Goal: Task Accomplishment & Management: Manage account settings

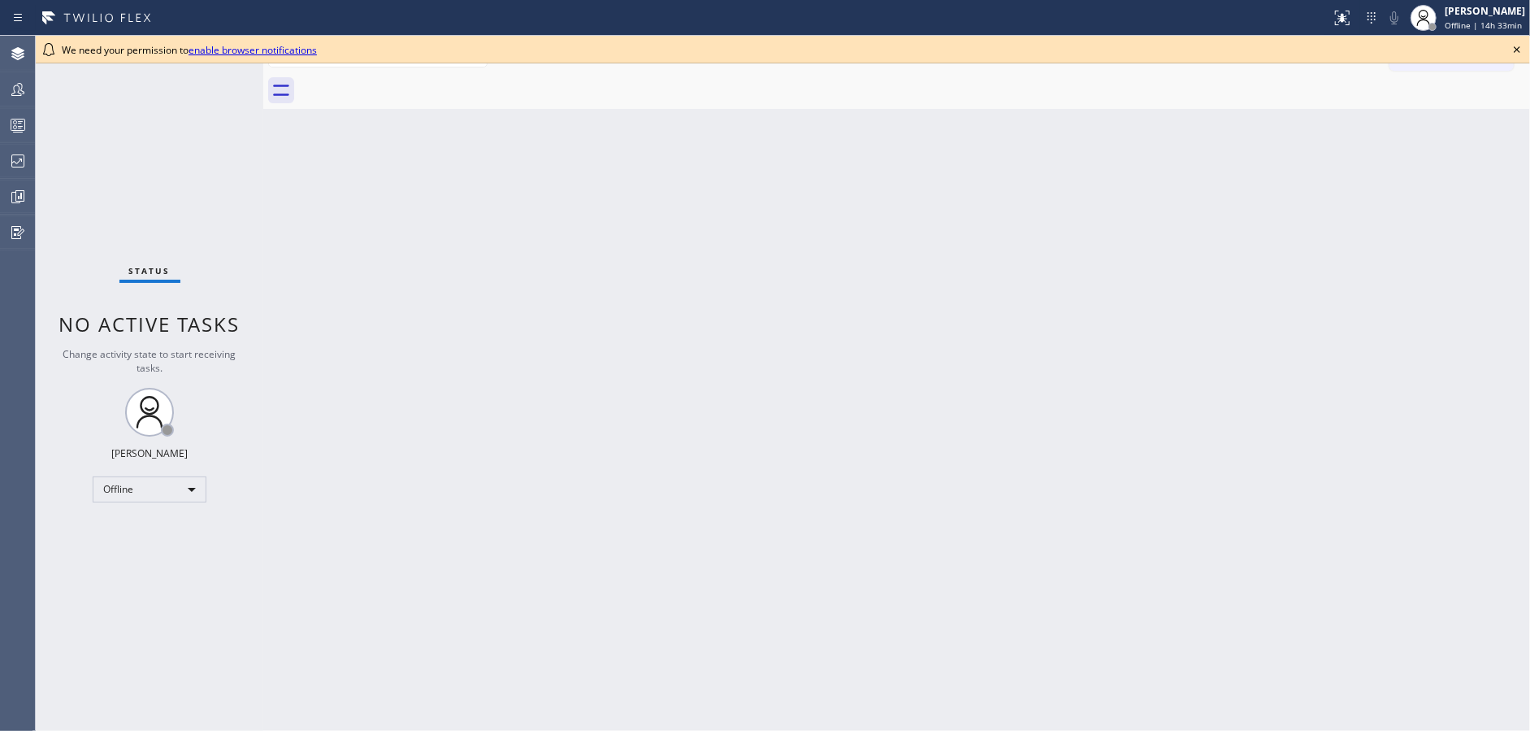
click at [1515, 46] on icon at bounding box center [1518, 50] width 20 height 20
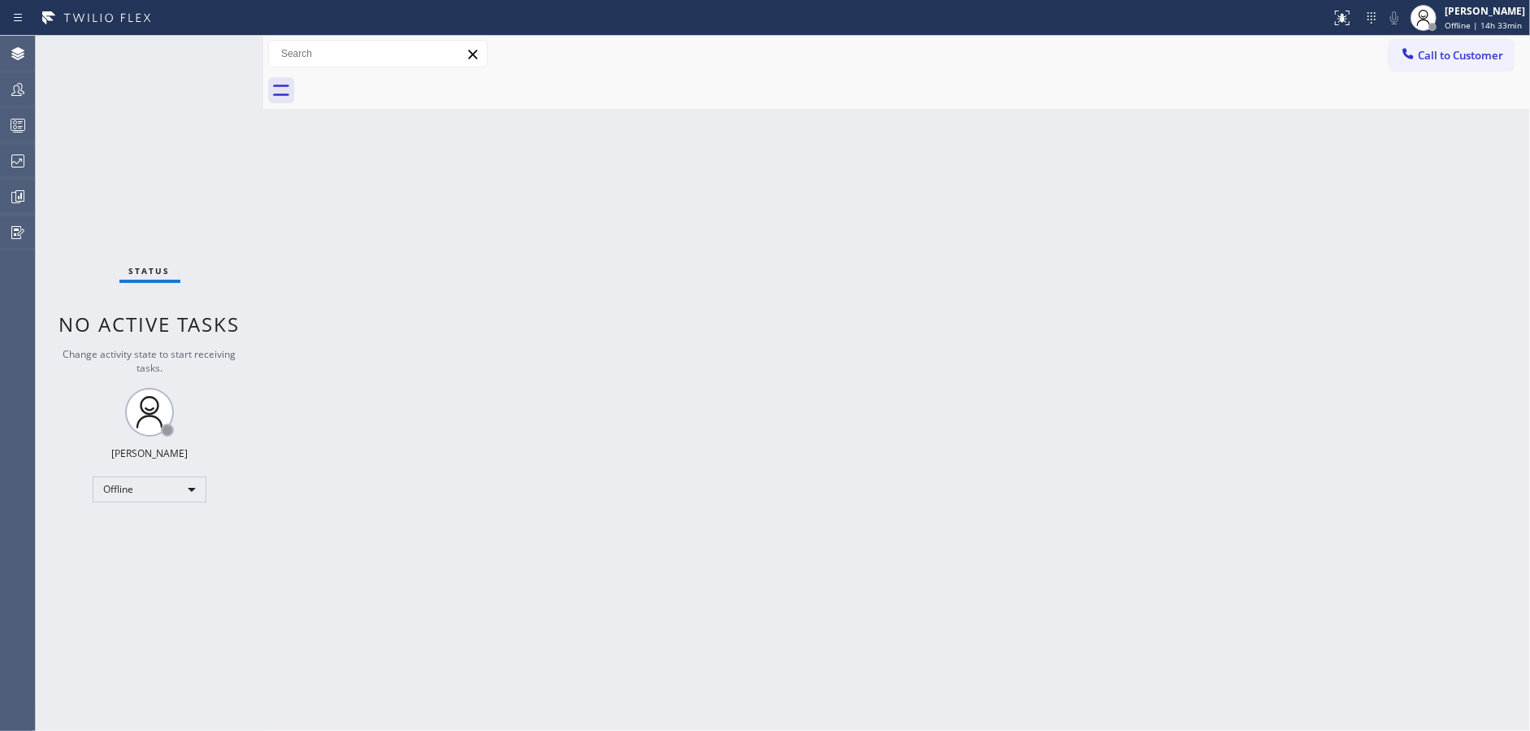
click at [257, 48] on div "Status No active tasks Change activity state to start receiving tasks. Jenilyn …" at bounding box center [150, 383] width 228 height 695
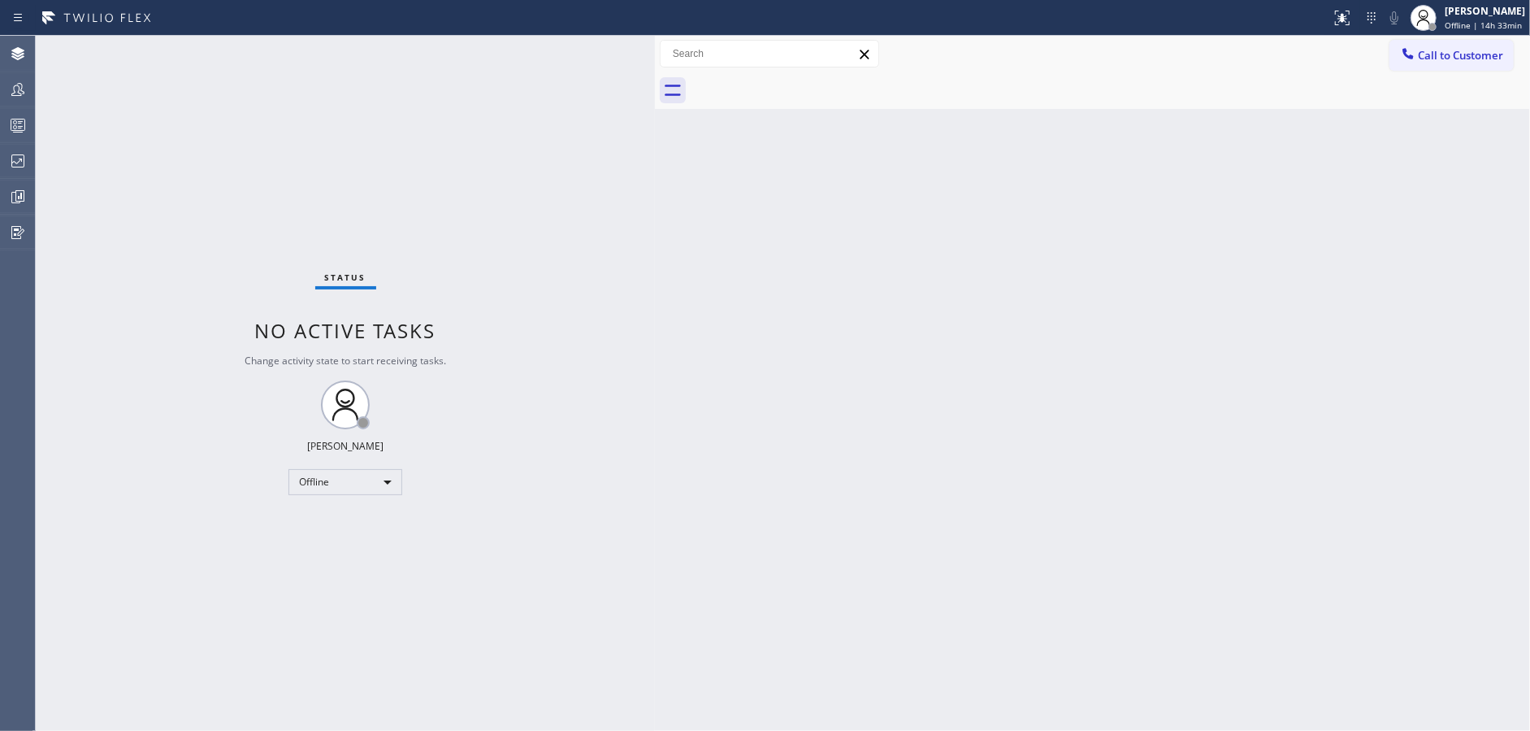
drag, startPoint x: 263, startPoint y: 50, endPoint x: 656, endPoint y: 27, distance: 393.2
click at [656, 27] on div "Status report No issues detected If you experience an issue, please download th…" at bounding box center [765, 365] width 1530 height 731
click at [349, 489] on div "Offline" at bounding box center [346, 482] width 114 height 26
click at [349, 527] on li "Available" at bounding box center [344, 524] width 111 height 20
click at [367, 479] on div "Available" at bounding box center [346, 482] width 114 height 26
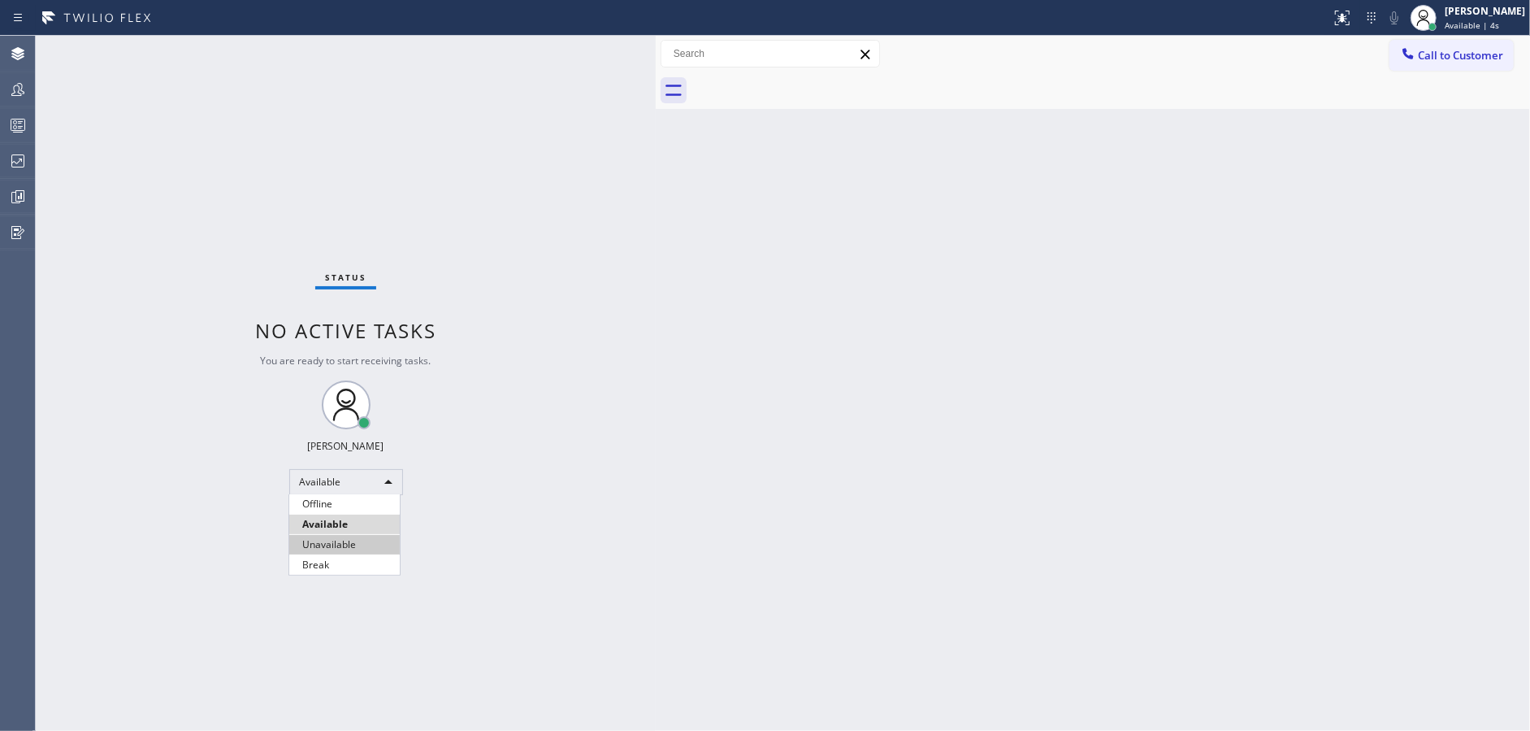
click at [353, 545] on li "Unavailable" at bounding box center [344, 545] width 111 height 20
click at [5, 125] on div at bounding box center [18, 125] width 36 height 20
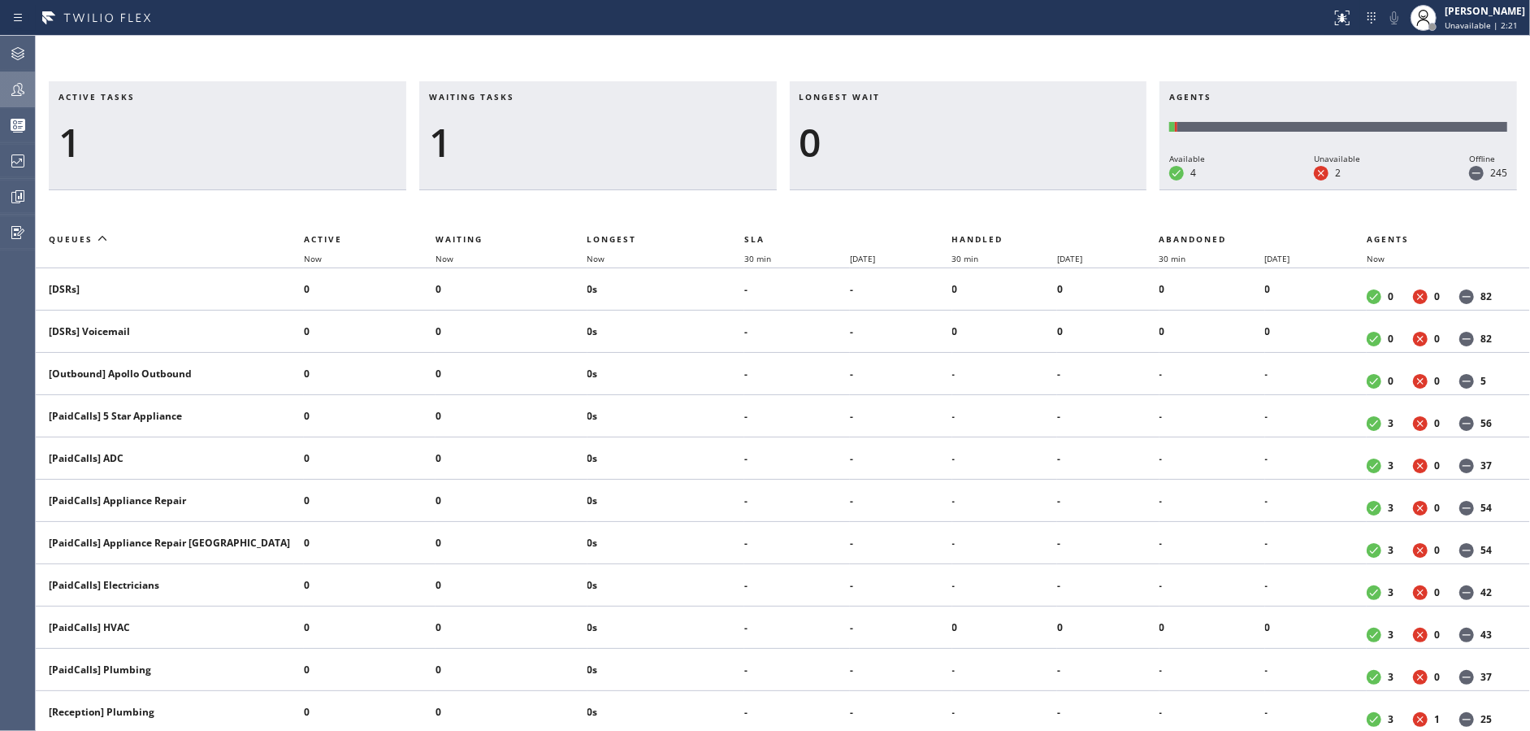
drag, startPoint x: 0, startPoint y: 86, endPoint x: 17, endPoint y: 93, distance: 18.3
click at [0, 86] on div at bounding box center [18, 90] width 36 height 20
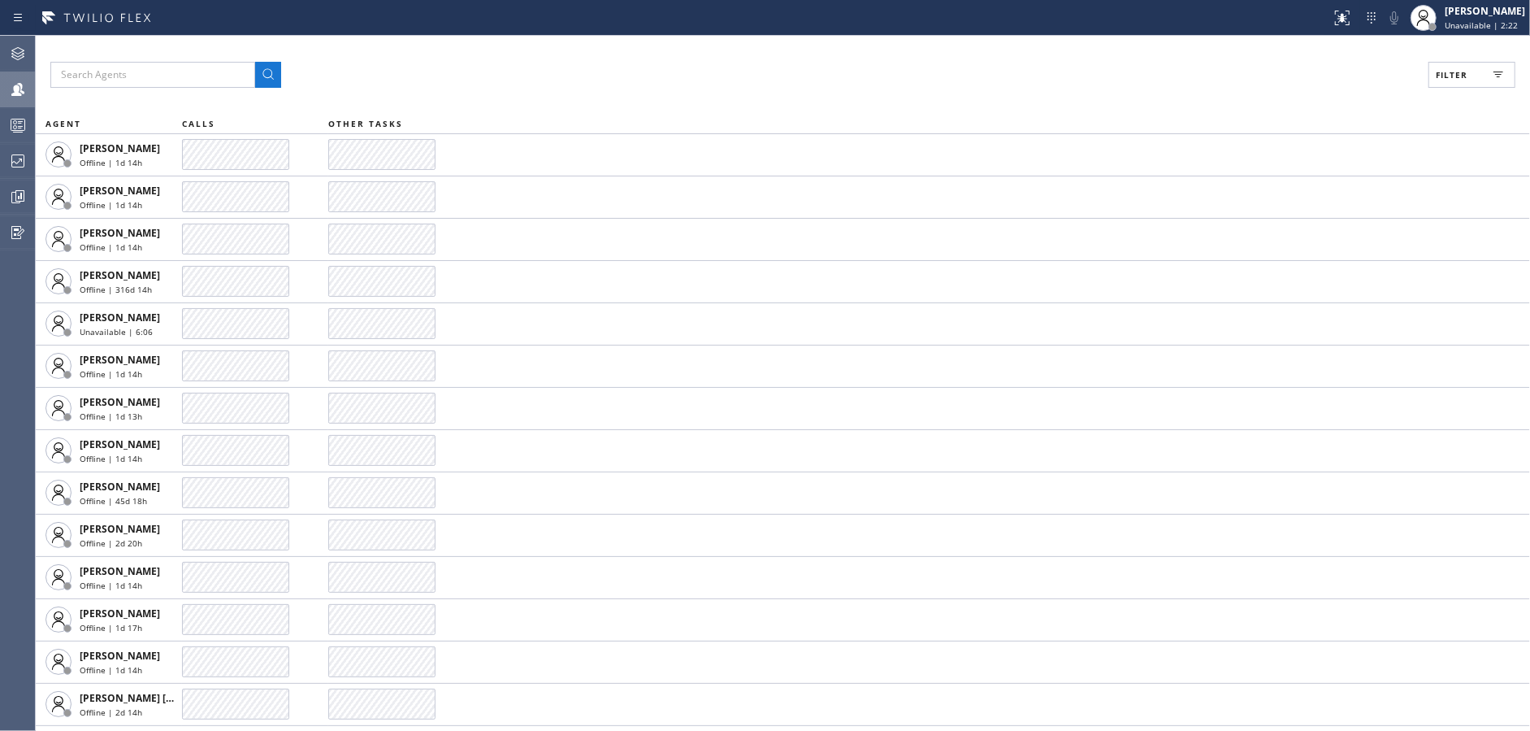
click at [1456, 73] on span "Filter" at bounding box center [1452, 74] width 32 height 11
click at [1300, 185] on input "Available" at bounding box center [1294, 192] width 20 height 20
checkbox input "true"
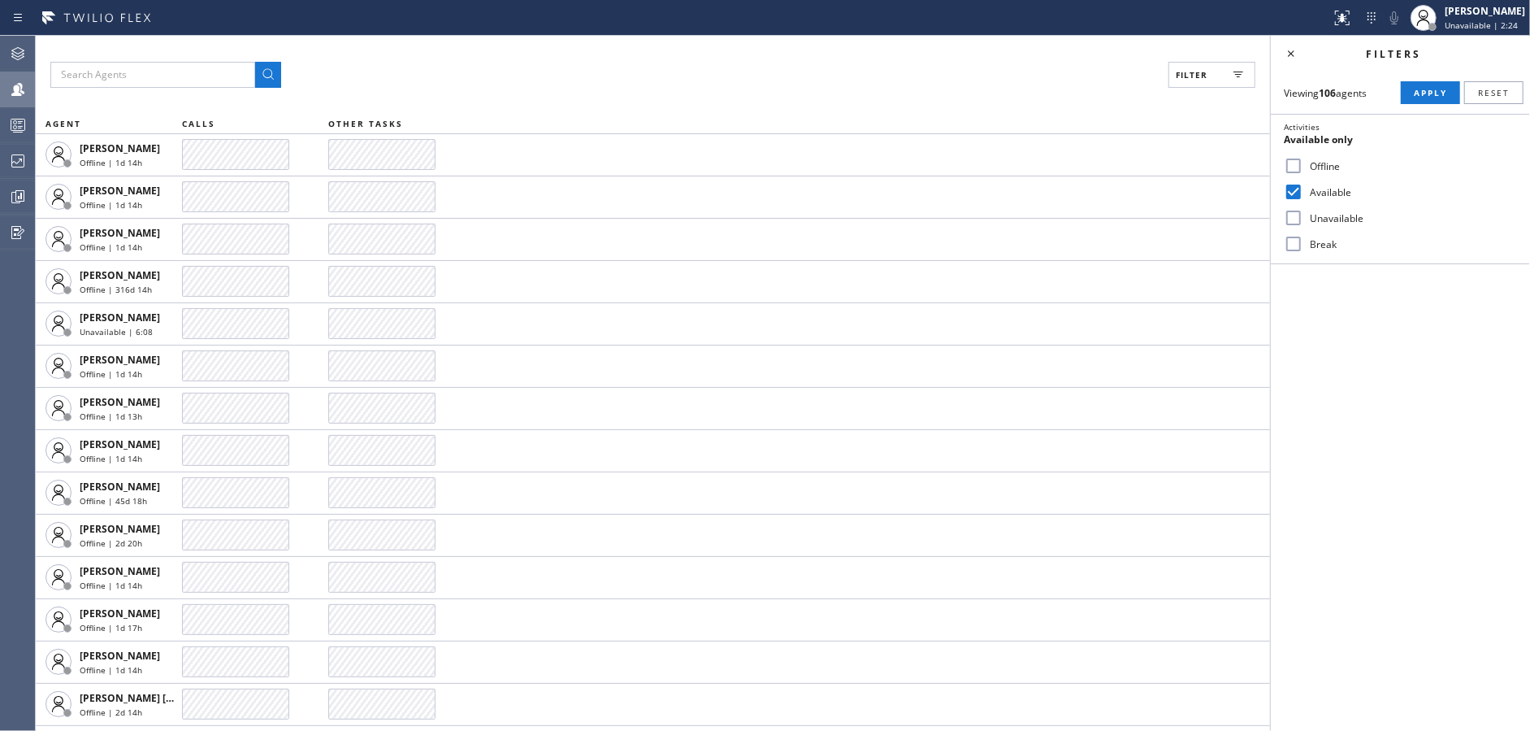
drag, startPoint x: 1301, startPoint y: 215, endPoint x: 1301, endPoint y: 243, distance: 28.4
click at [1301, 216] on input "Unavailable" at bounding box center [1294, 218] width 20 height 20
checkbox input "true"
drag, startPoint x: 1299, startPoint y: 241, endPoint x: 1421, endPoint y: 171, distance: 140.5
click at [1305, 241] on div "Break" at bounding box center [1400, 244] width 259 height 26
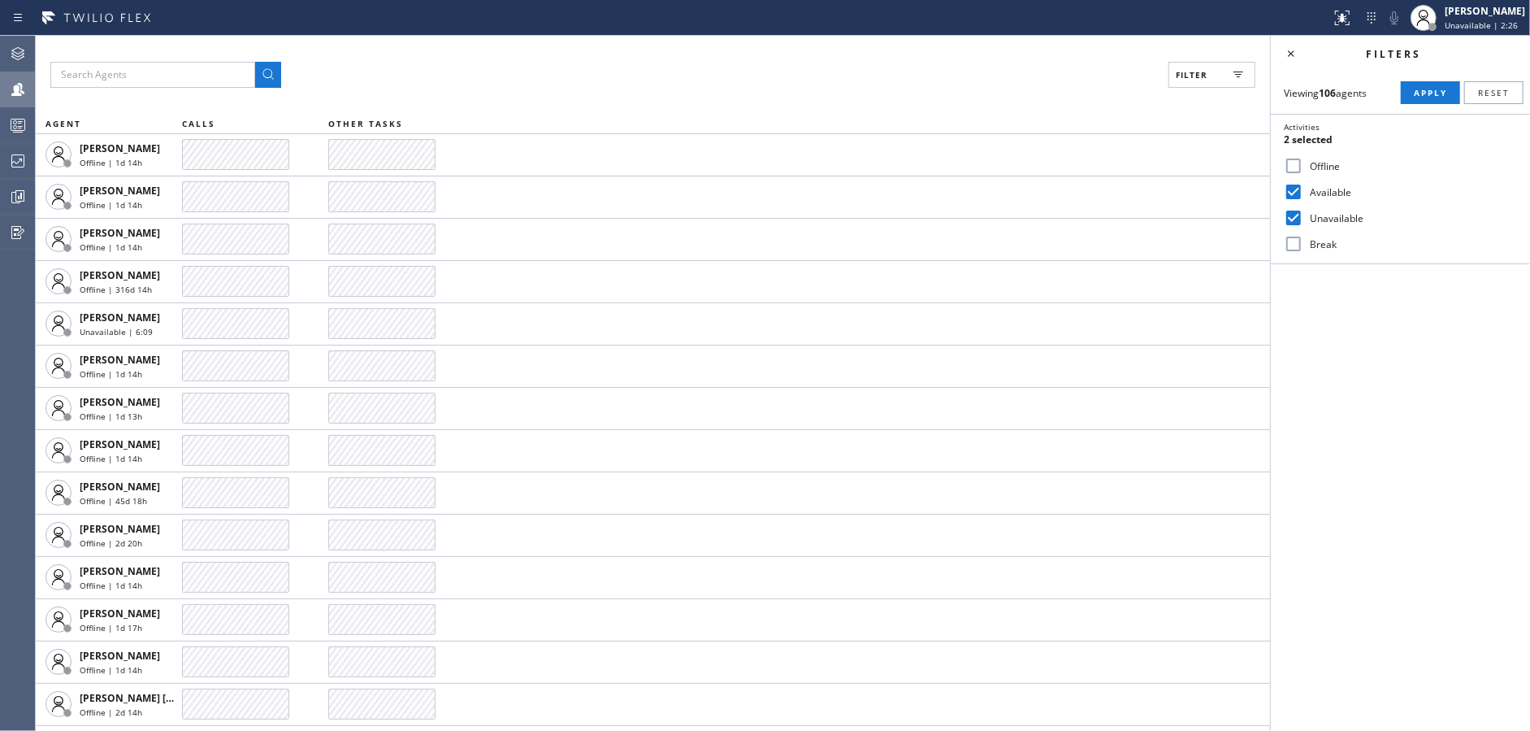
click at [1295, 242] on input "Break" at bounding box center [1294, 244] width 20 height 20
checkbox input "true"
click at [1428, 91] on span "Apply" at bounding box center [1430, 92] width 33 height 11
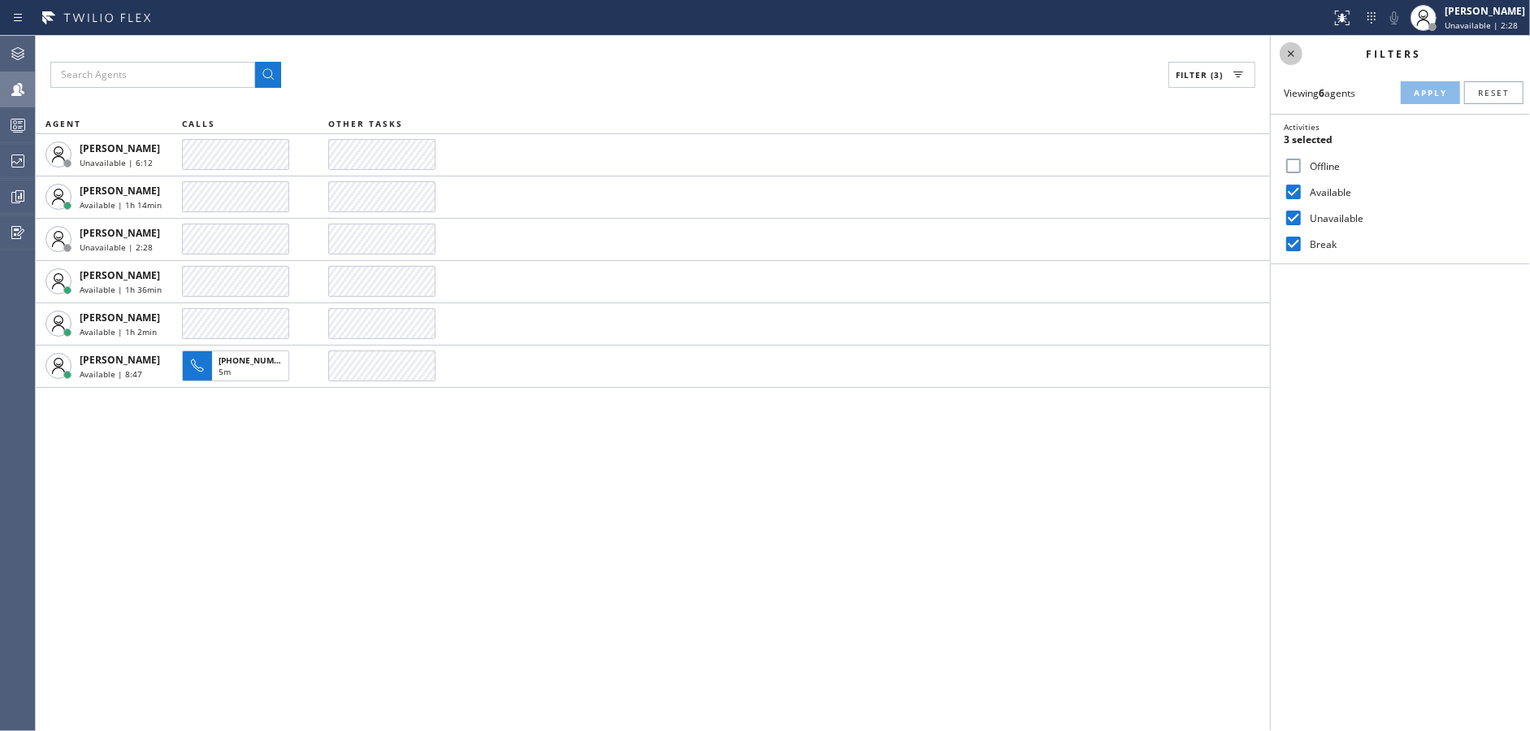
click at [1288, 50] on icon at bounding box center [1292, 54] width 20 height 20
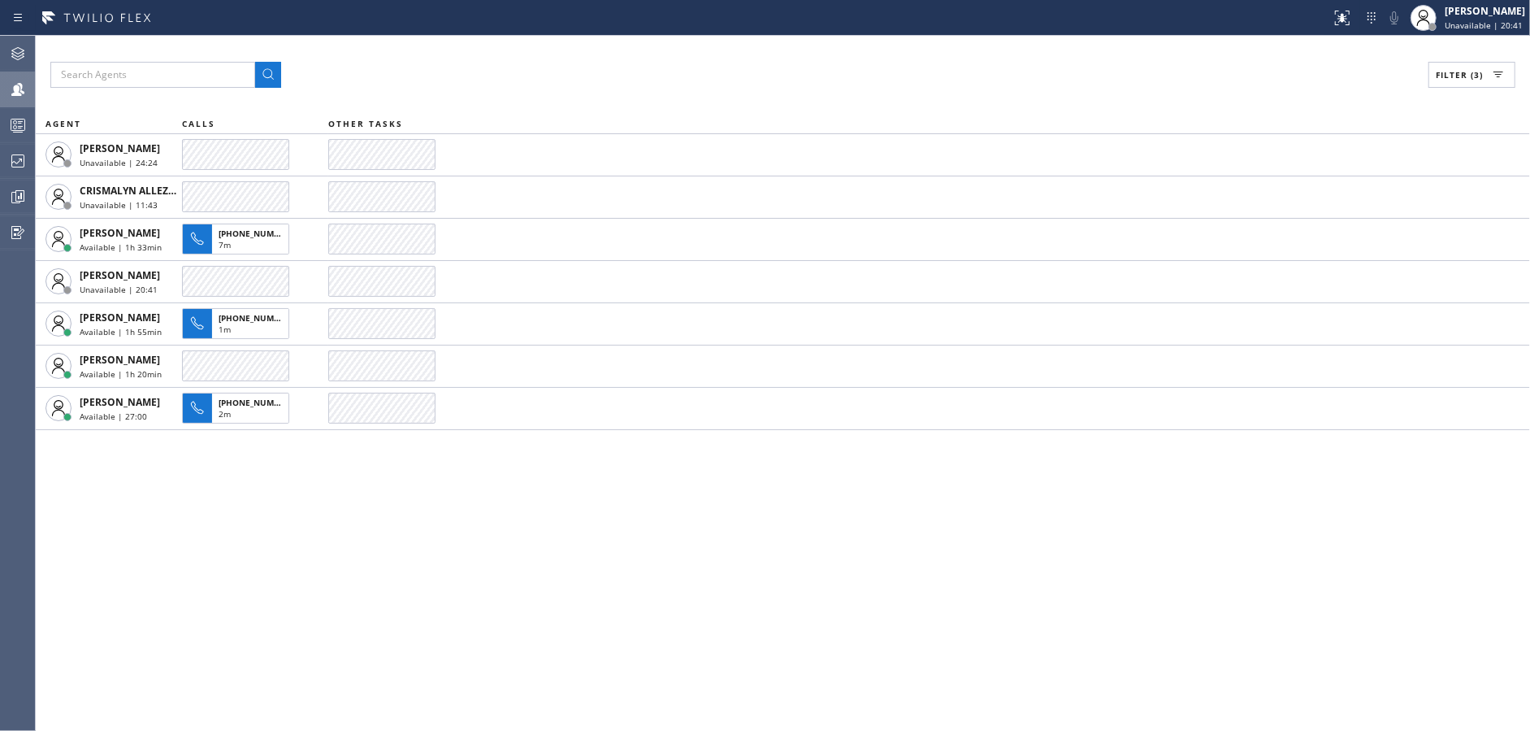
click at [350, 592] on div "Filter (3) AGENT CALLS OTHER TASKS [PERSON_NAME] Unavailable | 24:24 CRISMALYN …" at bounding box center [783, 383] width 1495 height 695
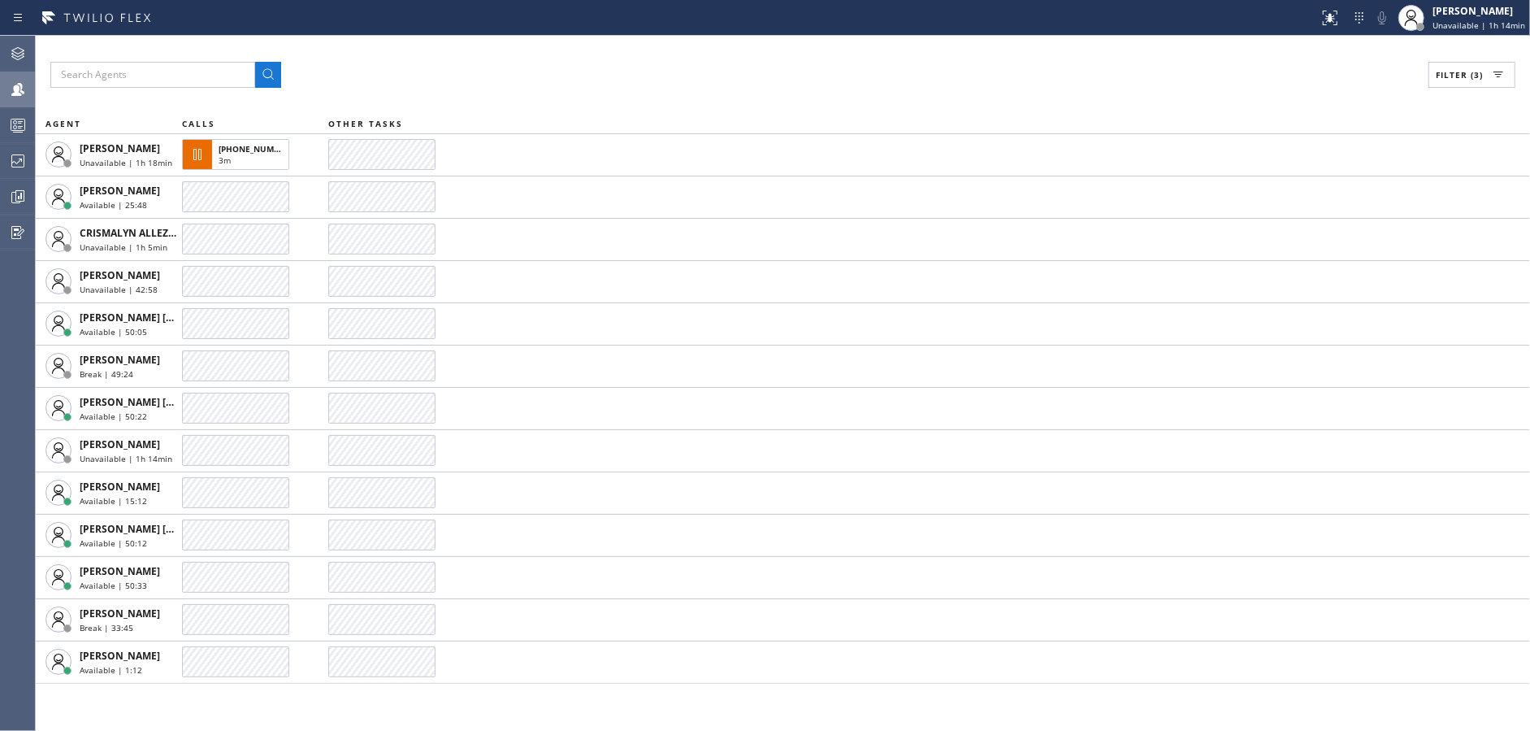
click at [470, 70] on div "Filter (3)" at bounding box center [782, 75] width 1465 height 26
click at [502, 76] on div "Filter (3)" at bounding box center [782, 75] width 1465 height 26
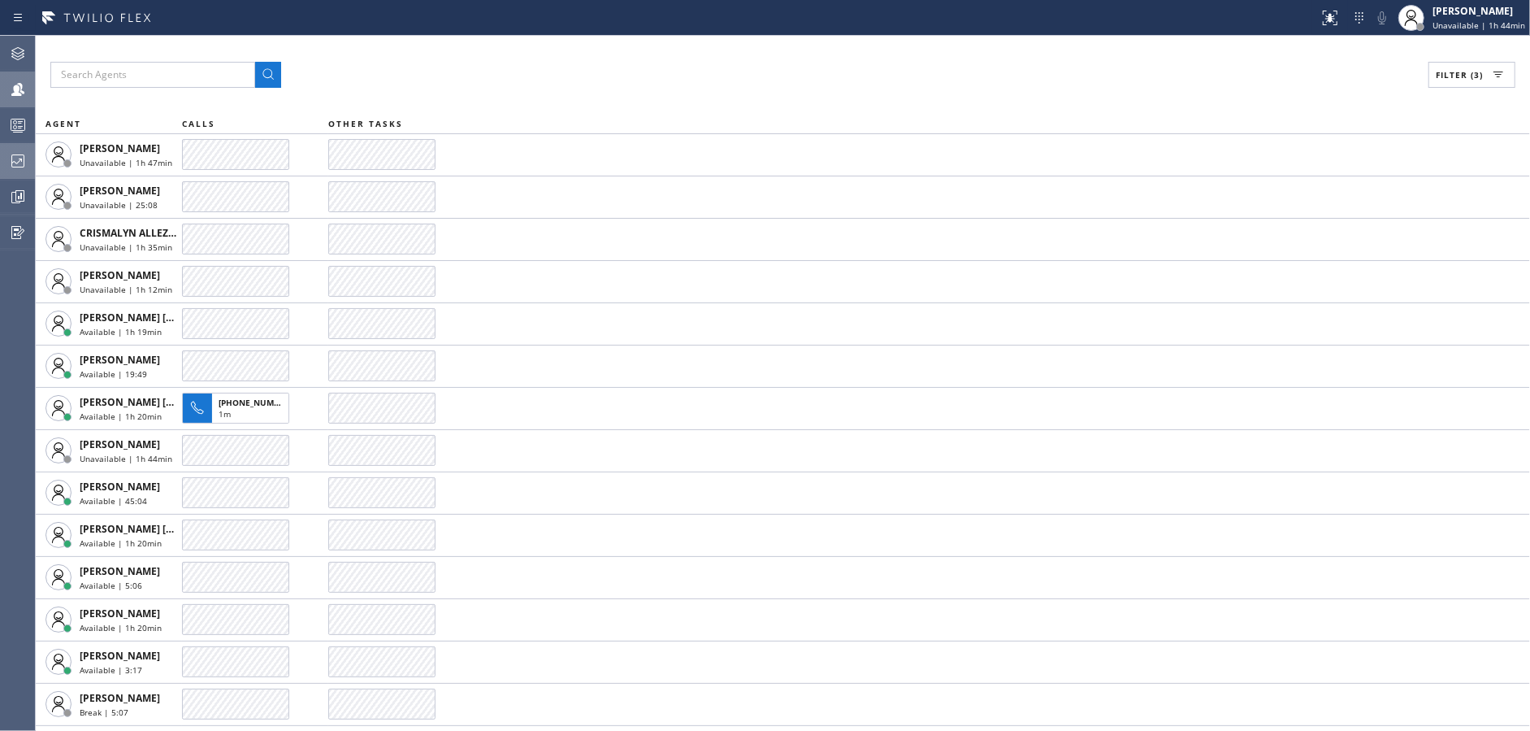
click at [11, 161] on icon at bounding box center [18, 161] width 20 height 20
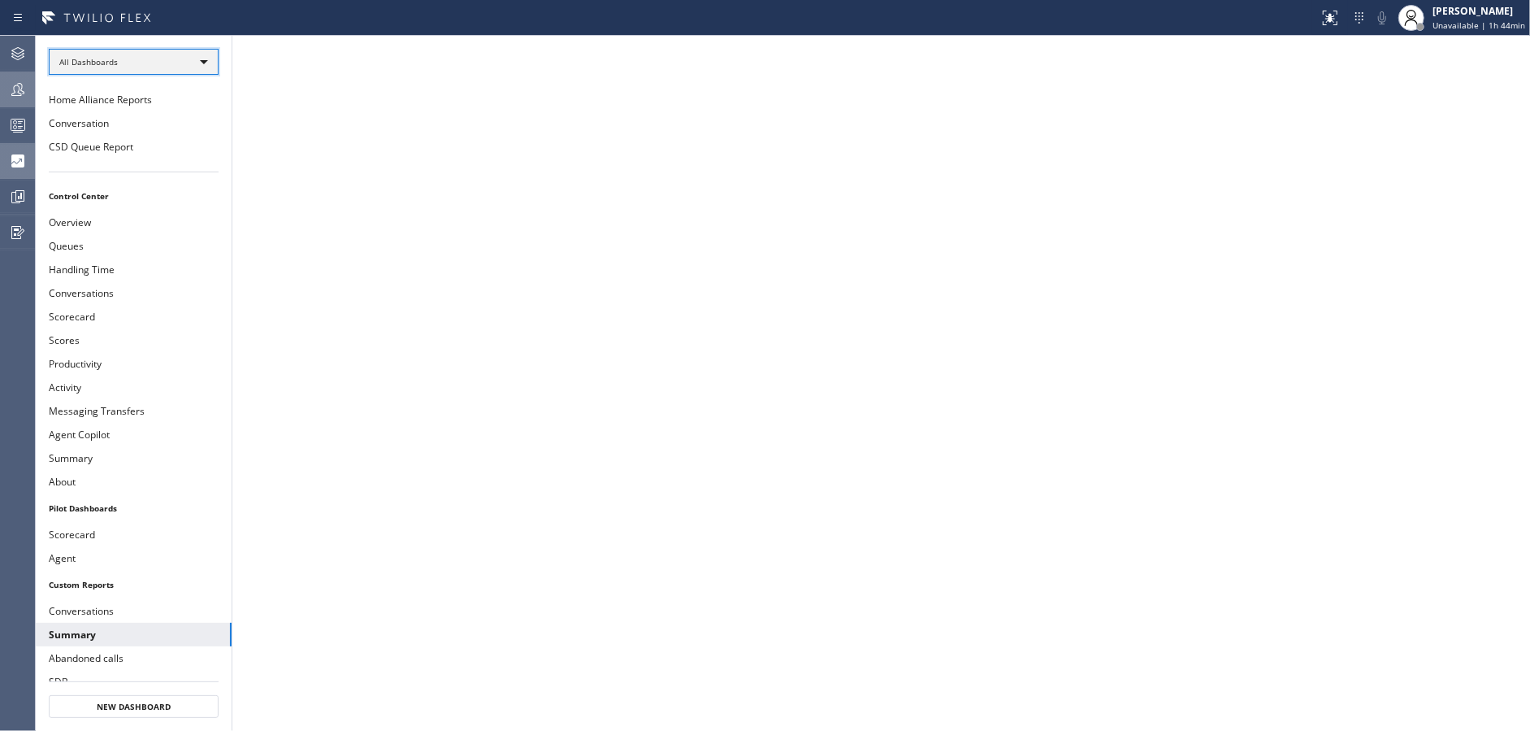
click at [150, 51] on div "All Dashboards" at bounding box center [134, 62] width 170 height 26
click at [157, 161] on li "Custom Reports" at bounding box center [133, 166] width 167 height 20
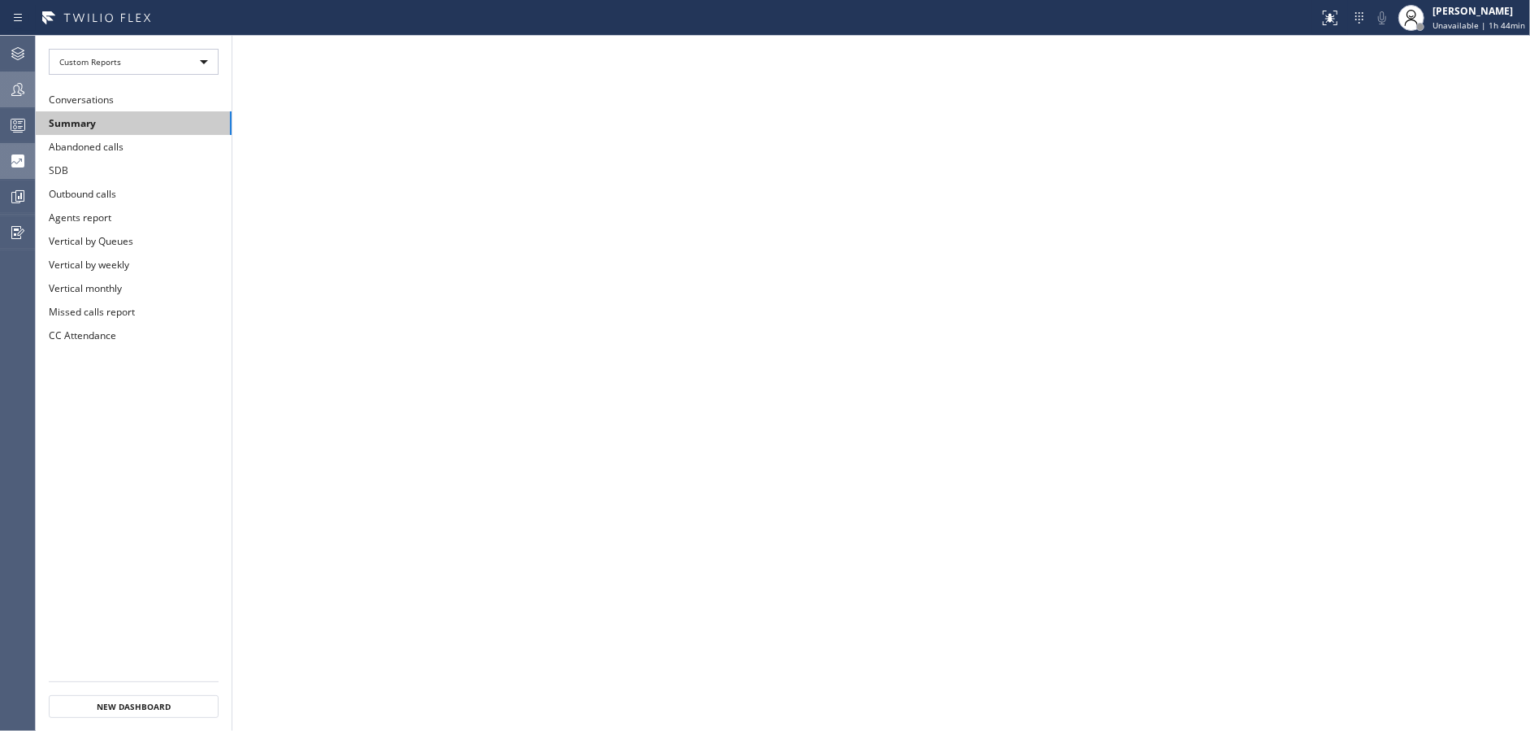
click at [148, 115] on button "Summary" at bounding box center [134, 123] width 196 height 24
click at [1, 98] on div at bounding box center [18, 90] width 36 height 20
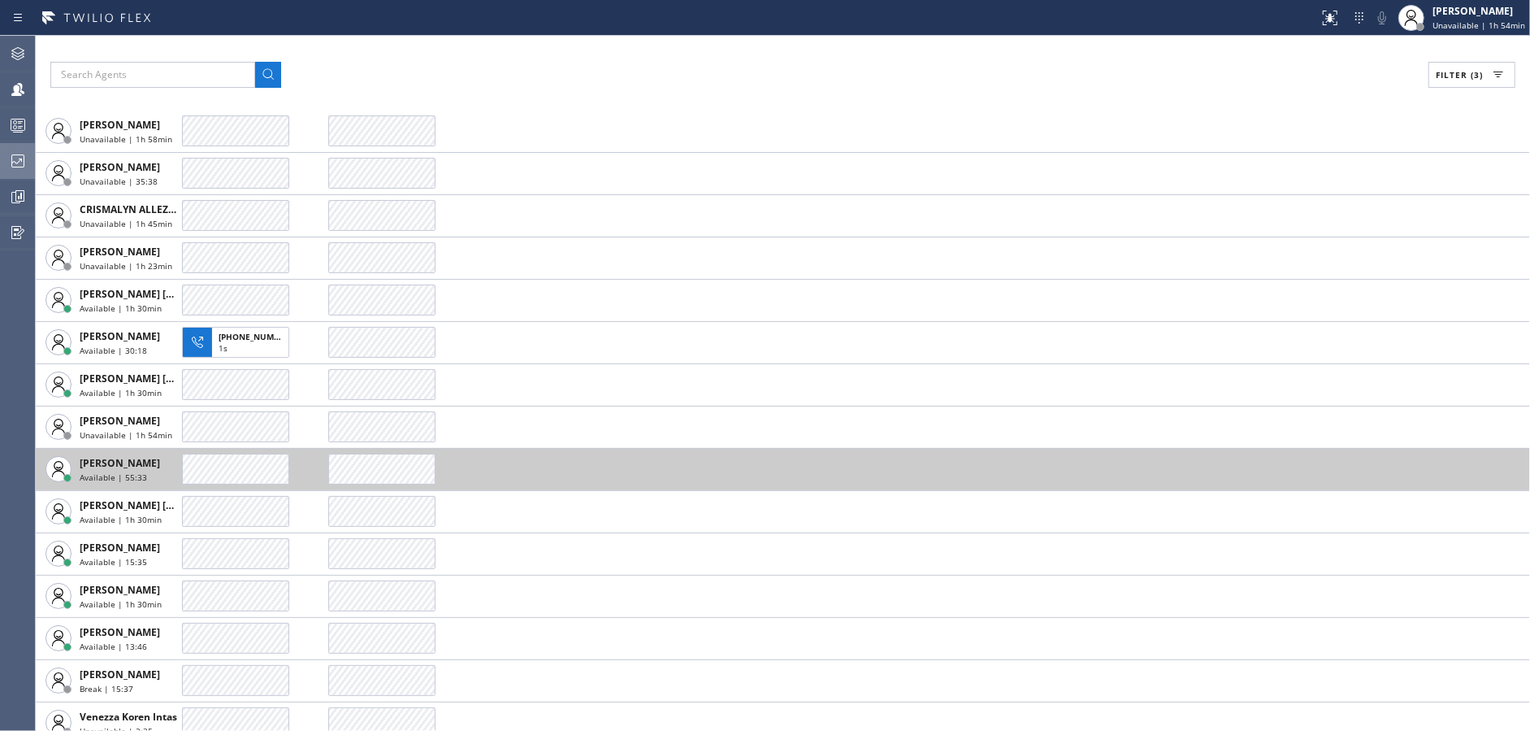
scroll to position [37, 0]
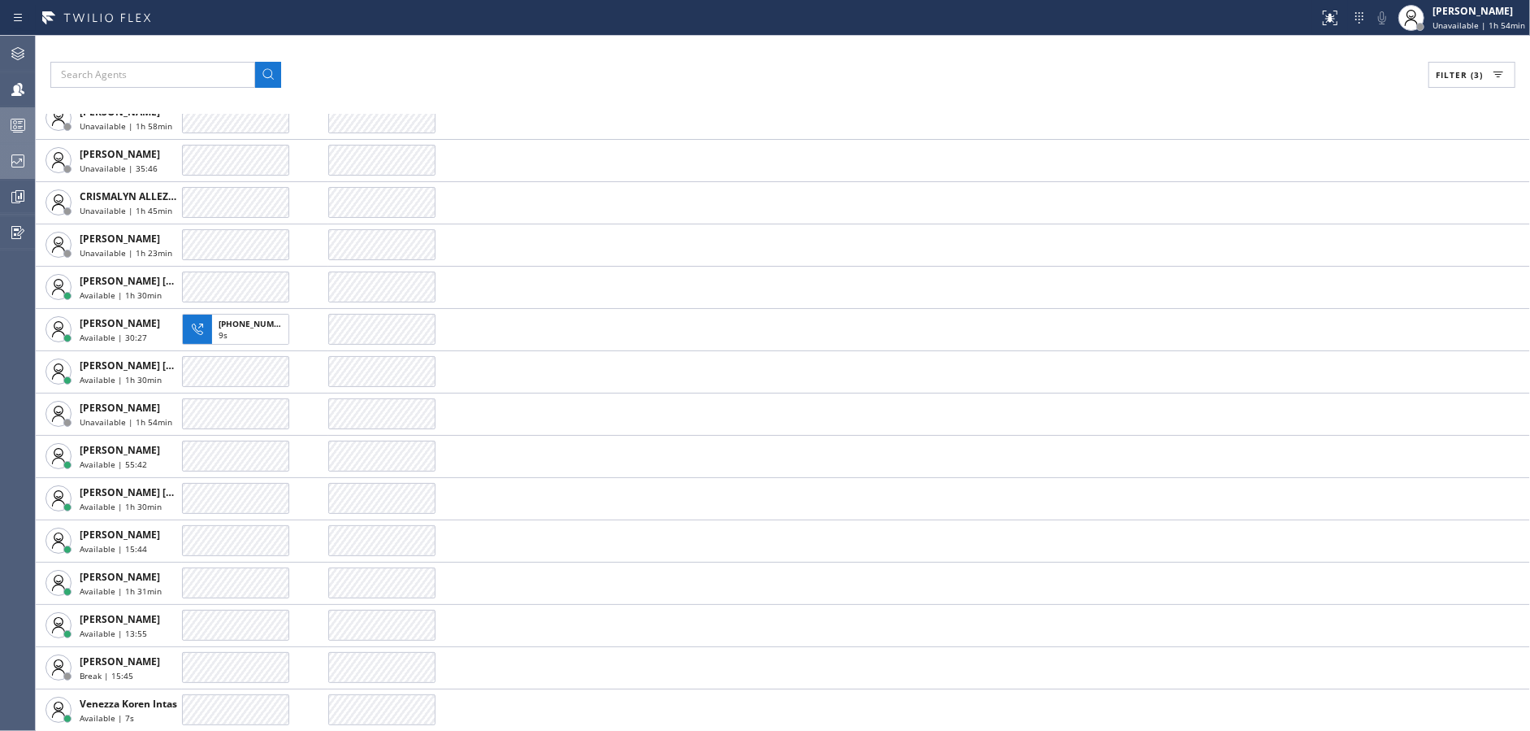
click at [3, 133] on div at bounding box center [18, 125] width 36 height 20
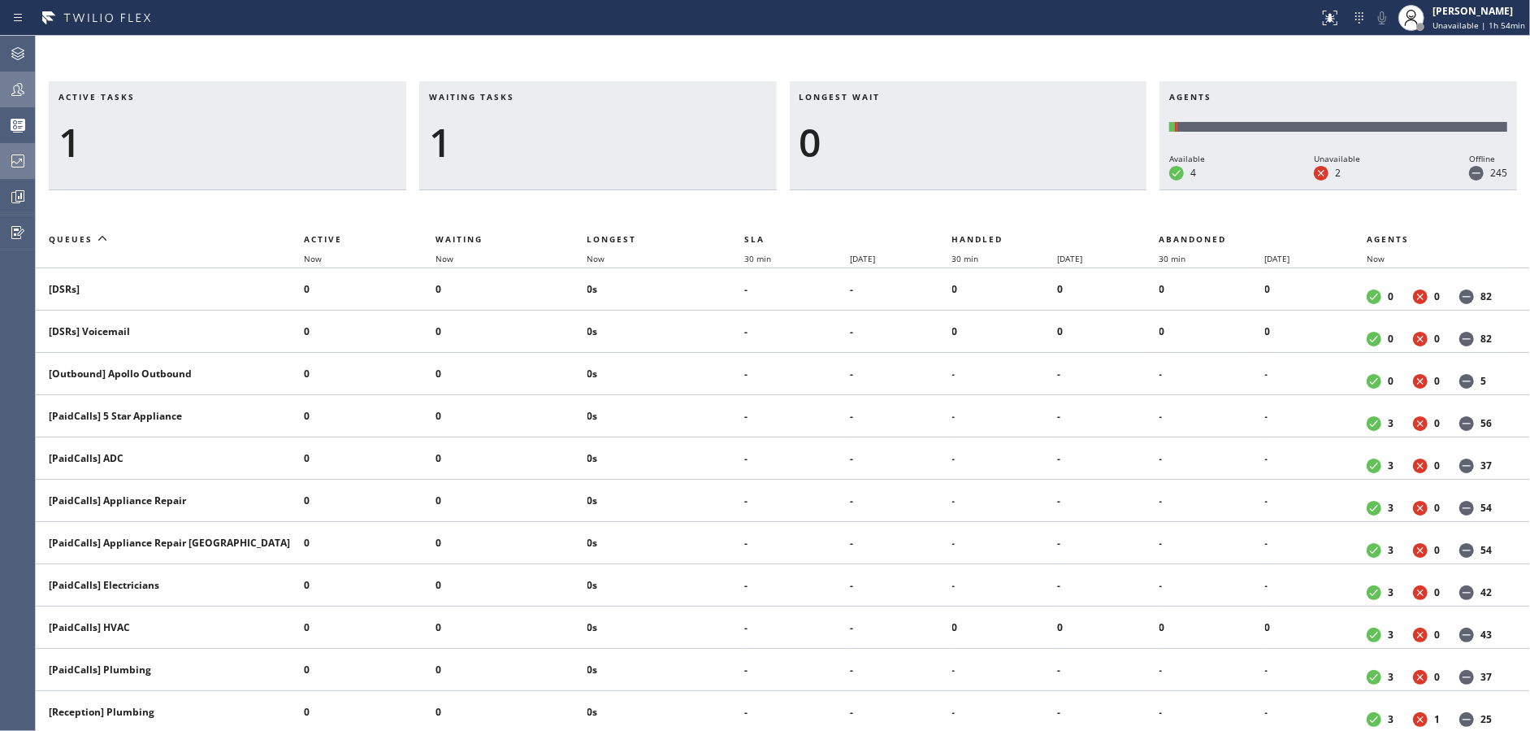
click at [13, 101] on div at bounding box center [18, 89] width 36 height 33
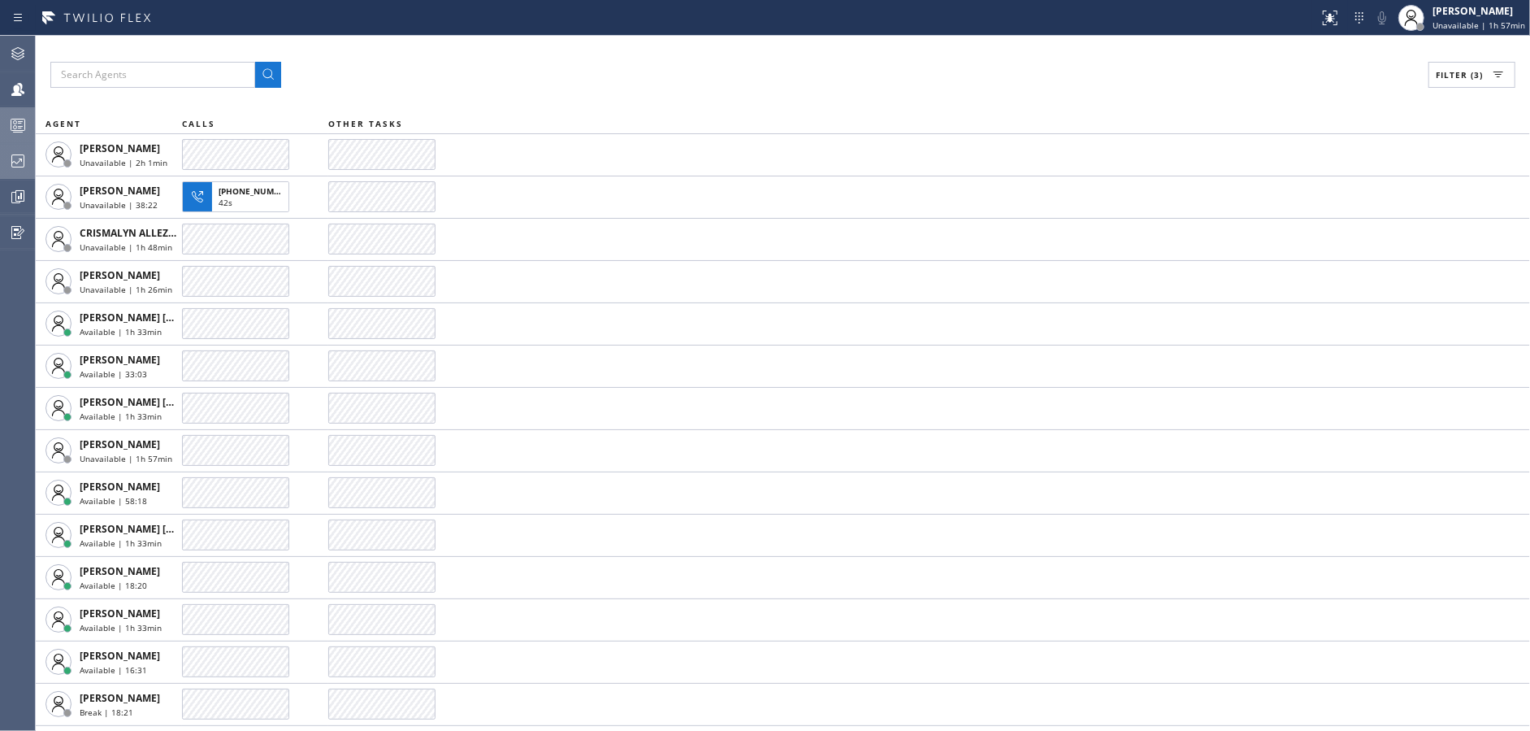
click at [22, 128] on icon at bounding box center [18, 125] width 20 height 20
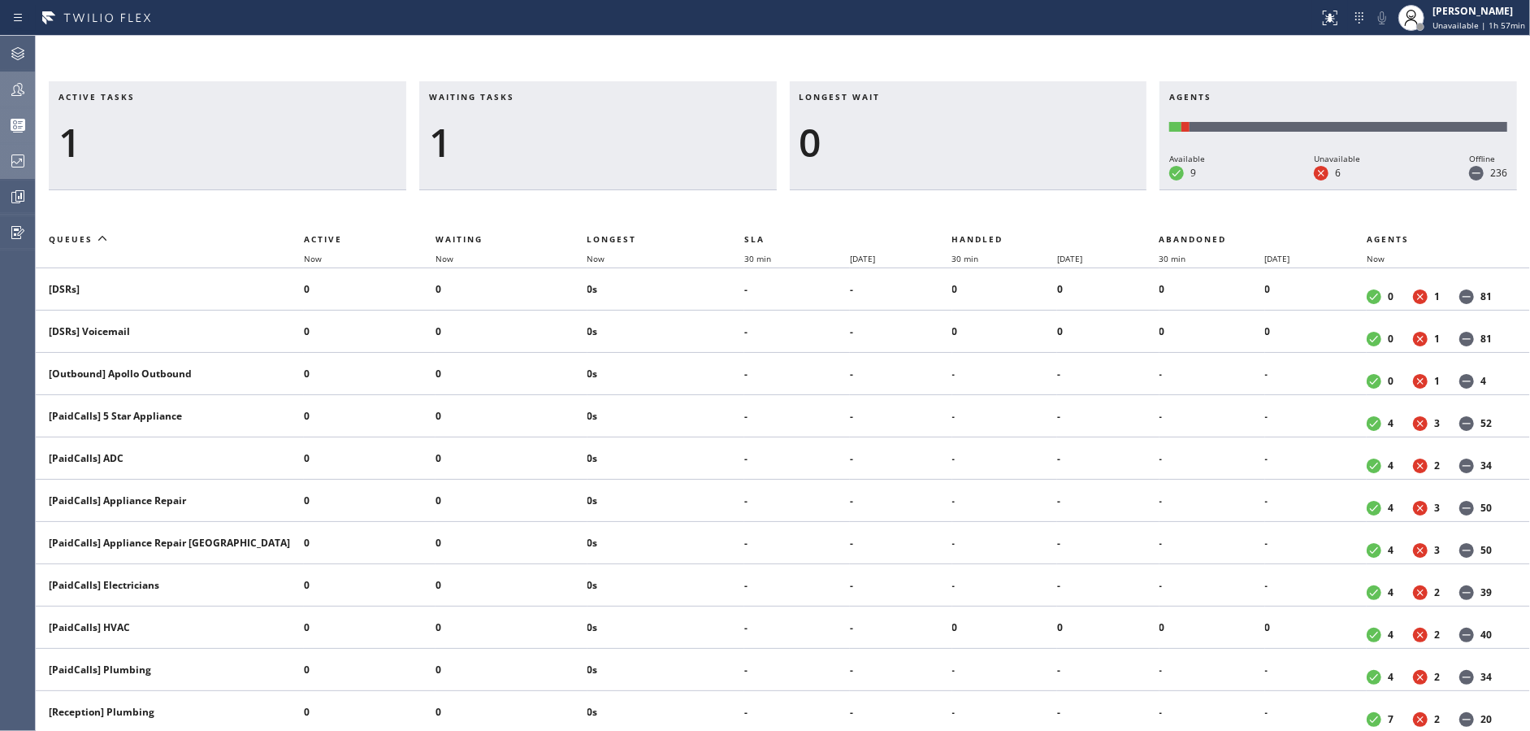
click at [17, 97] on icon at bounding box center [18, 90] width 20 height 20
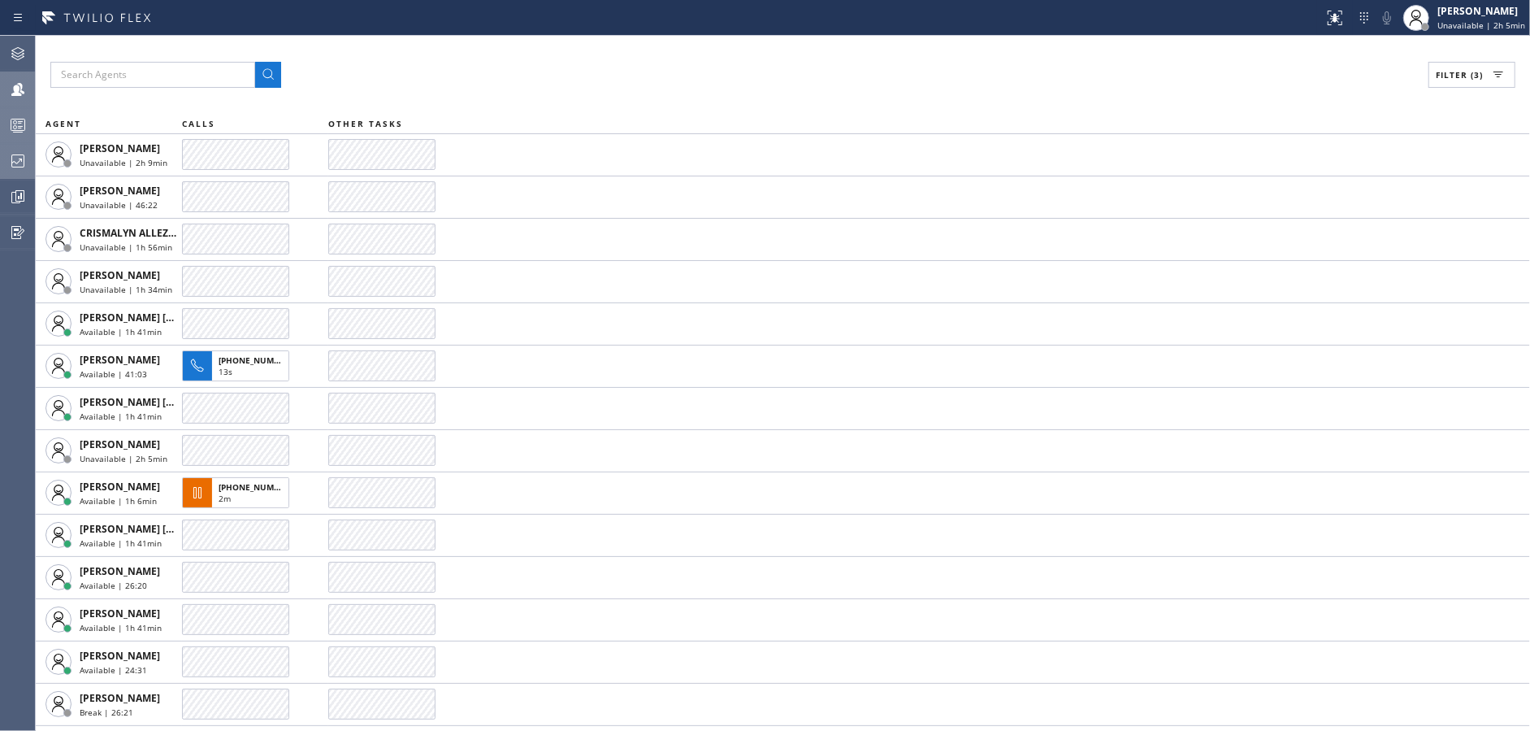
click at [18, 124] on icon at bounding box center [18, 125] width 20 height 20
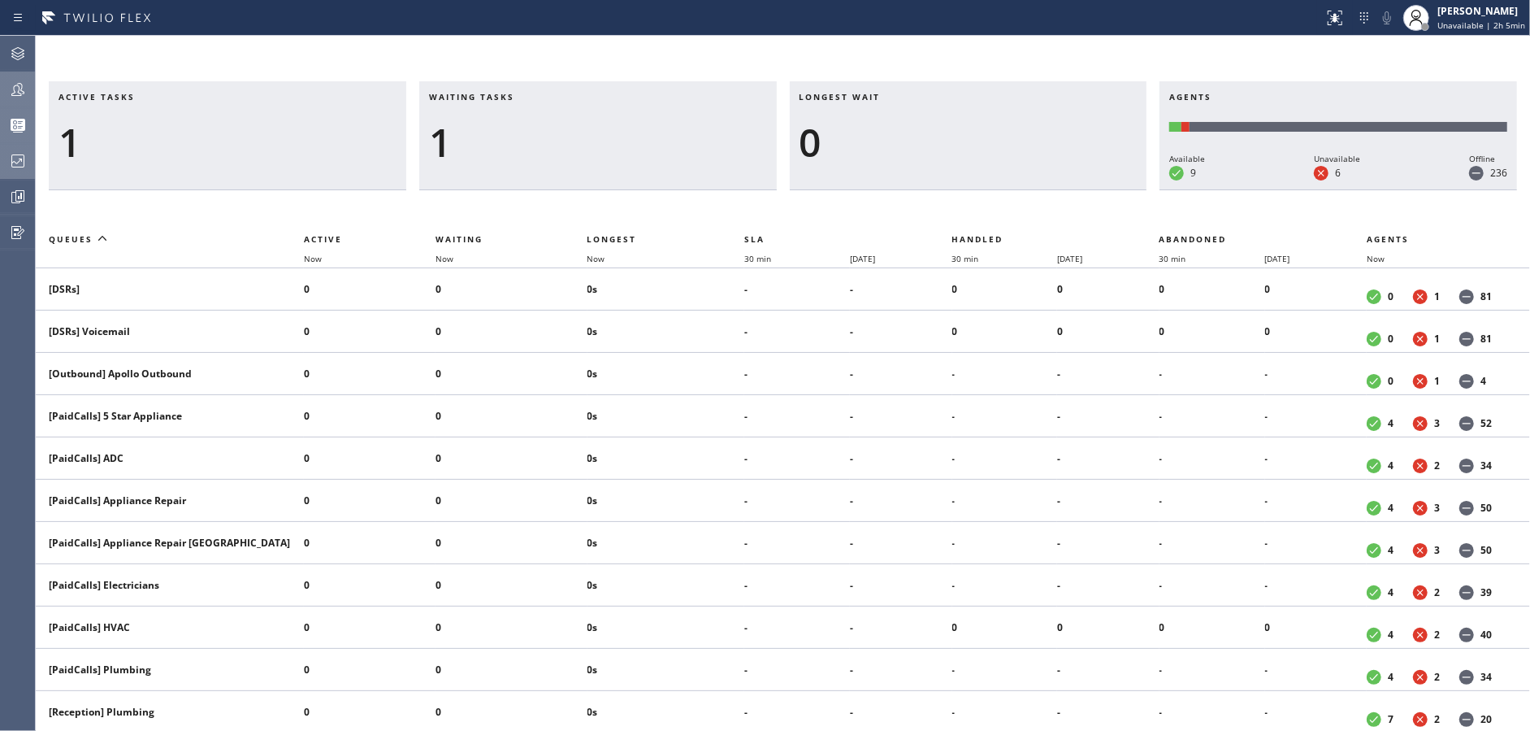
click at [15, 92] on icon at bounding box center [17, 89] width 13 height 13
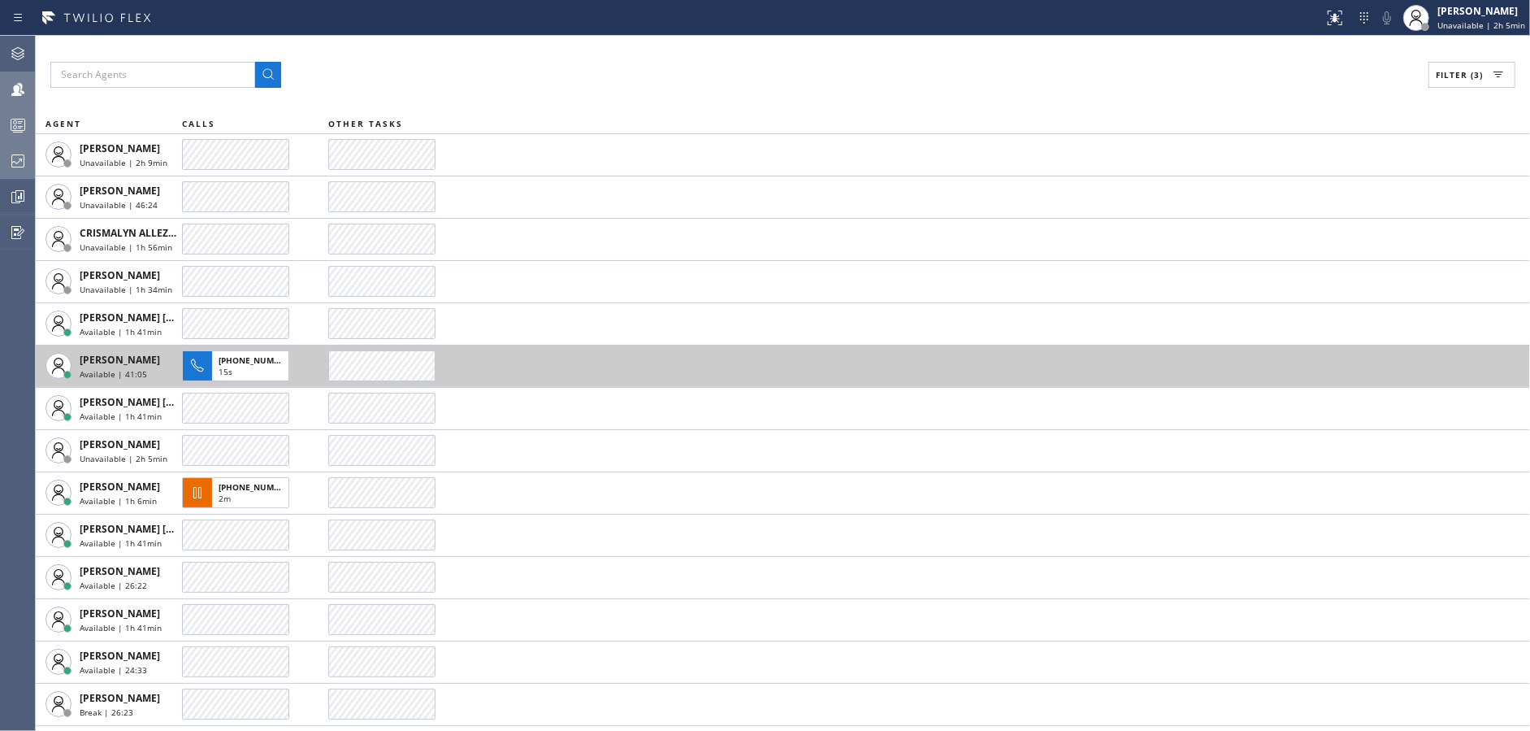
scroll to position [37, 0]
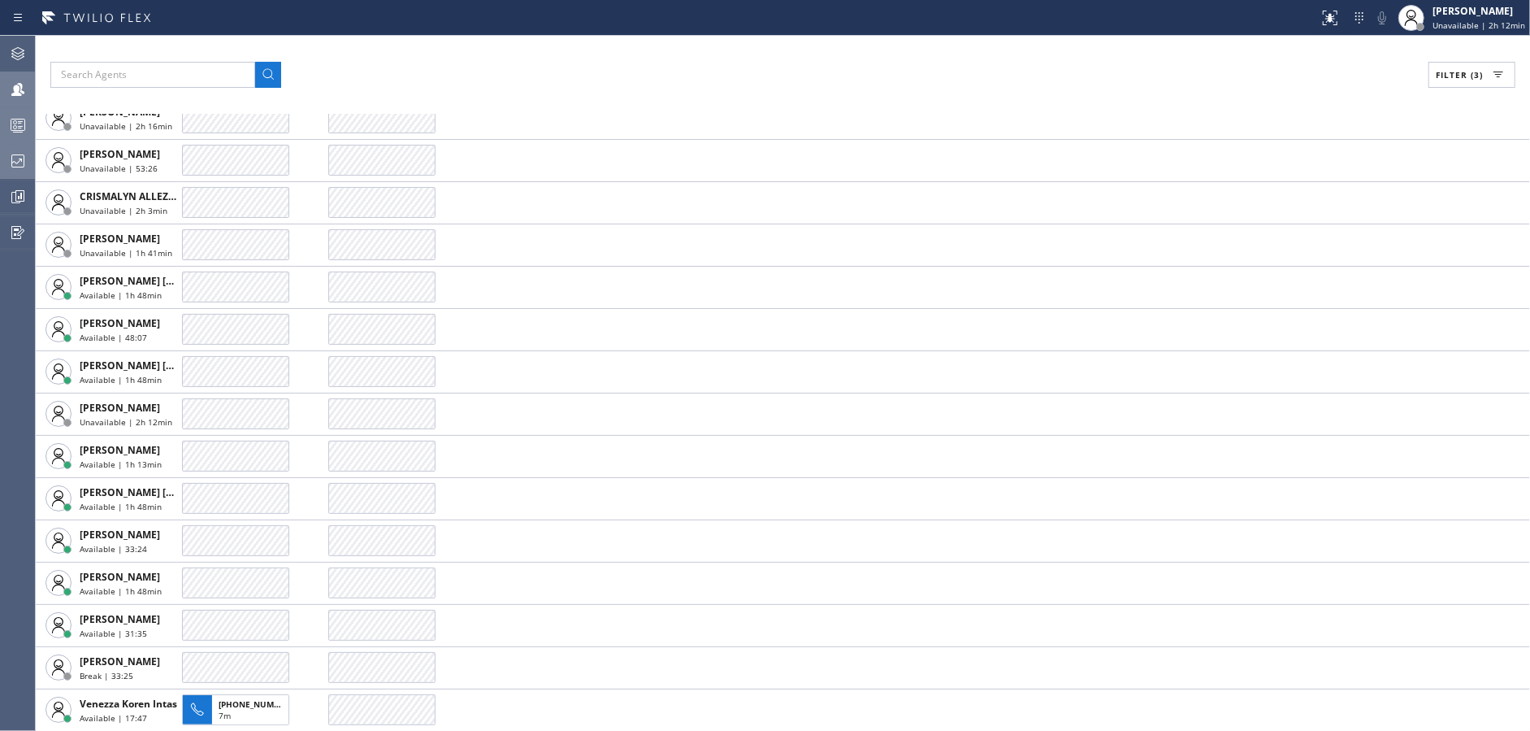
click at [5, 123] on div at bounding box center [18, 125] width 36 height 20
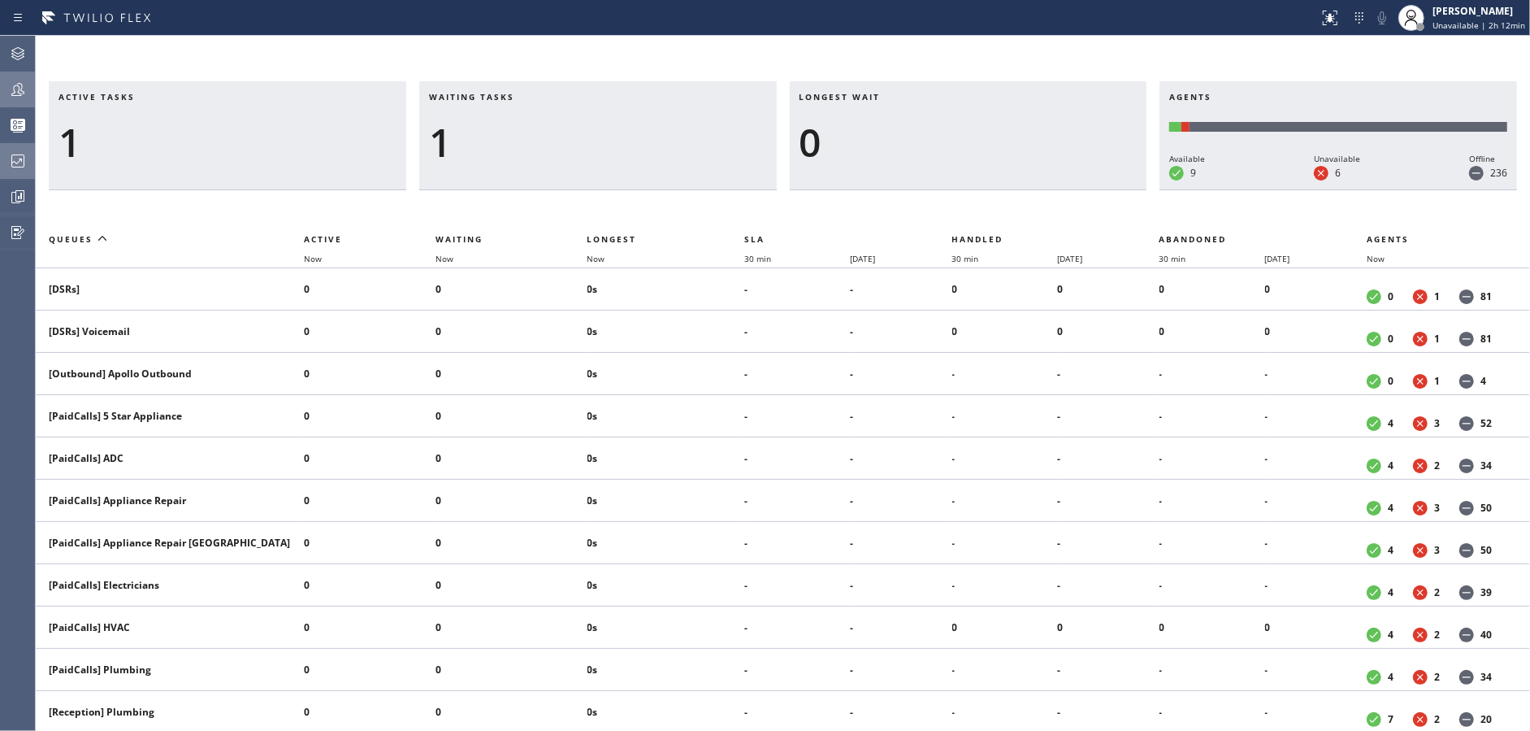
click at [26, 78] on div at bounding box center [18, 89] width 36 height 33
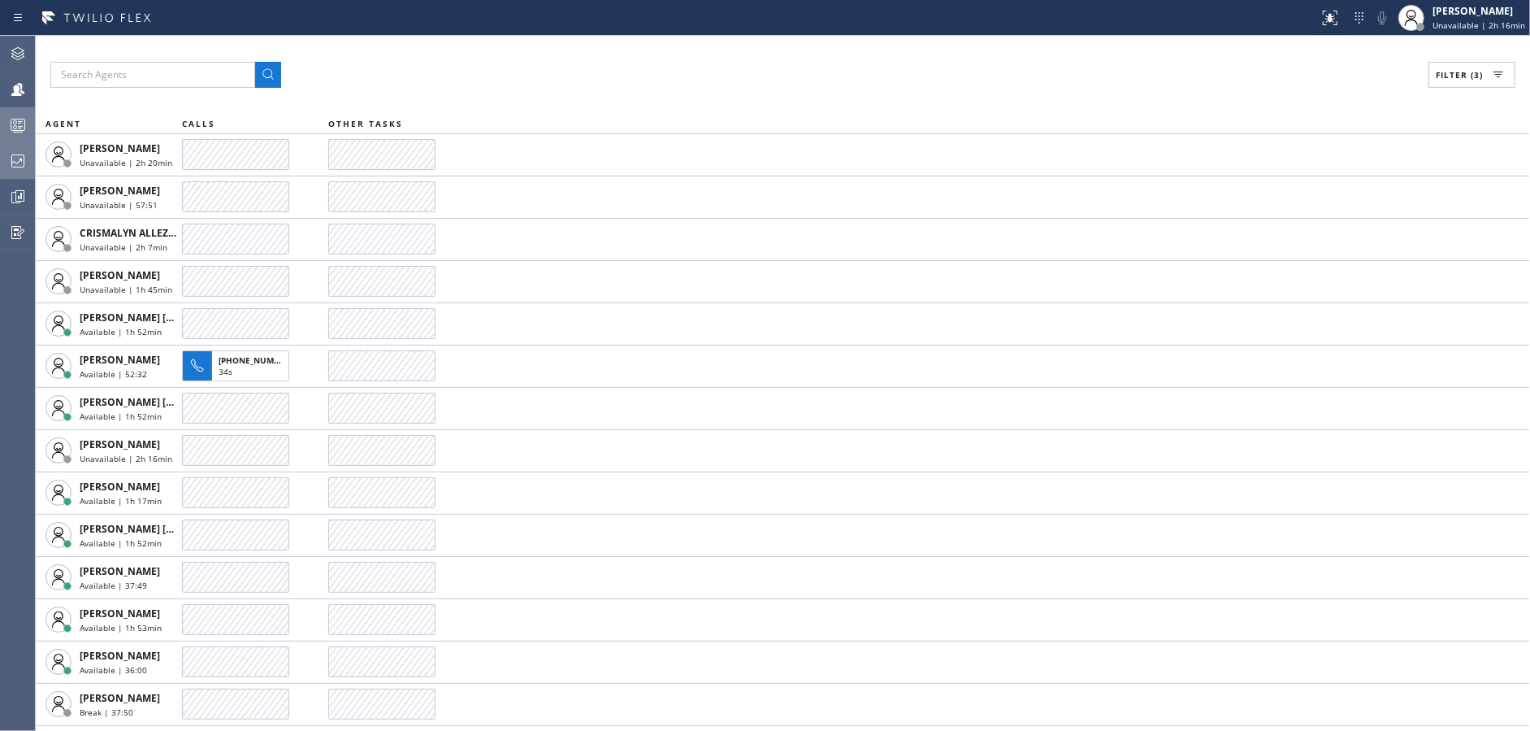
click at [0, 119] on div at bounding box center [18, 125] width 36 height 20
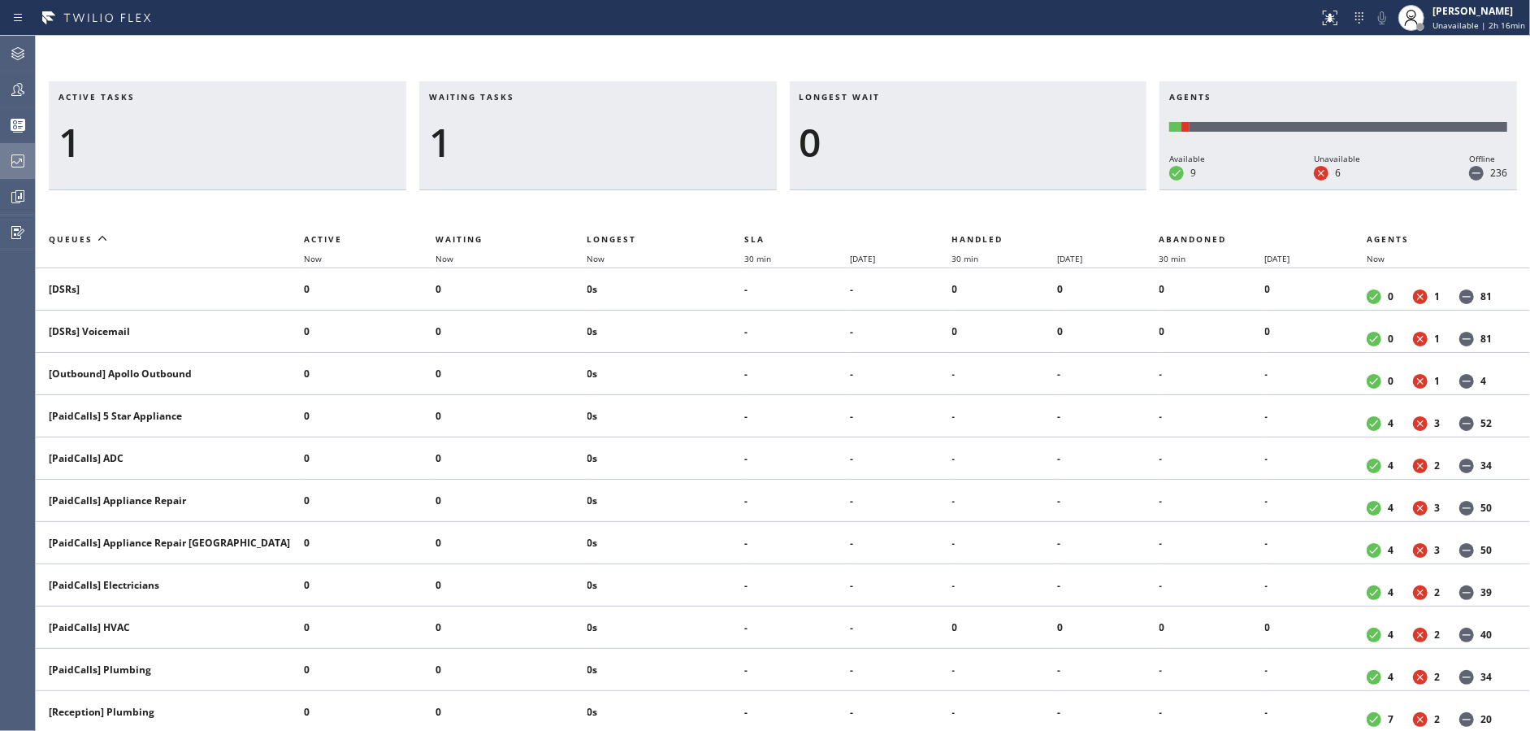
click at [6, 82] on div at bounding box center [18, 90] width 36 height 20
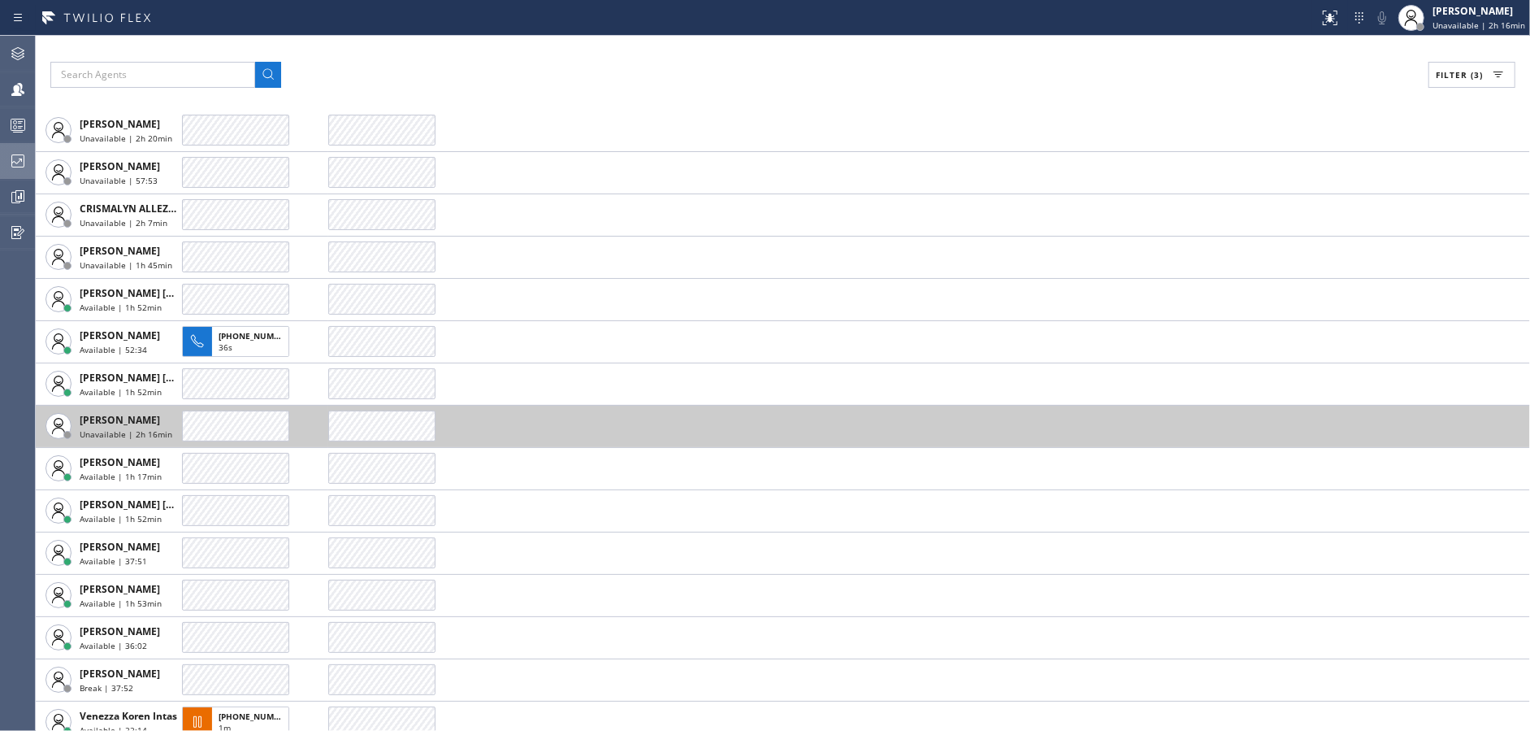
scroll to position [37, 0]
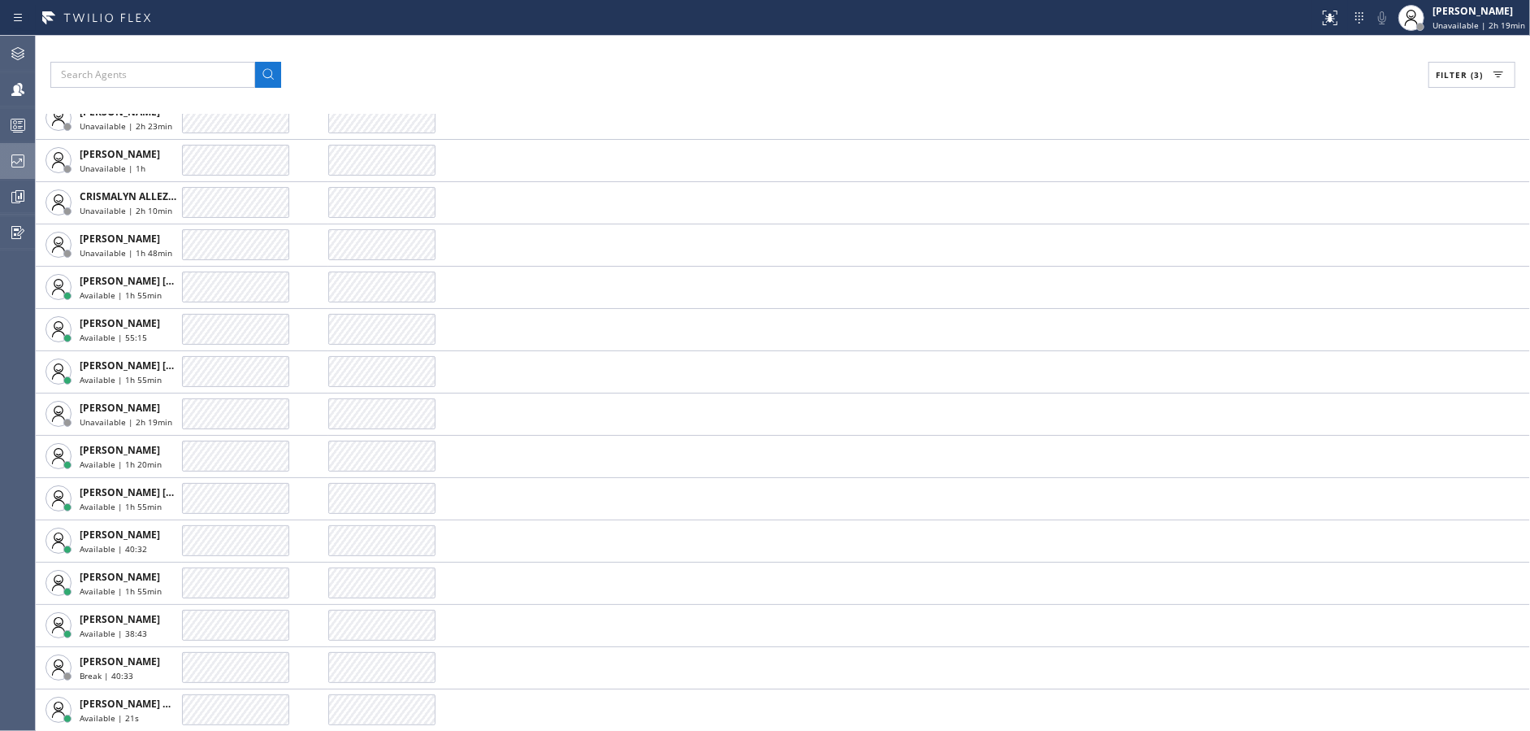
click at [0, 174] on div at bounding box center [18, 161] width 36 height 33
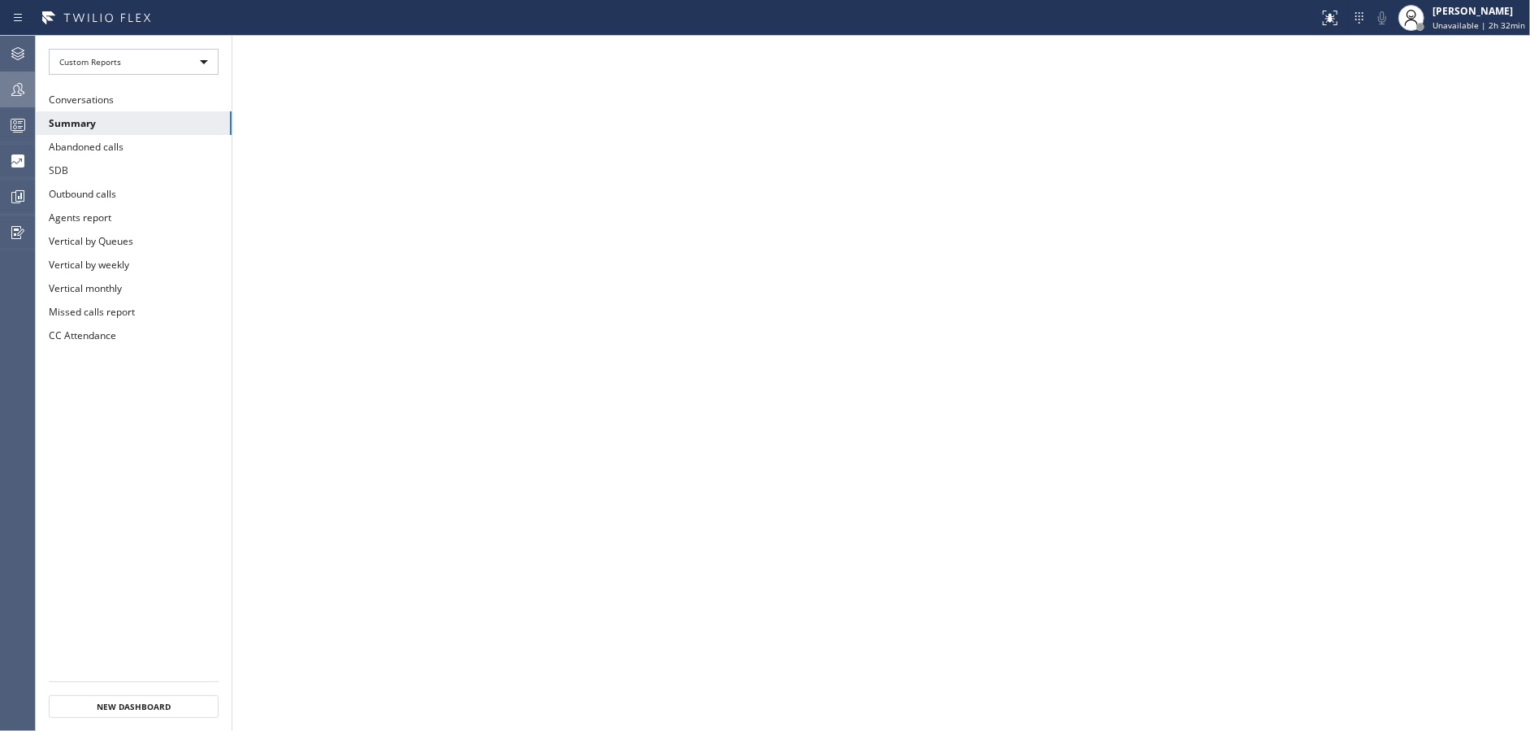
click at [7, 99] on div at bounding box center [18, 89] width 36 height 33
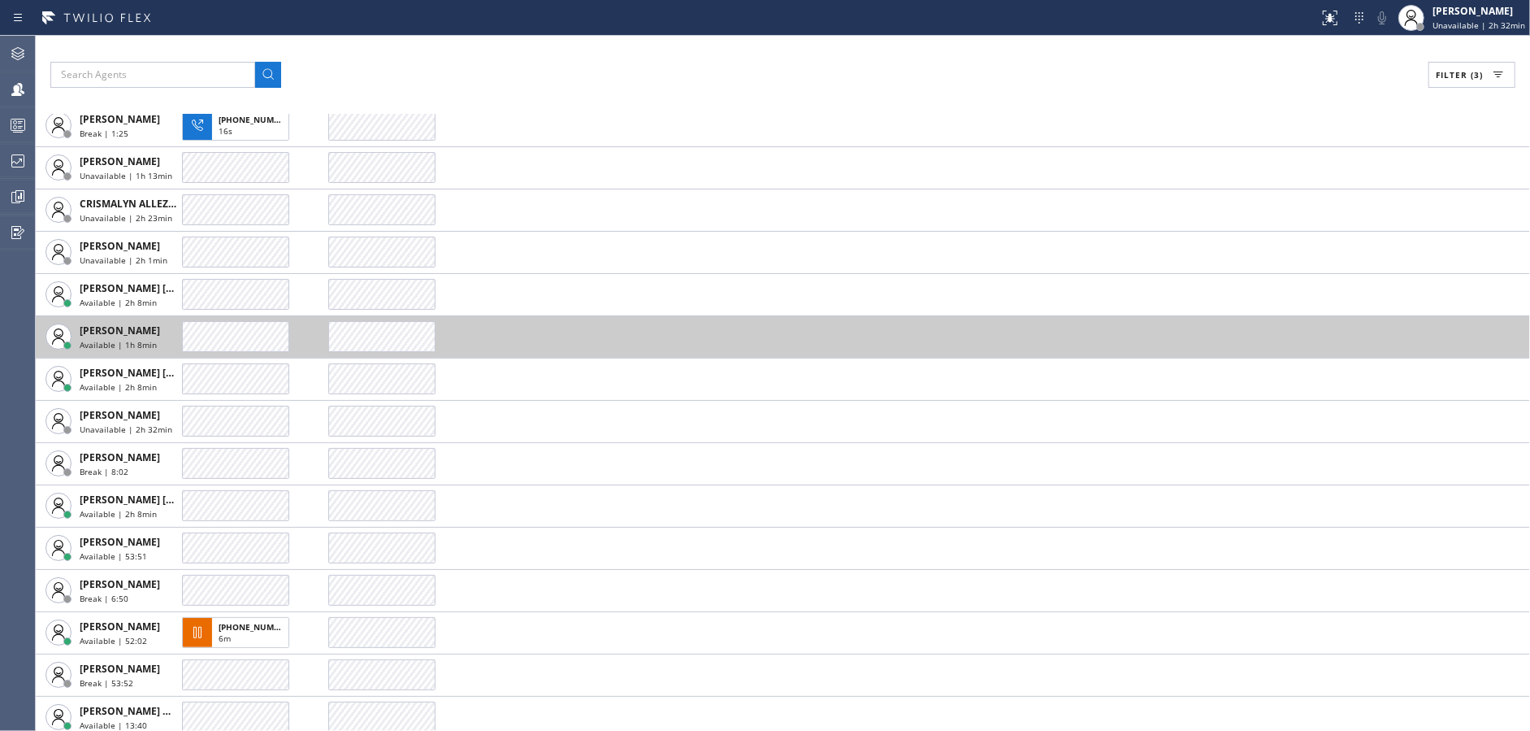
scroll to position [79, 0]
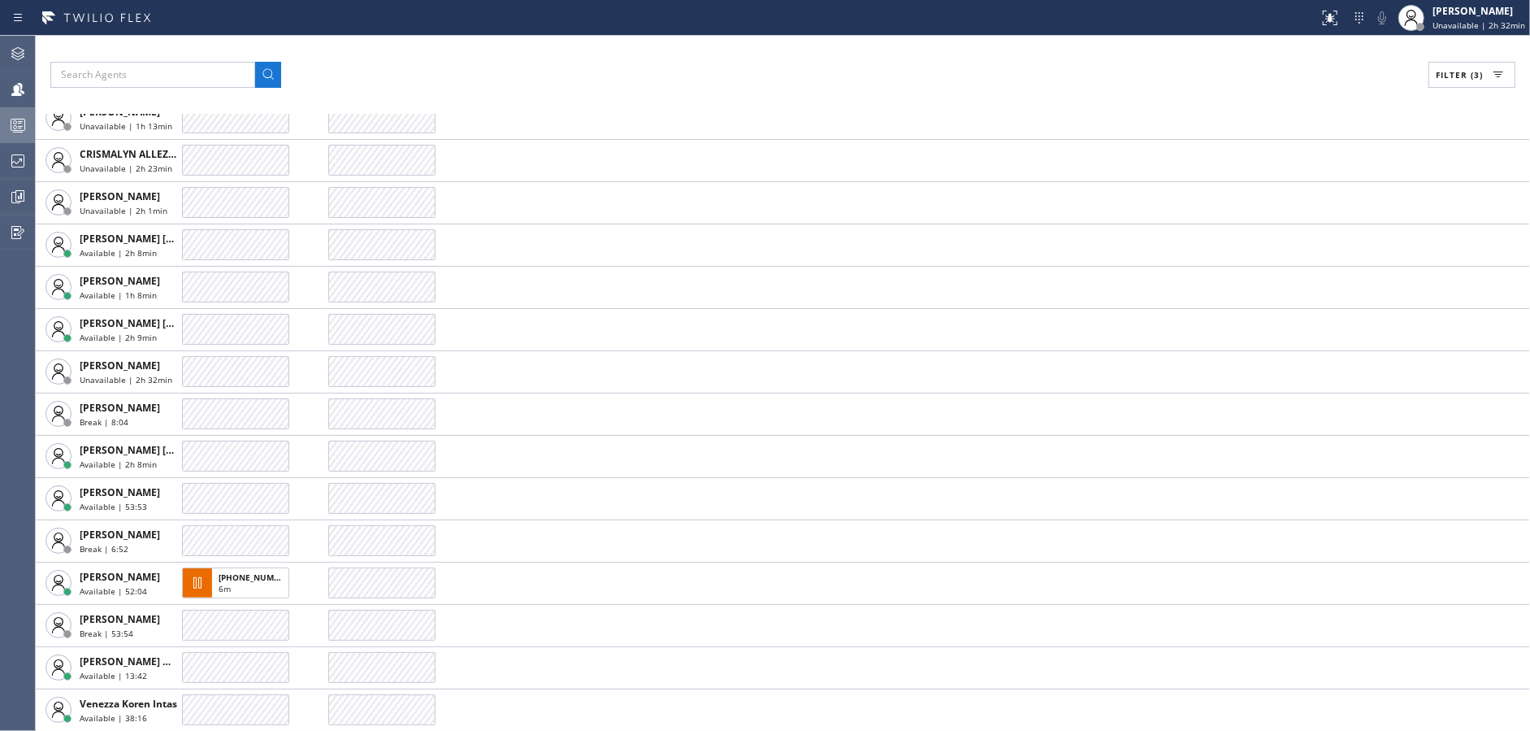
click at [8, 131] on icon at bounding box center [18, 125] width 20 height 20
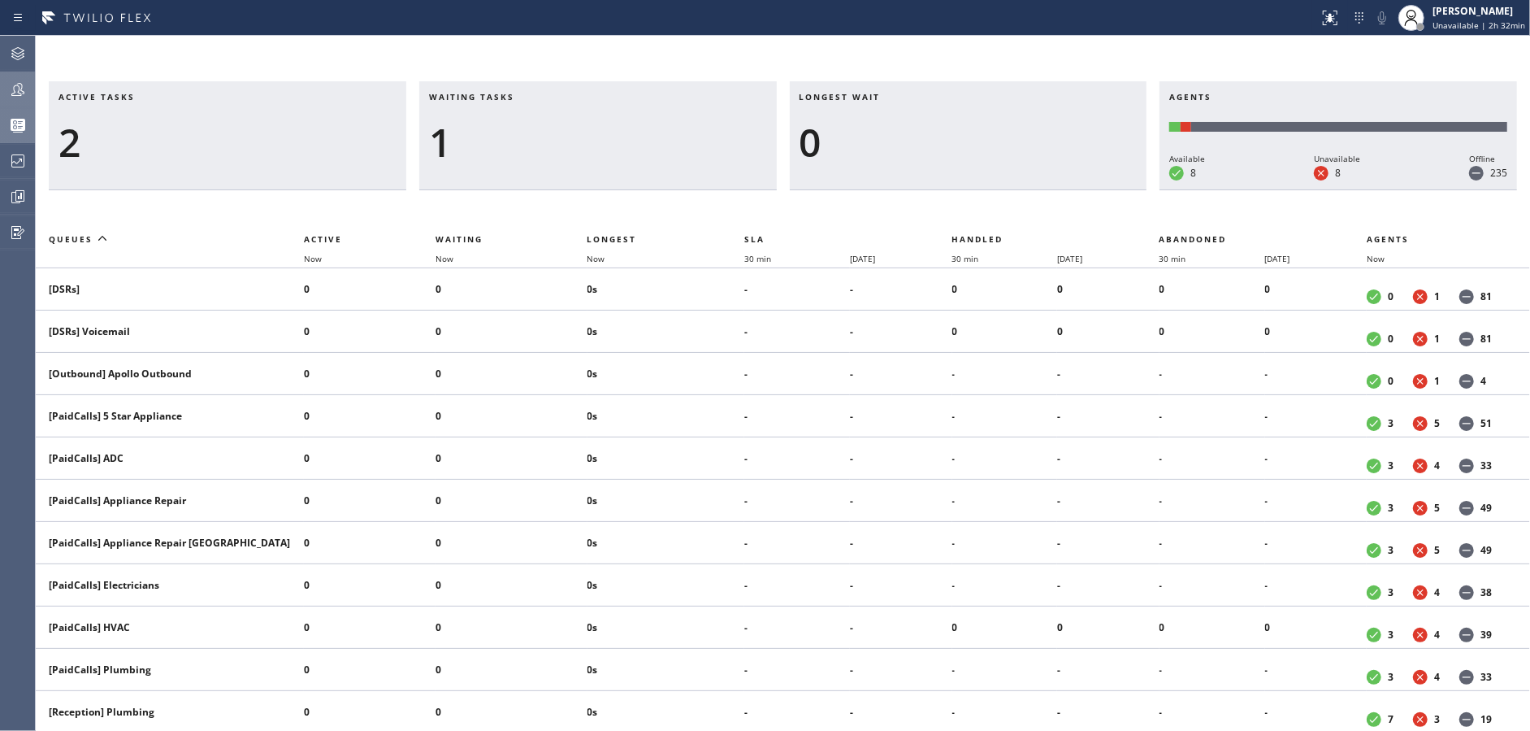
click at [4, 90] on div at bounding box center [18, 90] width 36 height 20
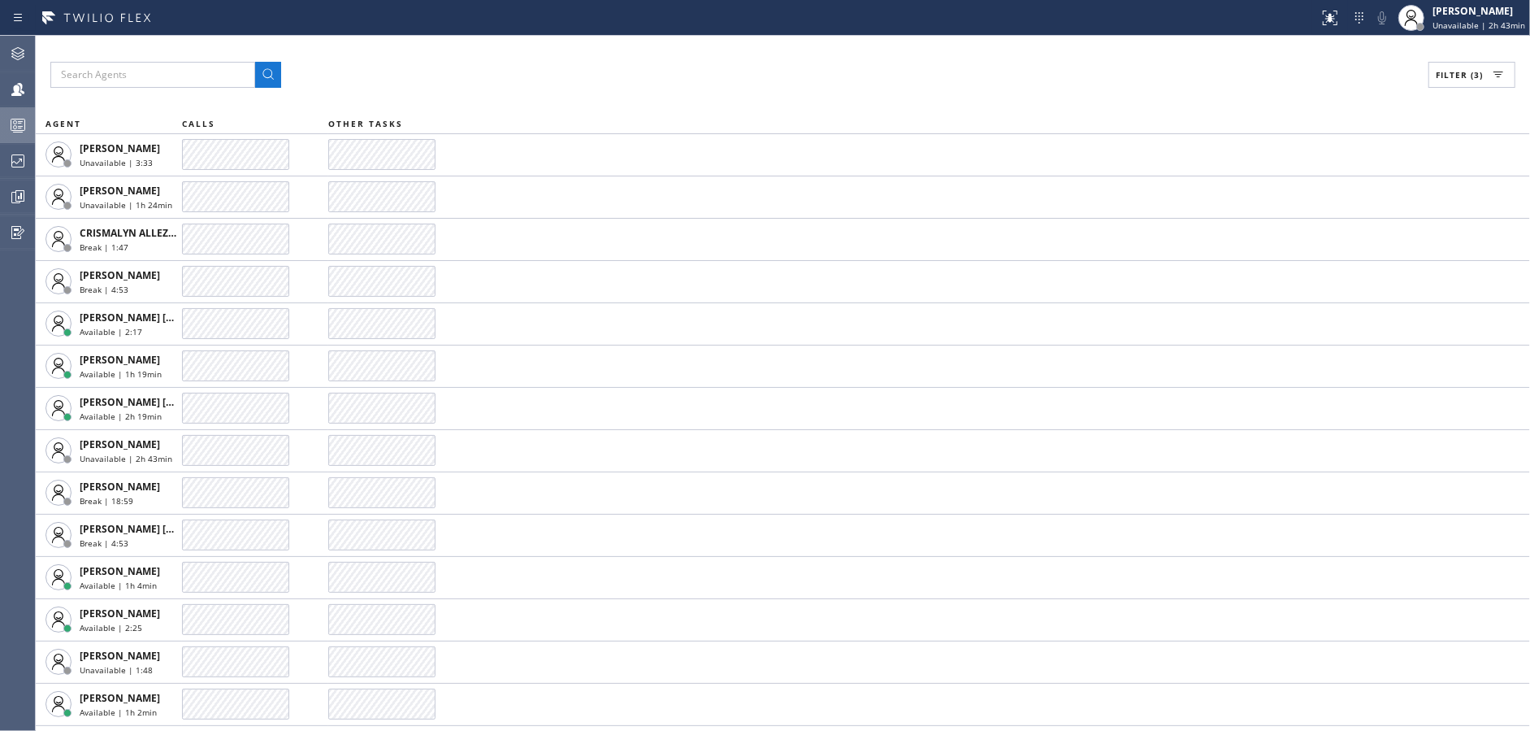
click at [454, 68] on div "Filter (3)" at bounding box center [782, 75] width 1465 height 26
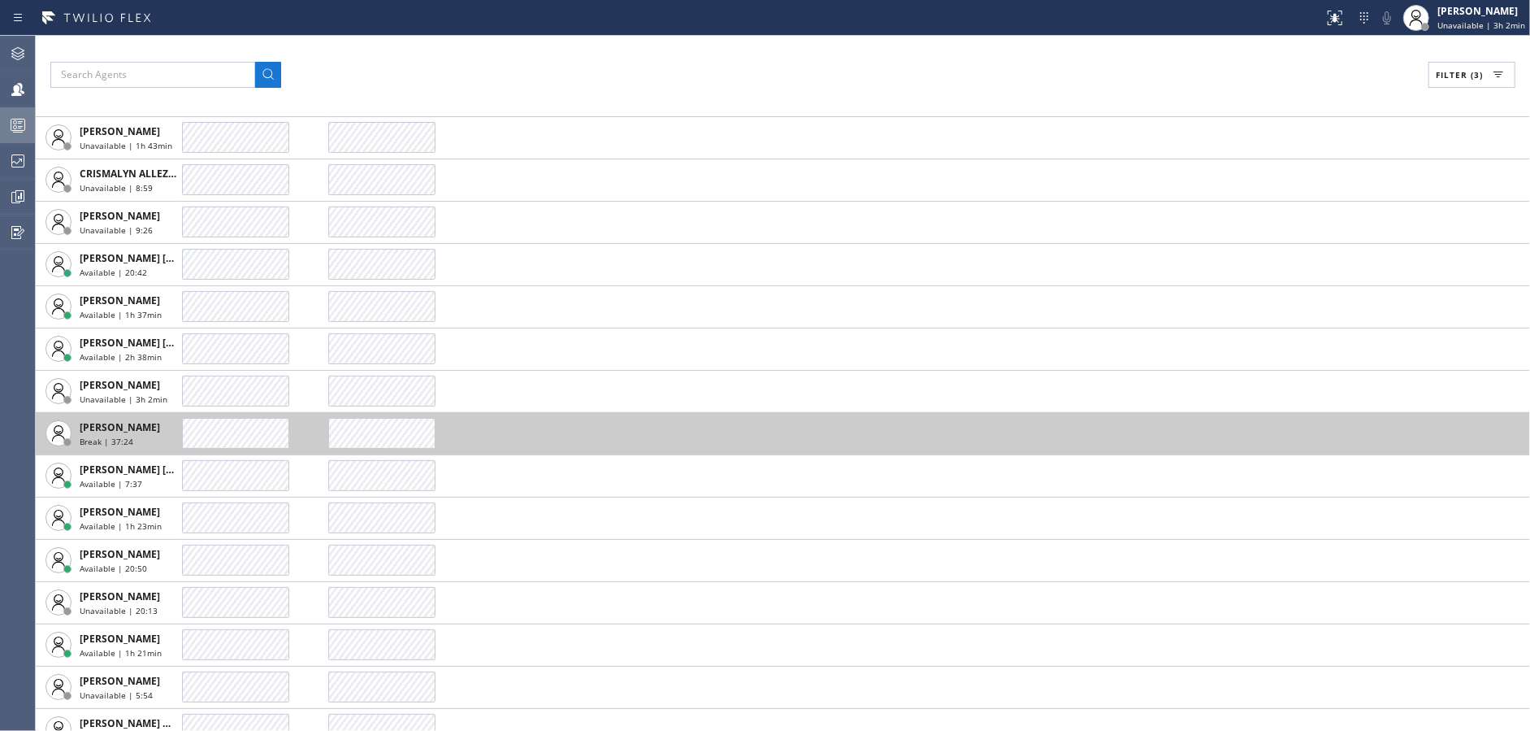
scroll to position [121, 0]
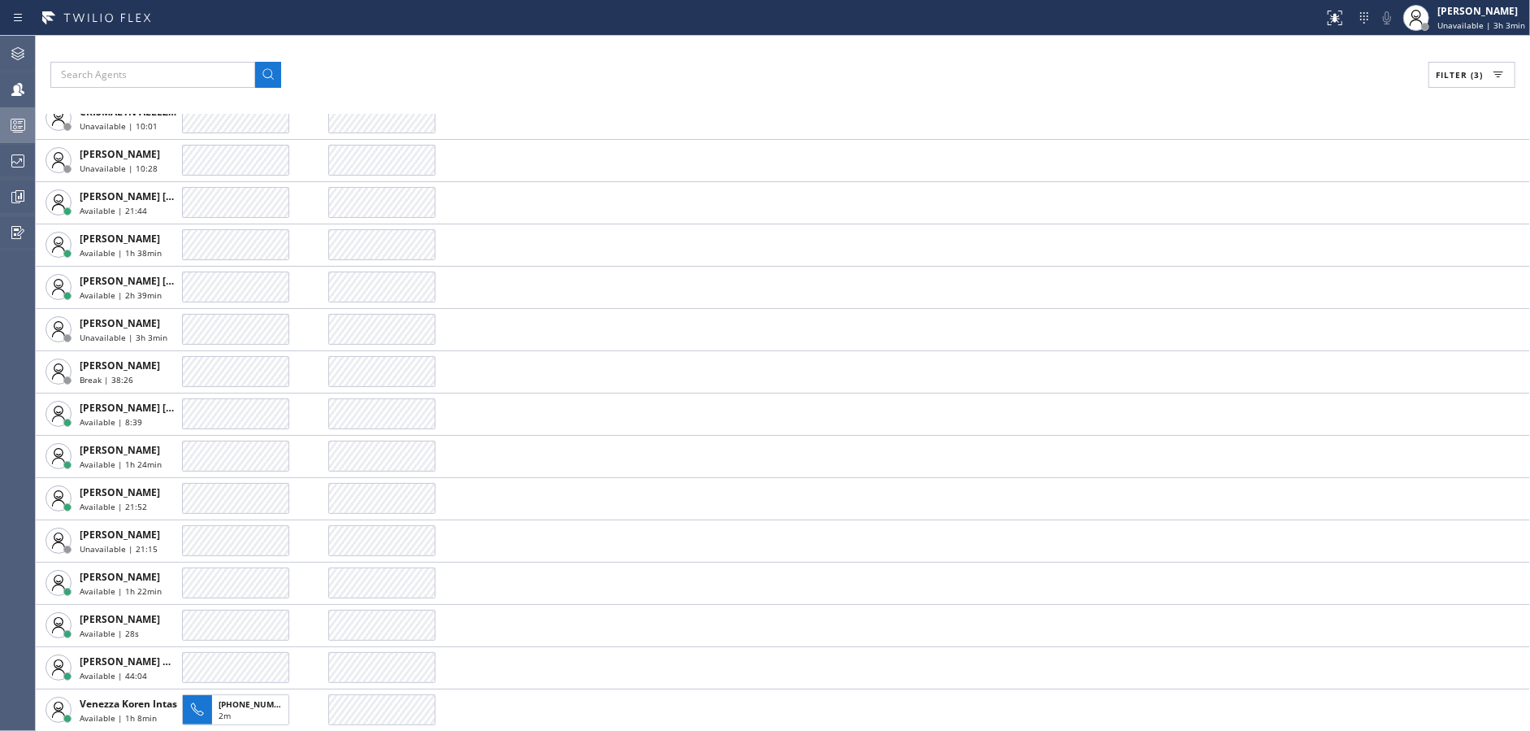
click at [412, 67] on div "Filter (3)" at bounding box center [782, 75] width 1465 height 26
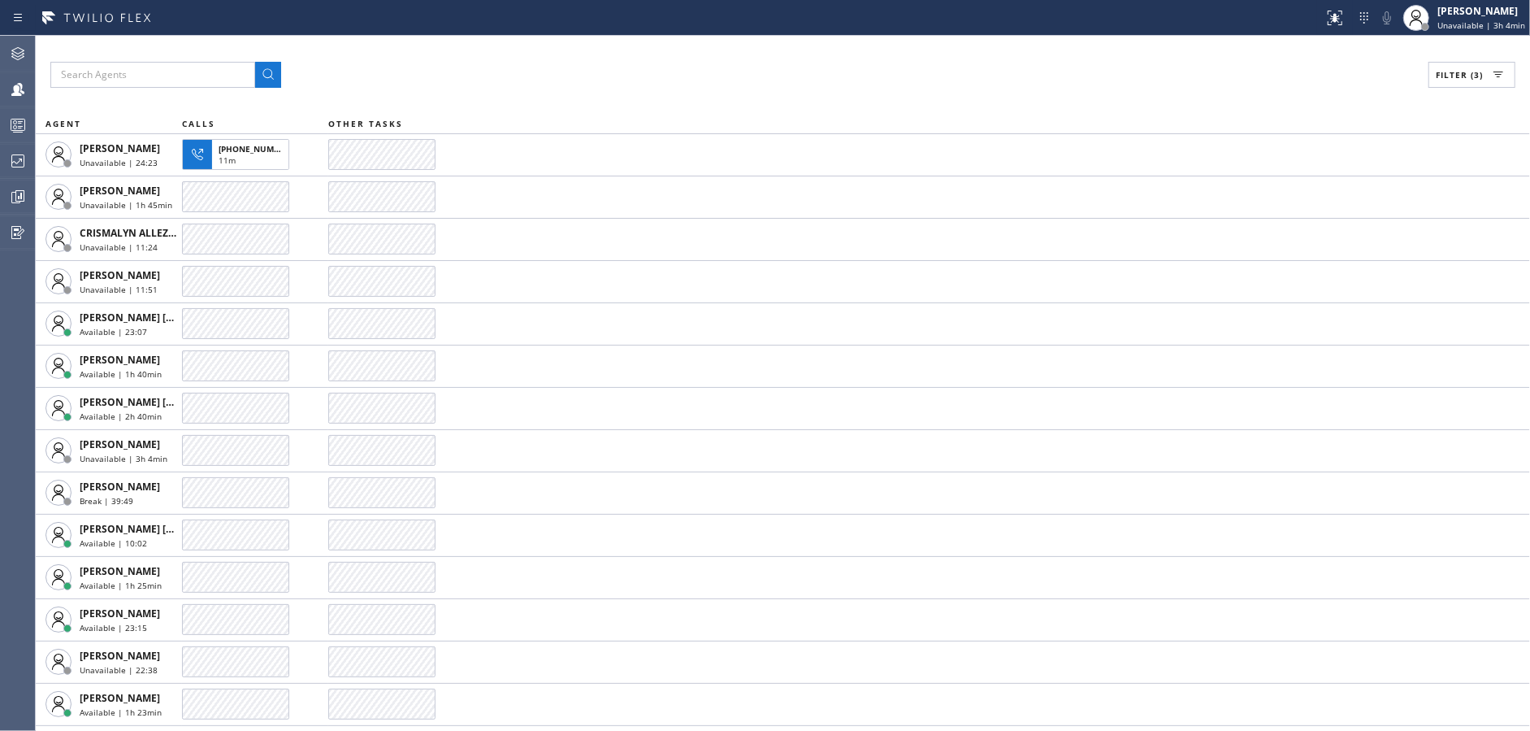
scroll to position [121, 0]
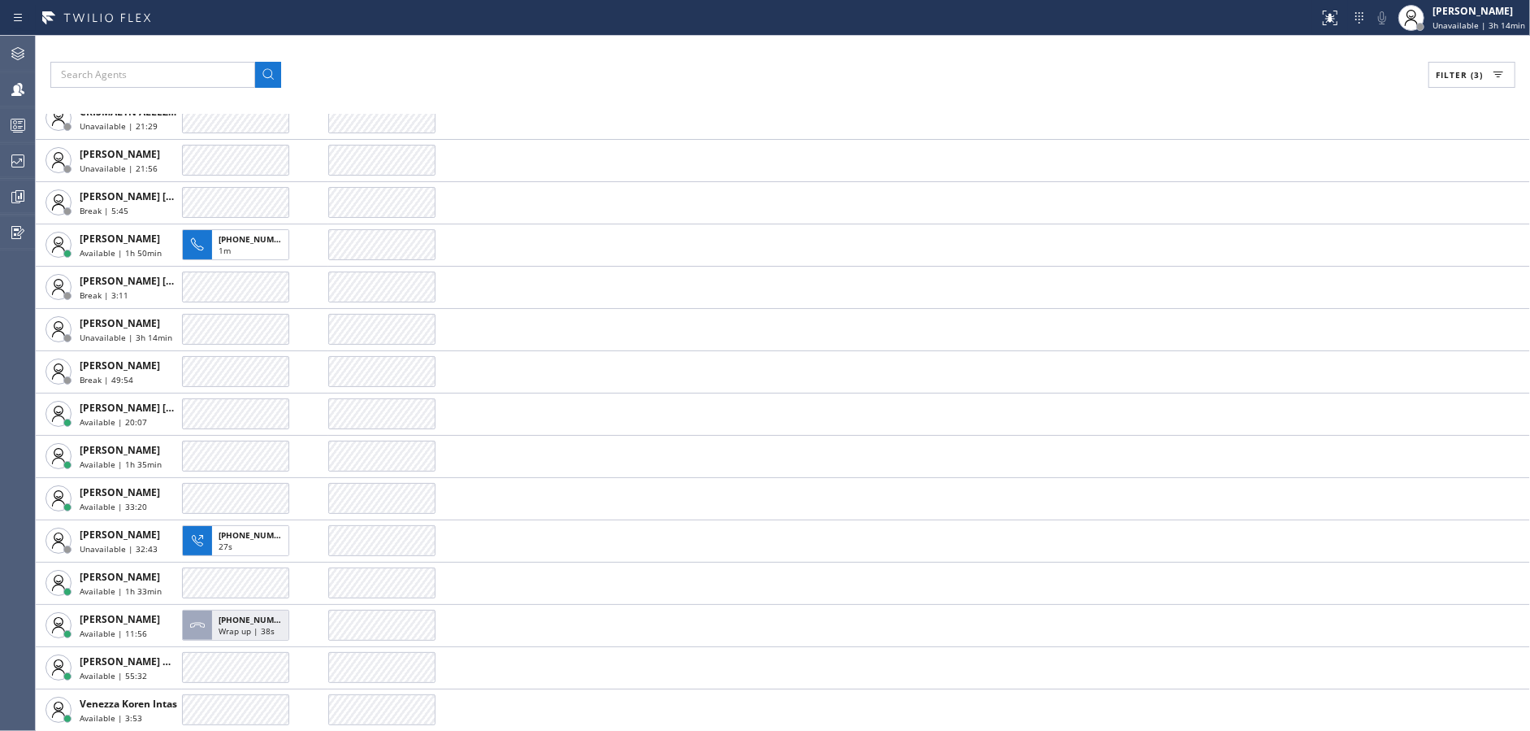
click at [368, 68] on div "Filter (3)" at bounding box center [782, 75] width 1465 height 26
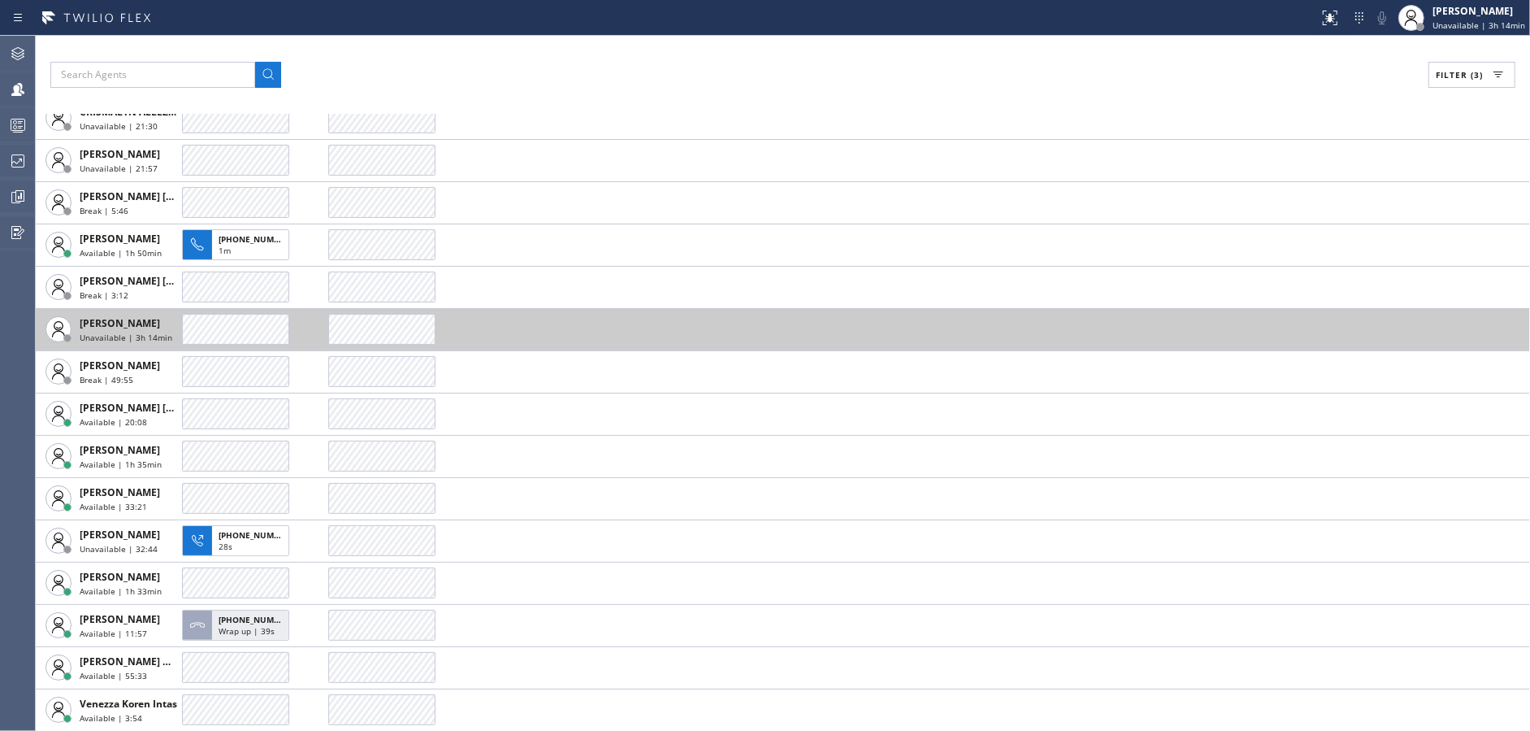
click at [510, 330] on td at bounding box center [929, 329] width 1202 height 42
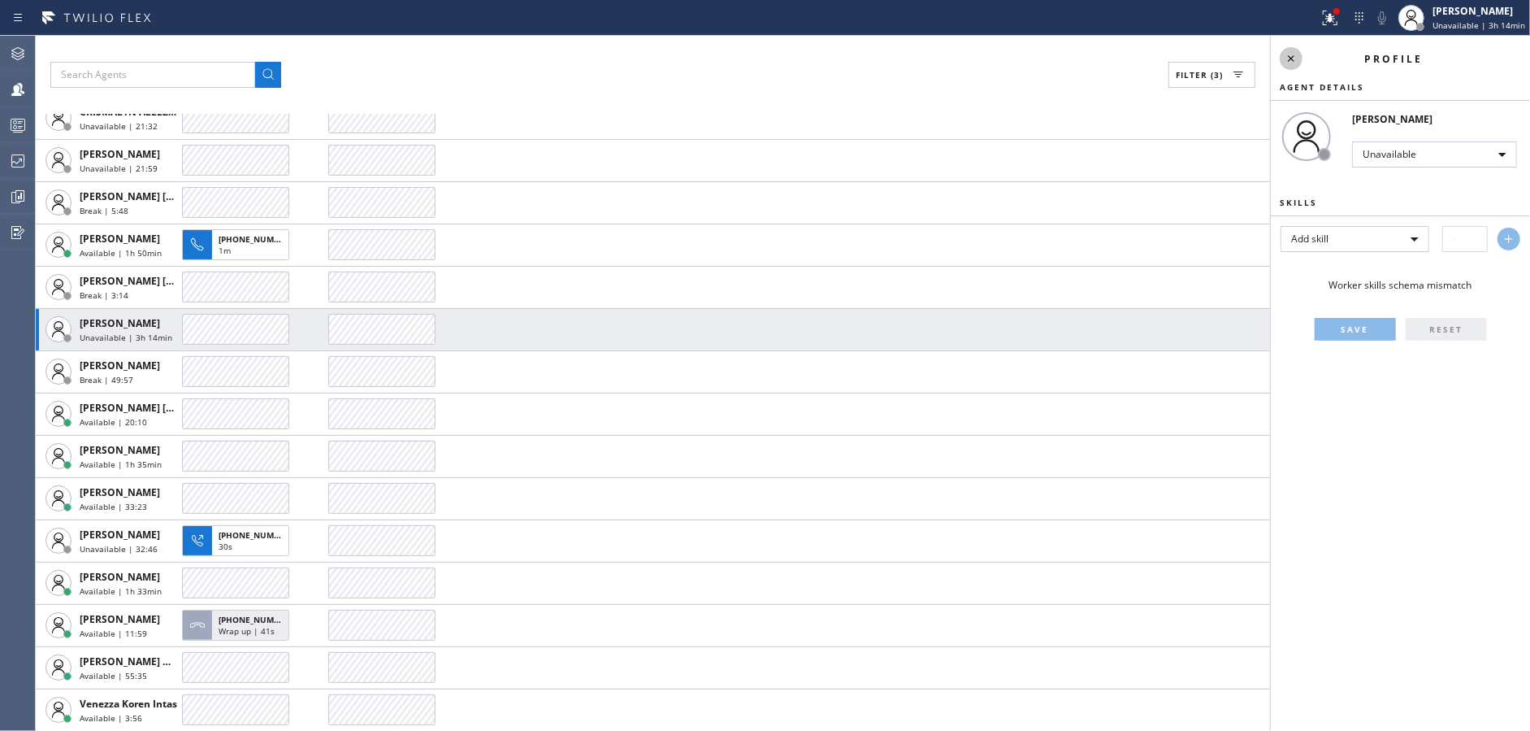
click at [1292, 55] on icon at bounding box center [1292, 59] width 20 height 20
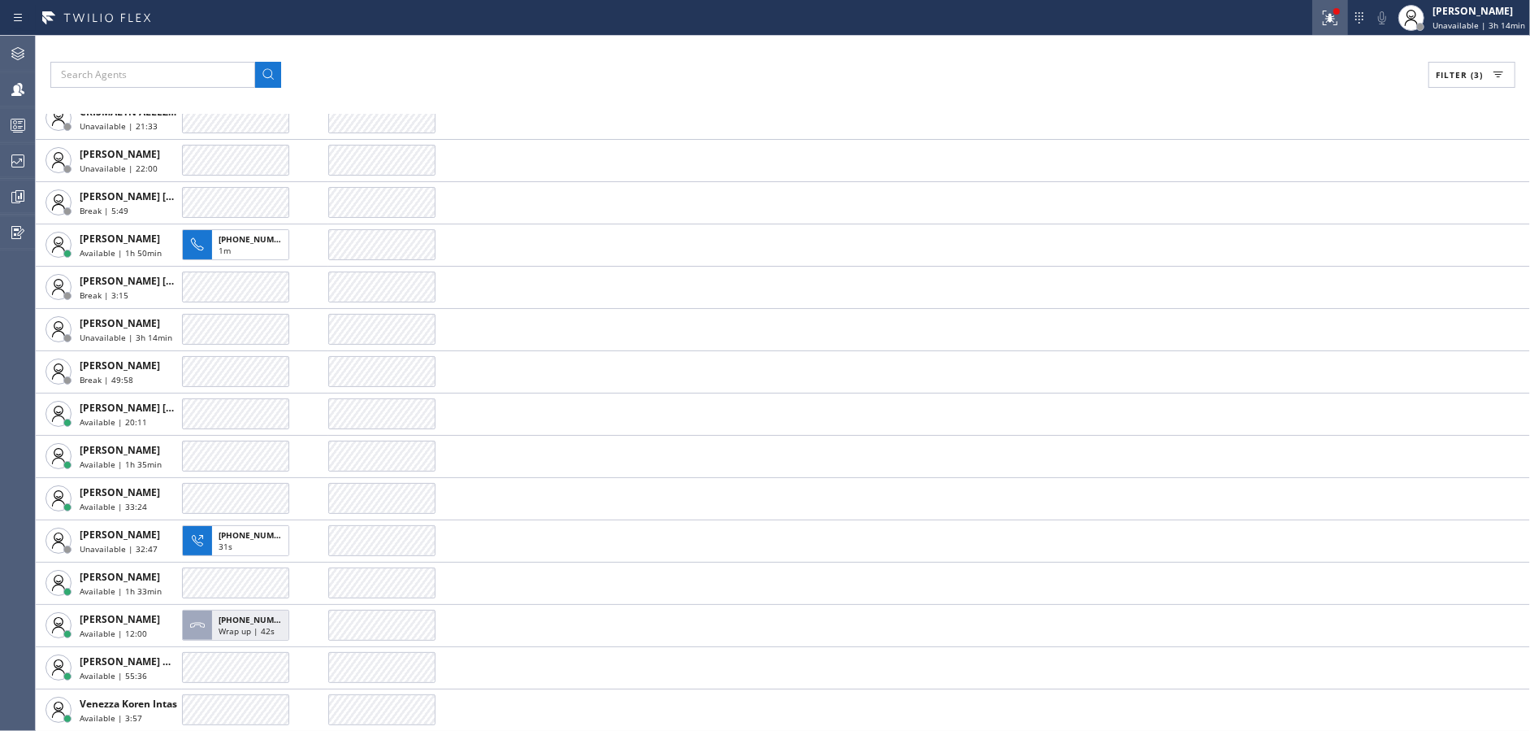
click at [1321, 22] on div at bounding box center [1331, 18] width 36 height 20
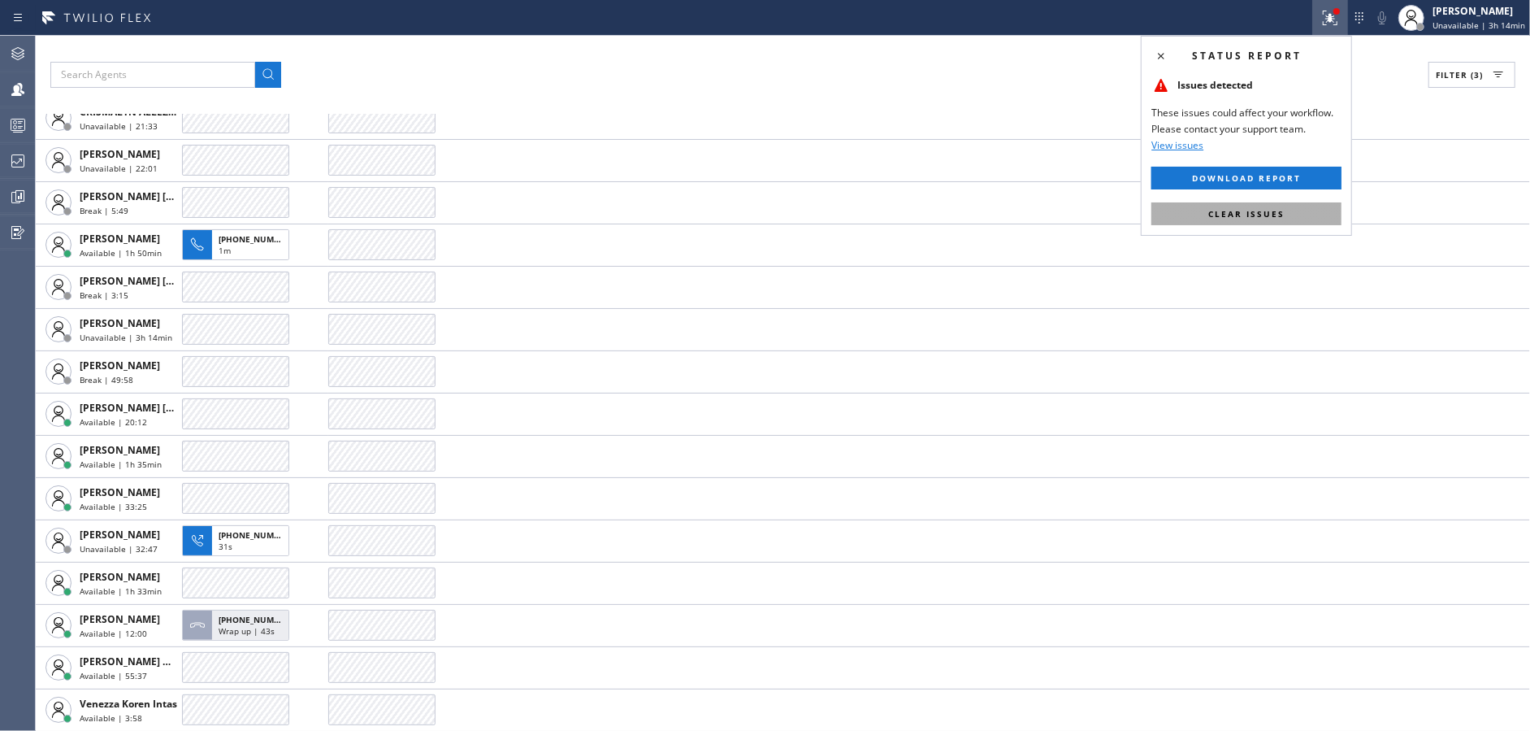
click at [1274, 213] on span "Clear issues" at bounding box center [1247, 213] width 76 height 11
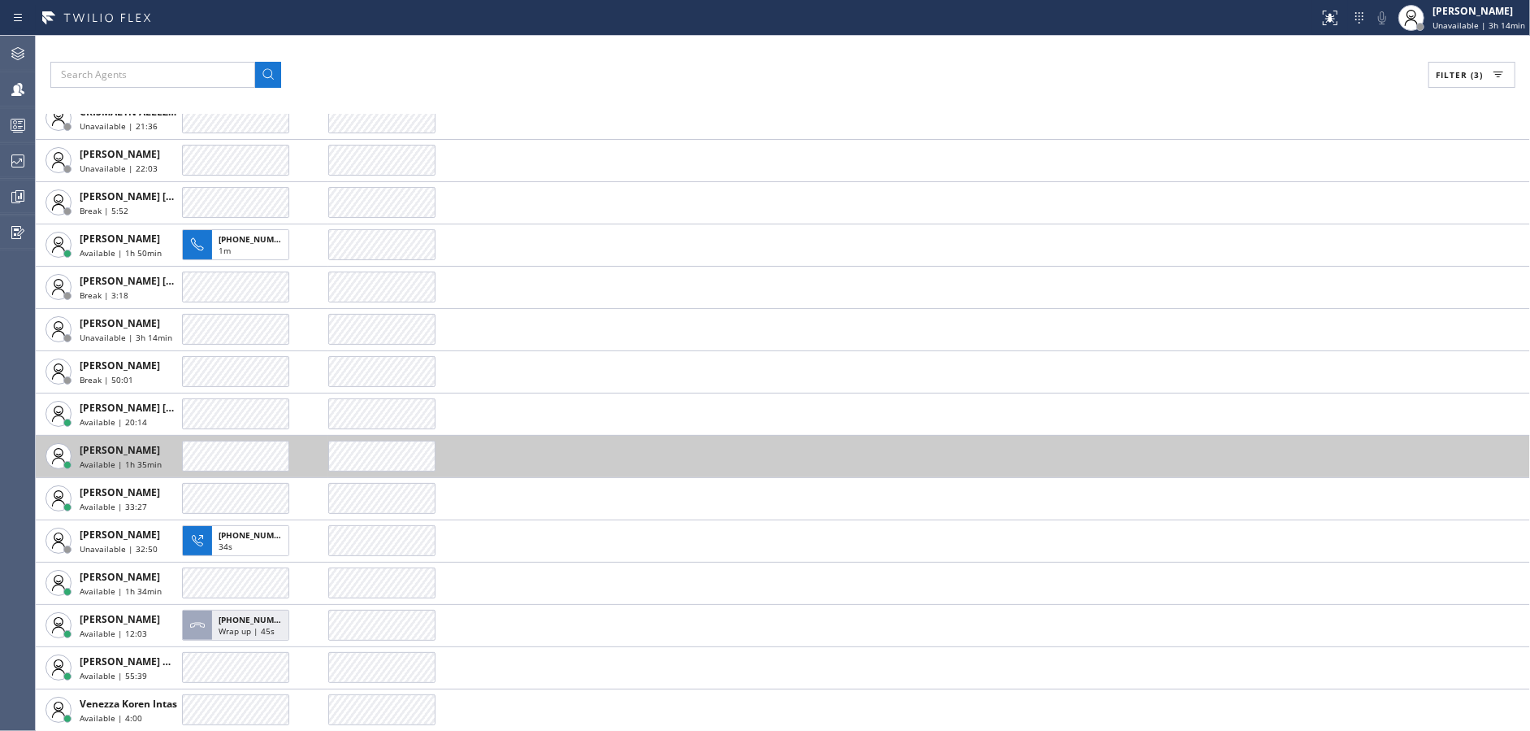
click at [593, 440] on td at bounding box center [929, 456] width 1202 height 42
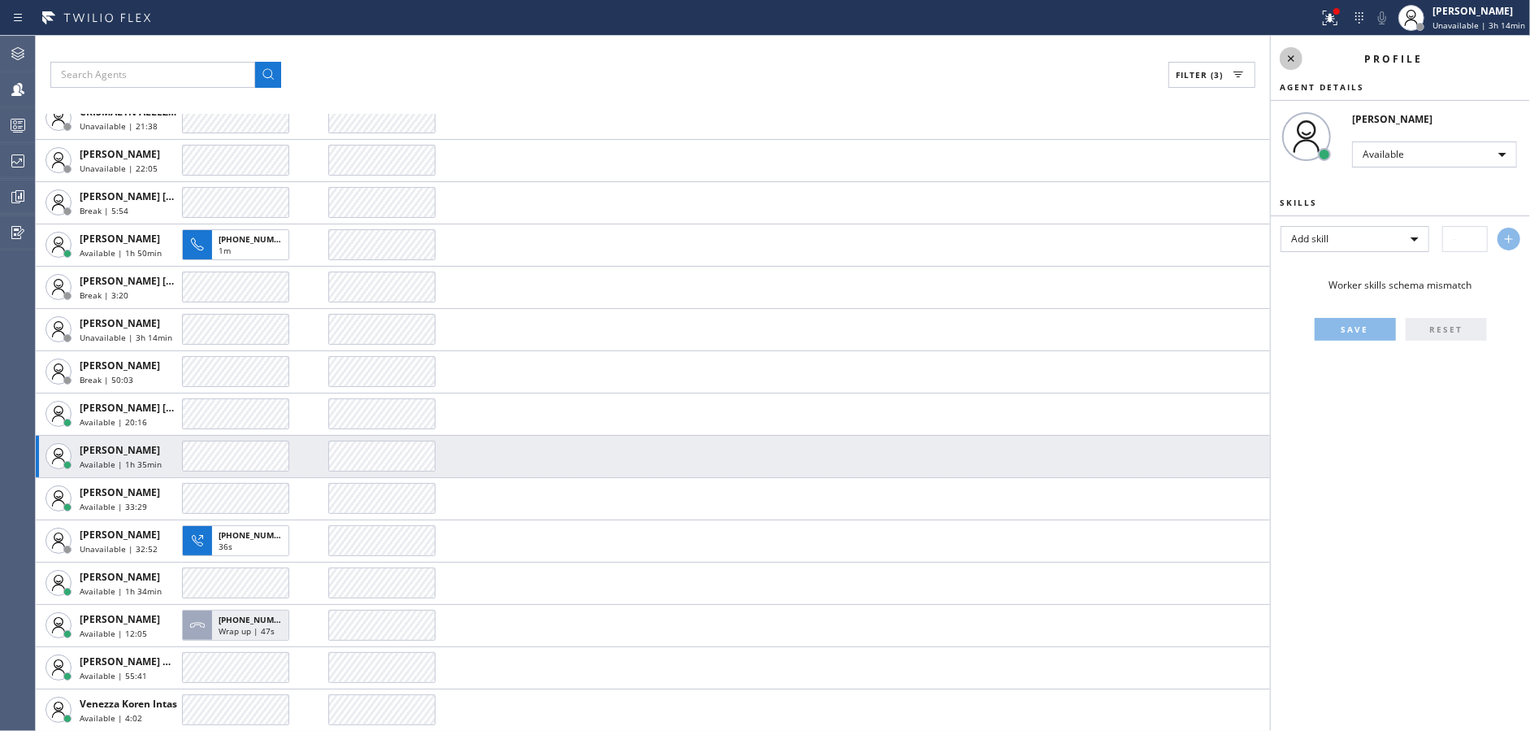
click at [1290, 59] on icon at bounding box center [1292, 59] width 20 height 20
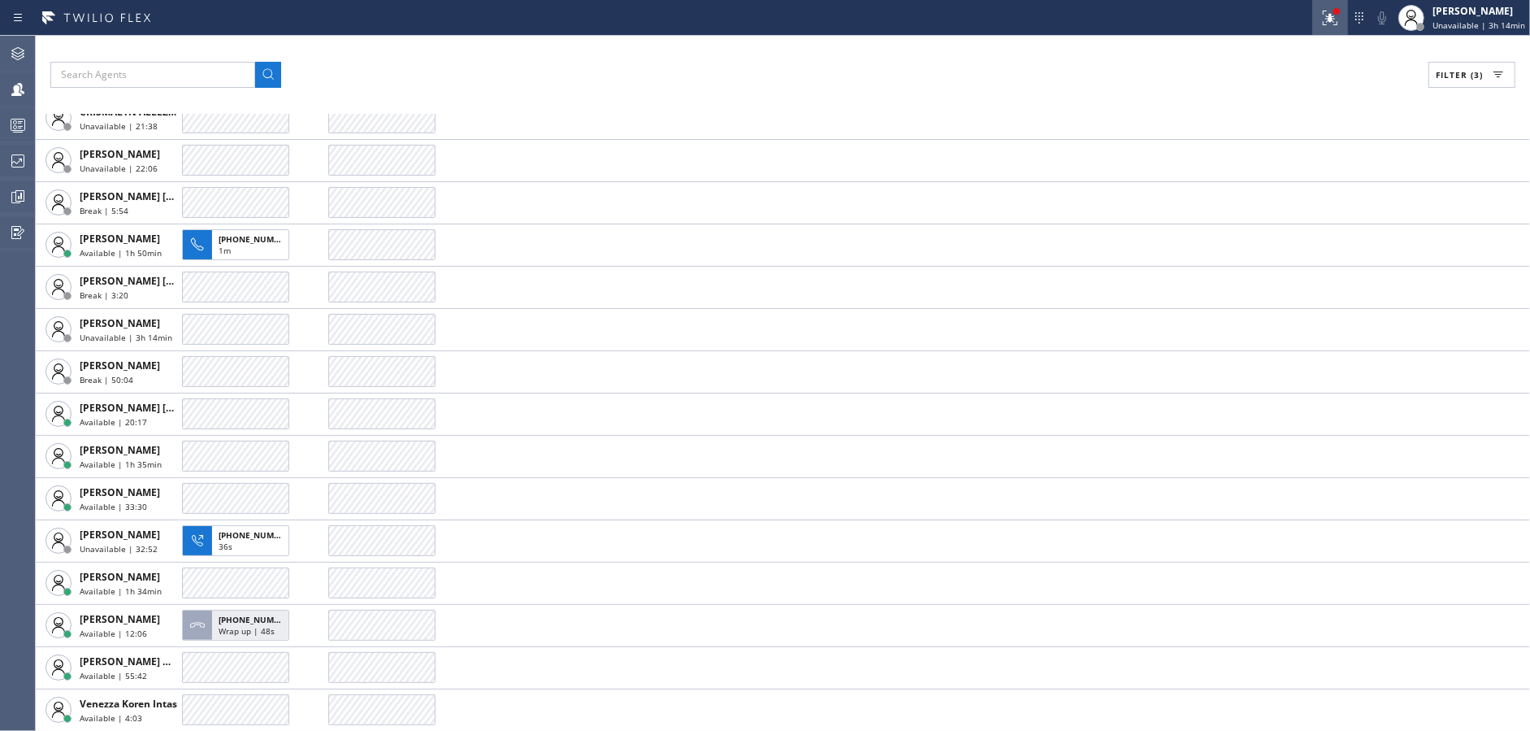
click at [1324, 20] on div at bounding box center [1331, 18] width 36 height 20
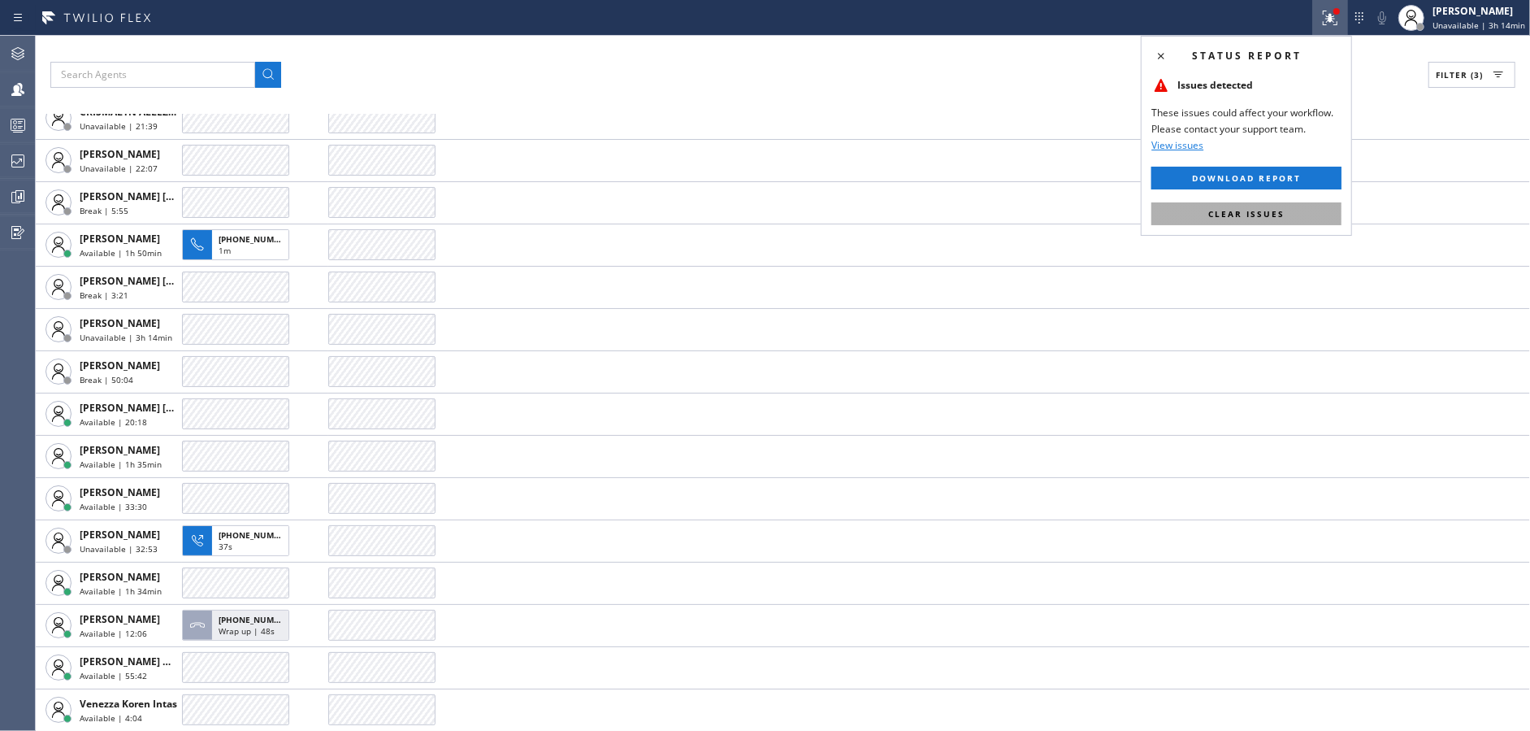
click at [1286, 220] on button "Clear issues" at bounding box center [1247, 213] width 190 height 23
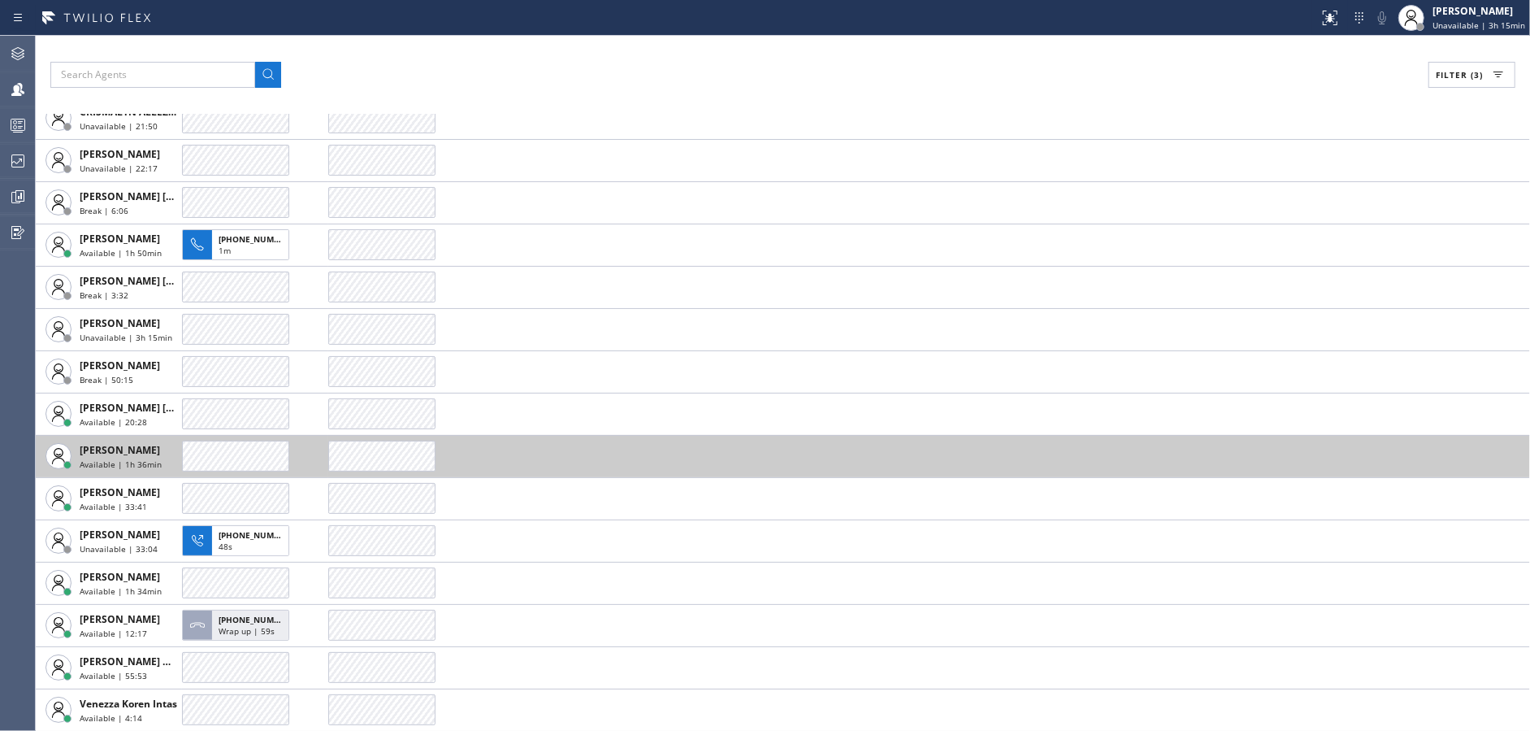
click at [189, 452] on div at bounding box center [235, 456] width 107 height 31
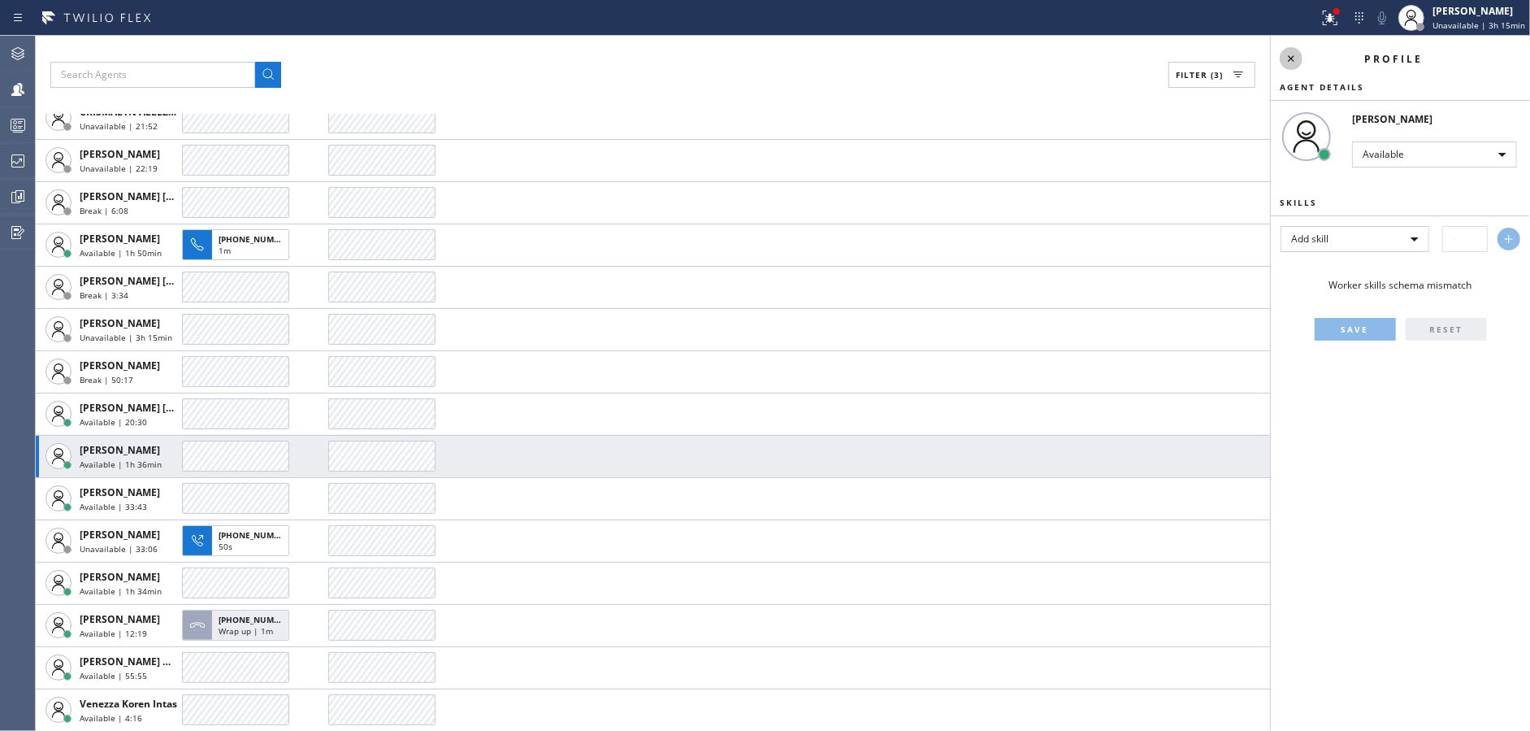
drag, startPoint x: 1292, startPoint y: 50, endPoint x: 1335, endPoint y: 31, distance: 47.3
click at [1298, 49] on icon at bounding box center [1292, 59] width 20 height 20
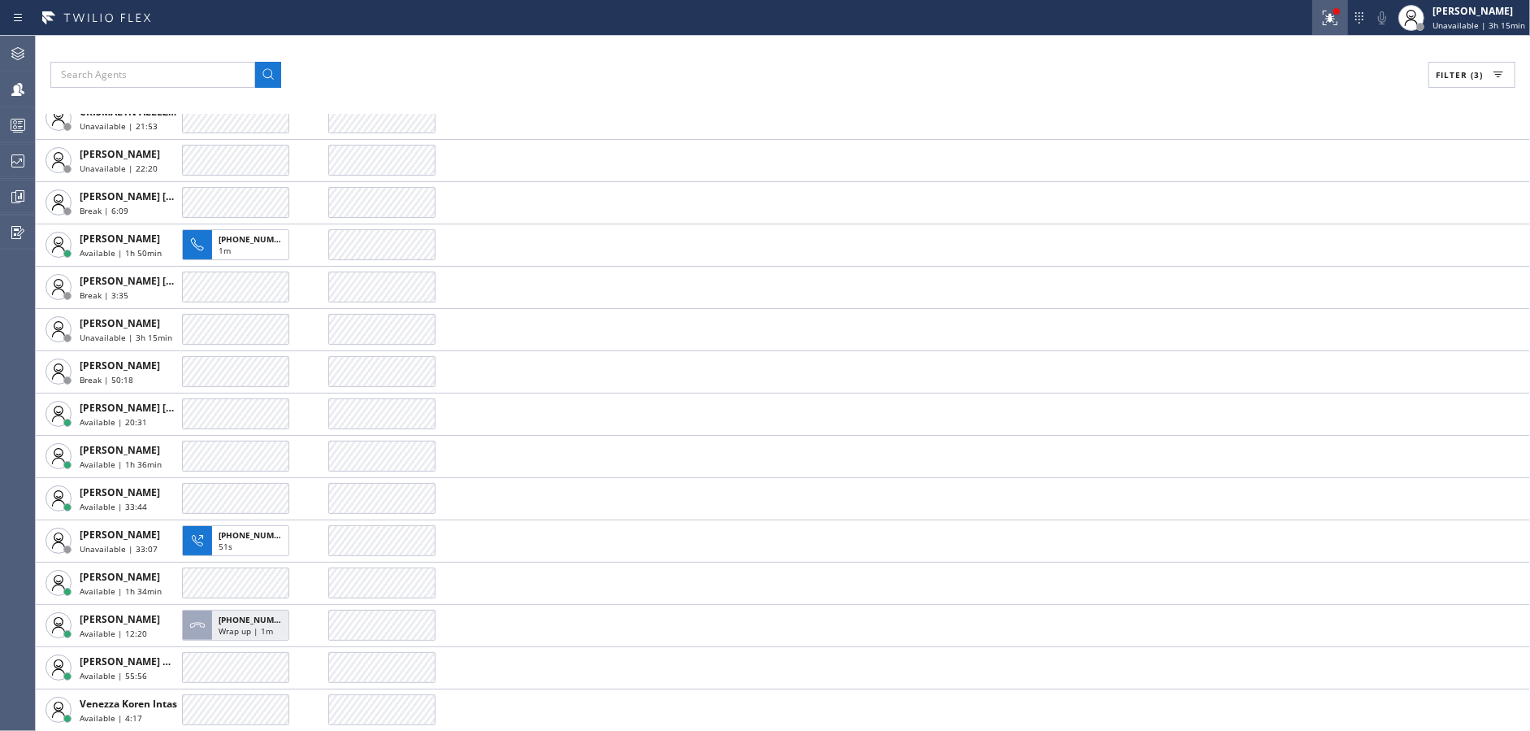
click at [1346, 12] on div at bounding box center [1331, 18] width 36 height 20
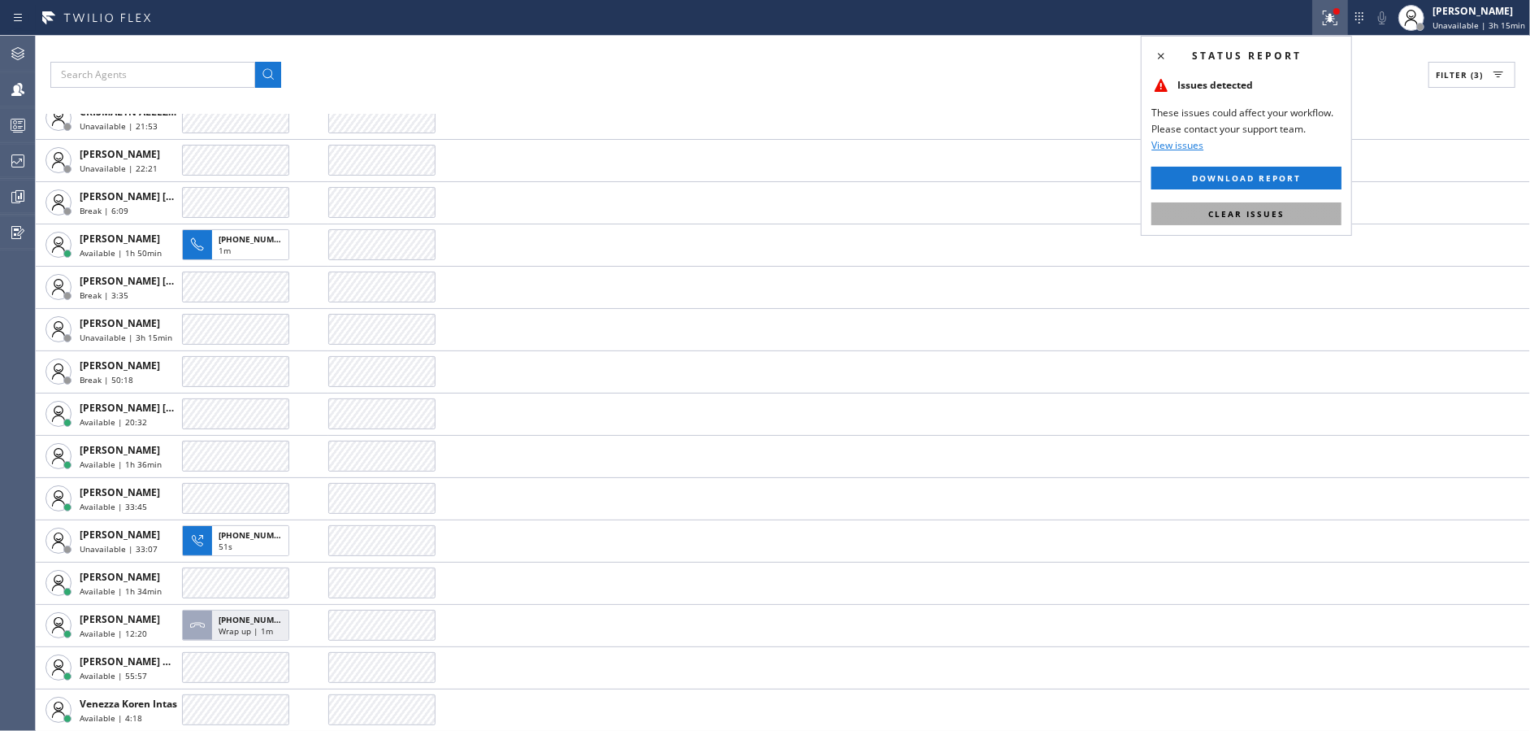
click at [1300, 204] on button "Clear issues" at bounding box center [1247, 213] width 190 height 23
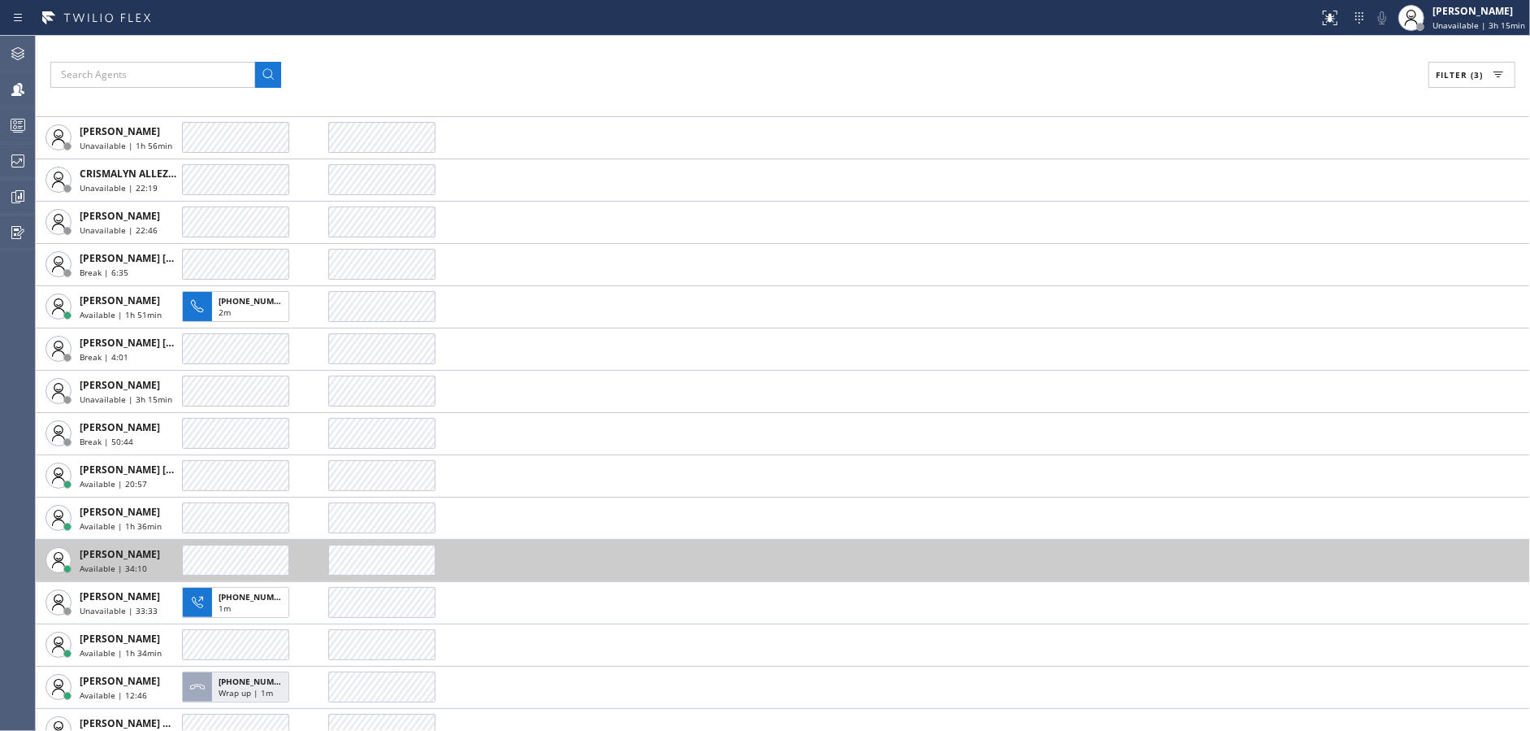
scroll to position [121, 0]
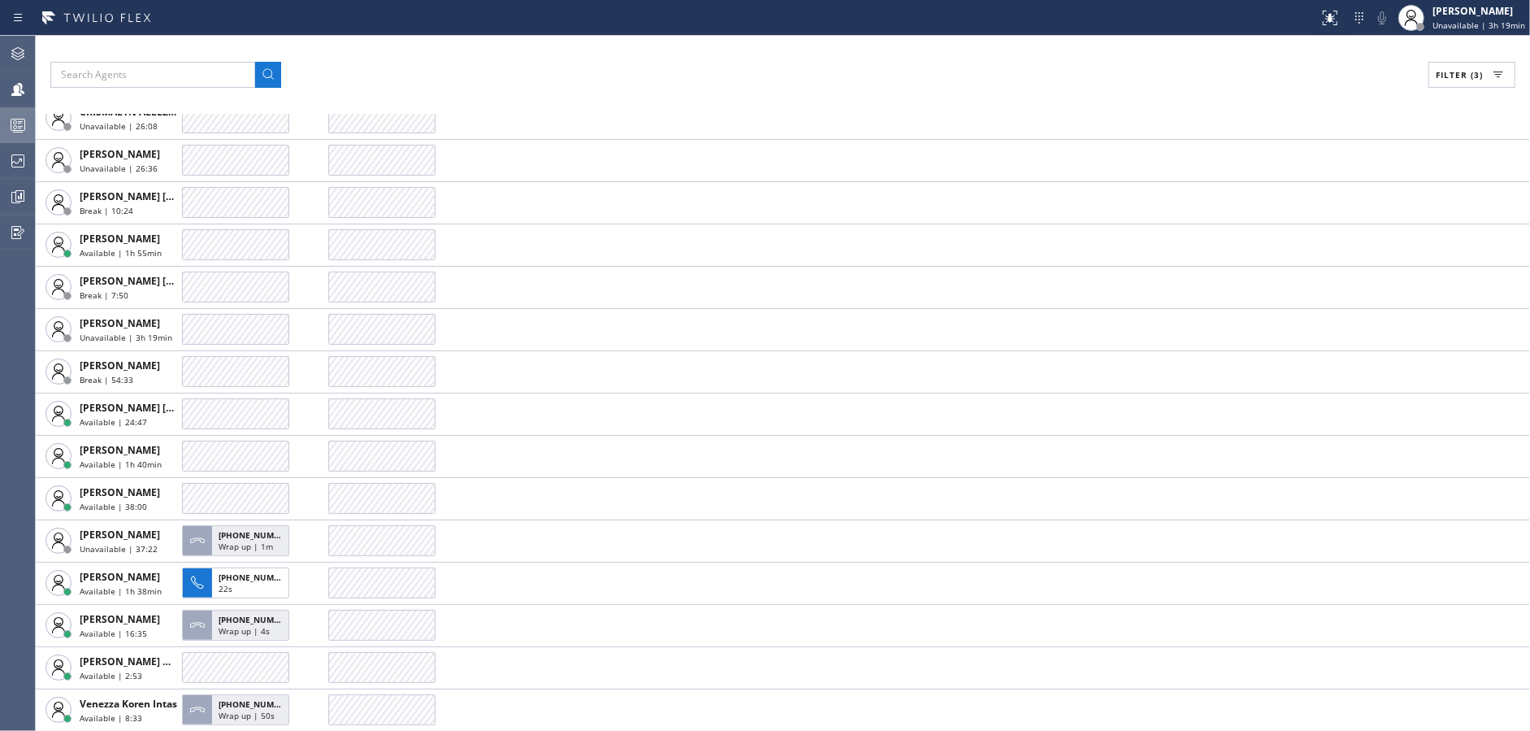
click at [10, 116] on icon at bounding box center [18, 125] width 20 height 20
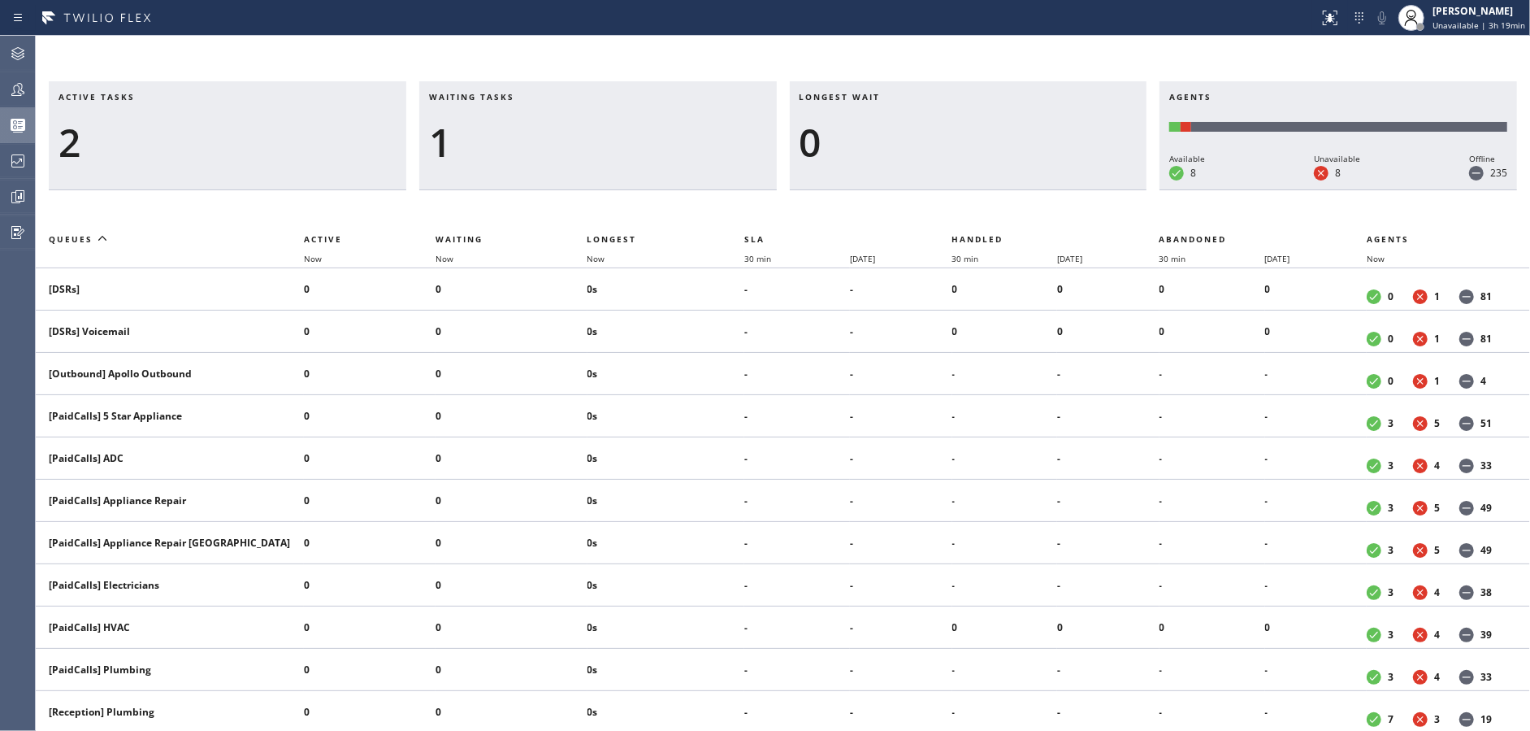
click at [8, 92] on icon at bounding box center [18, 90] width 20 height 20
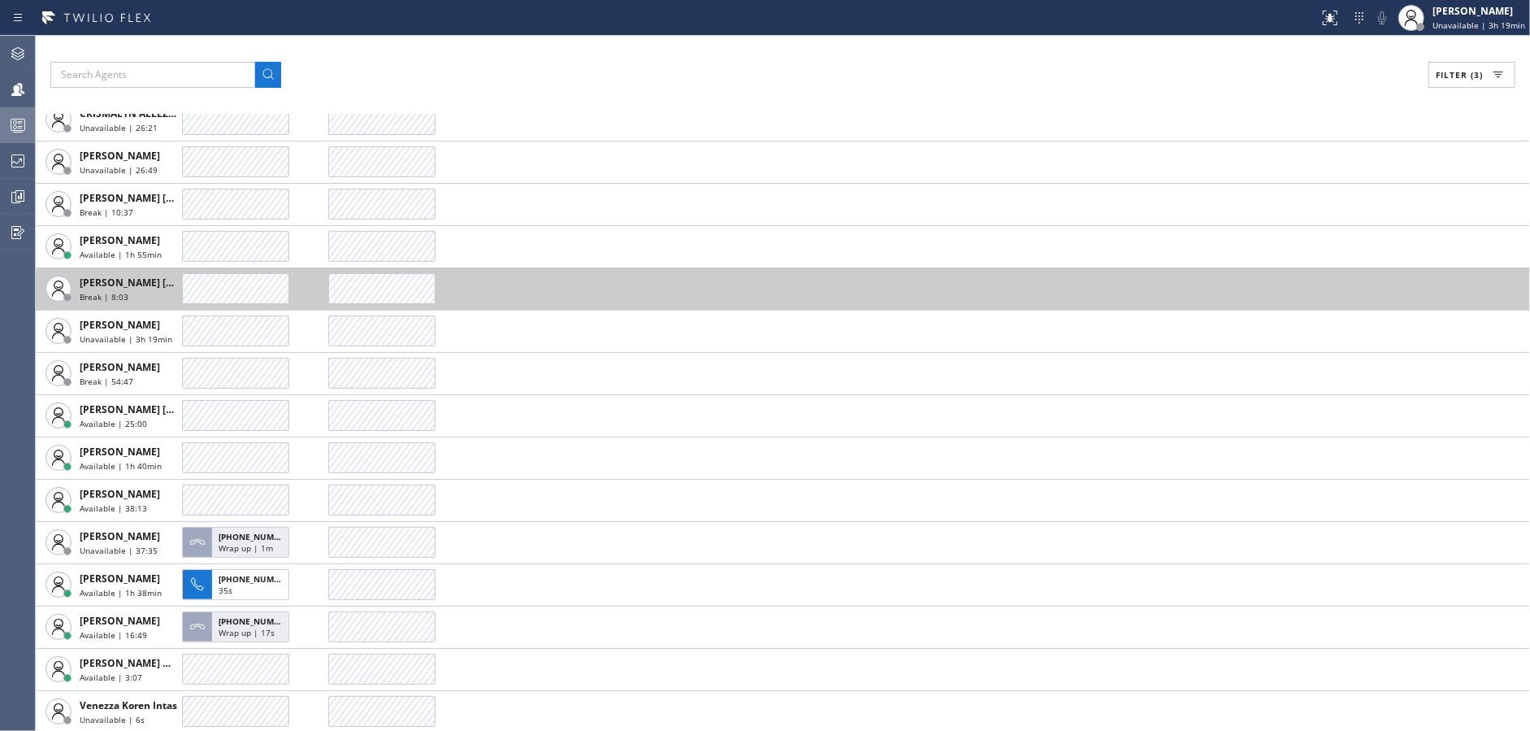
scroll to position [121, 0]
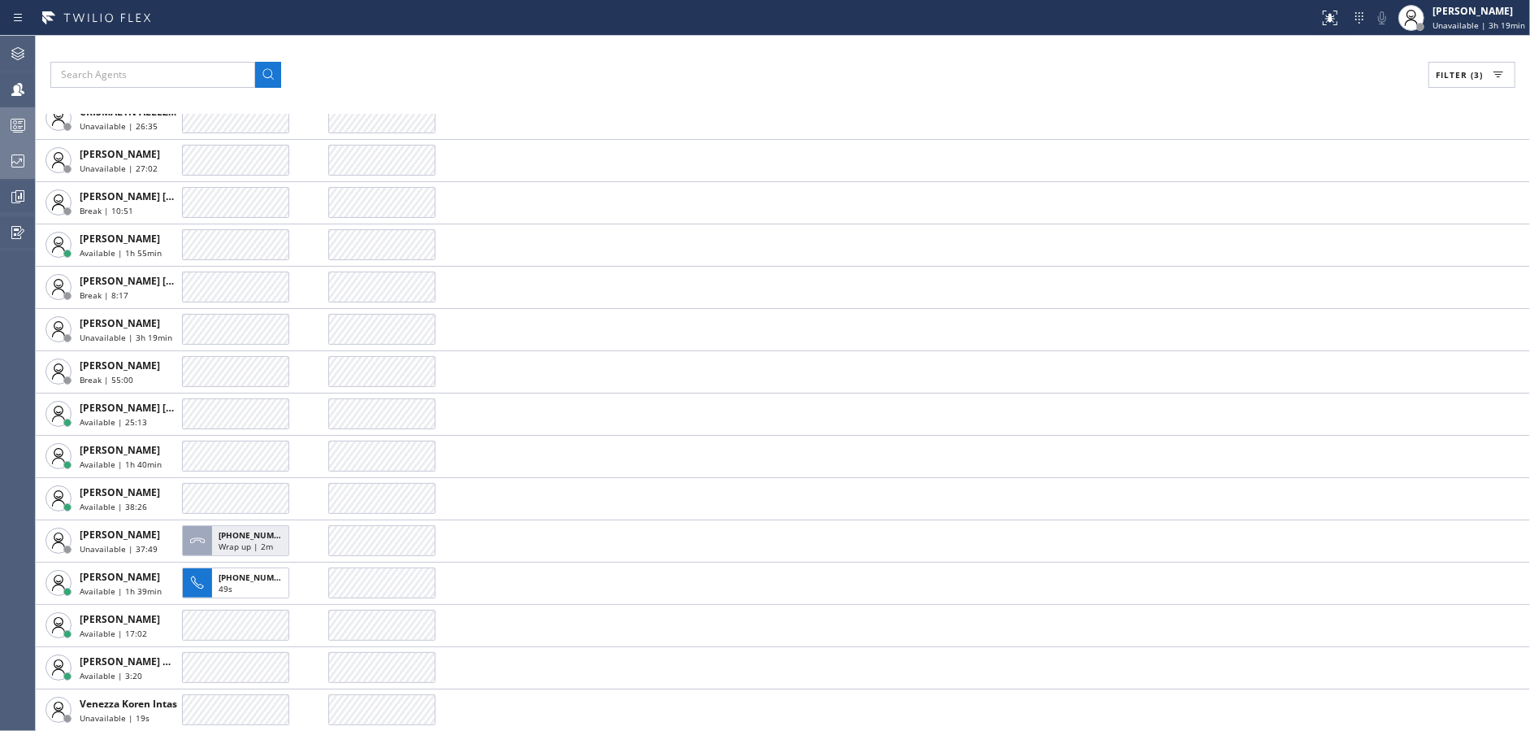
click at [29, 171] on div at bounding box center [18, 161] width 36 height 33
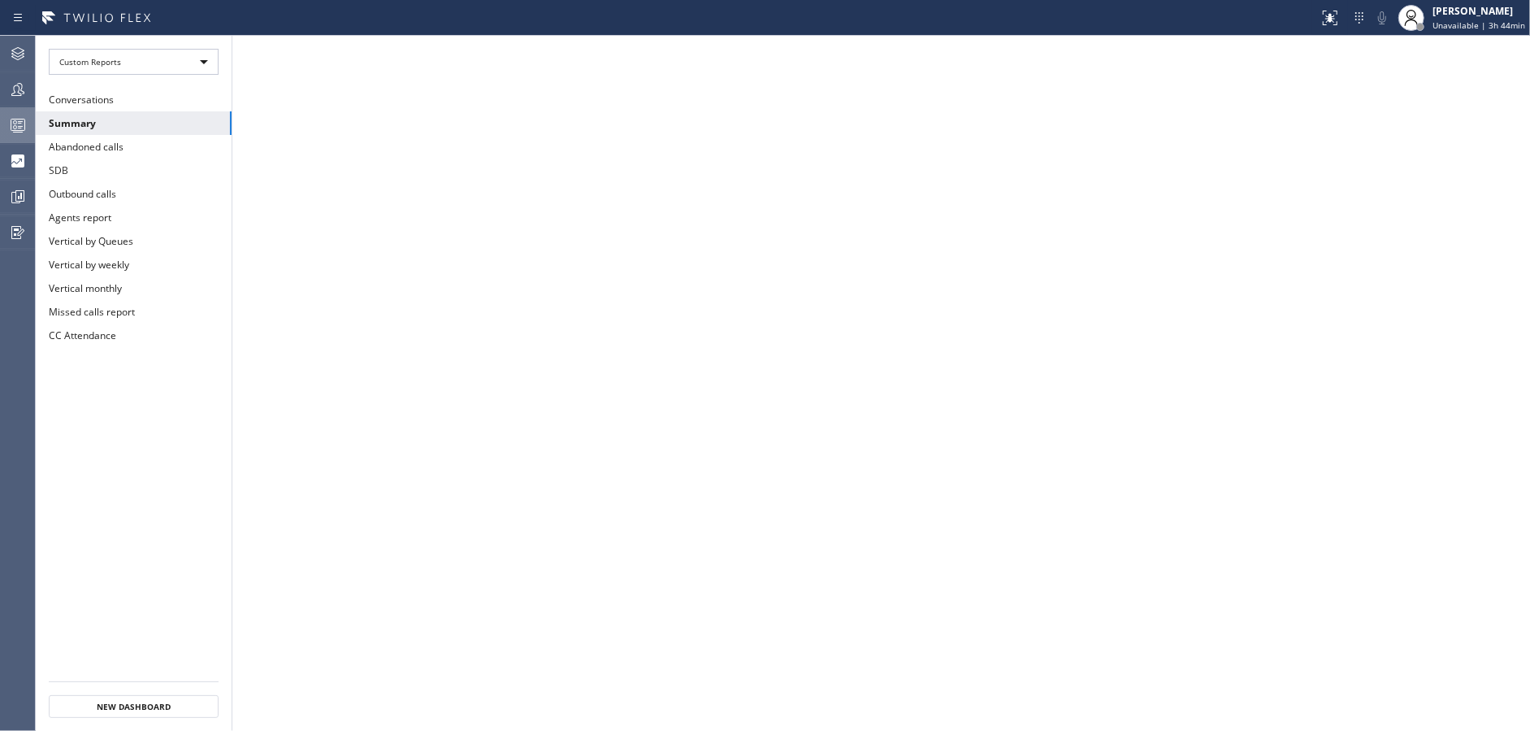
click at [7, 124] on div at bounding box center [18, 125] width 36 height 20
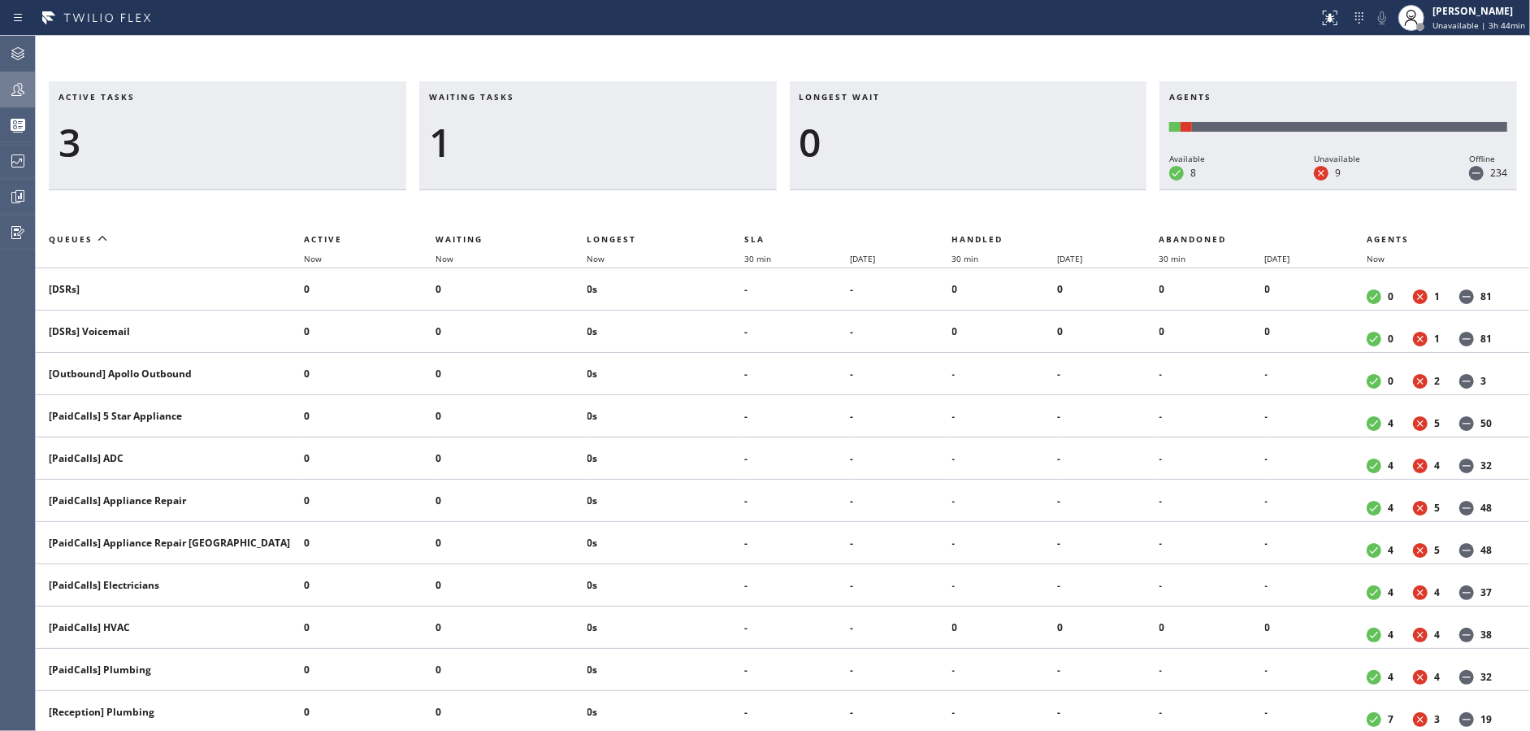
click at [14, 81] on icon at bounding box center [18, 90] width 20 height 20
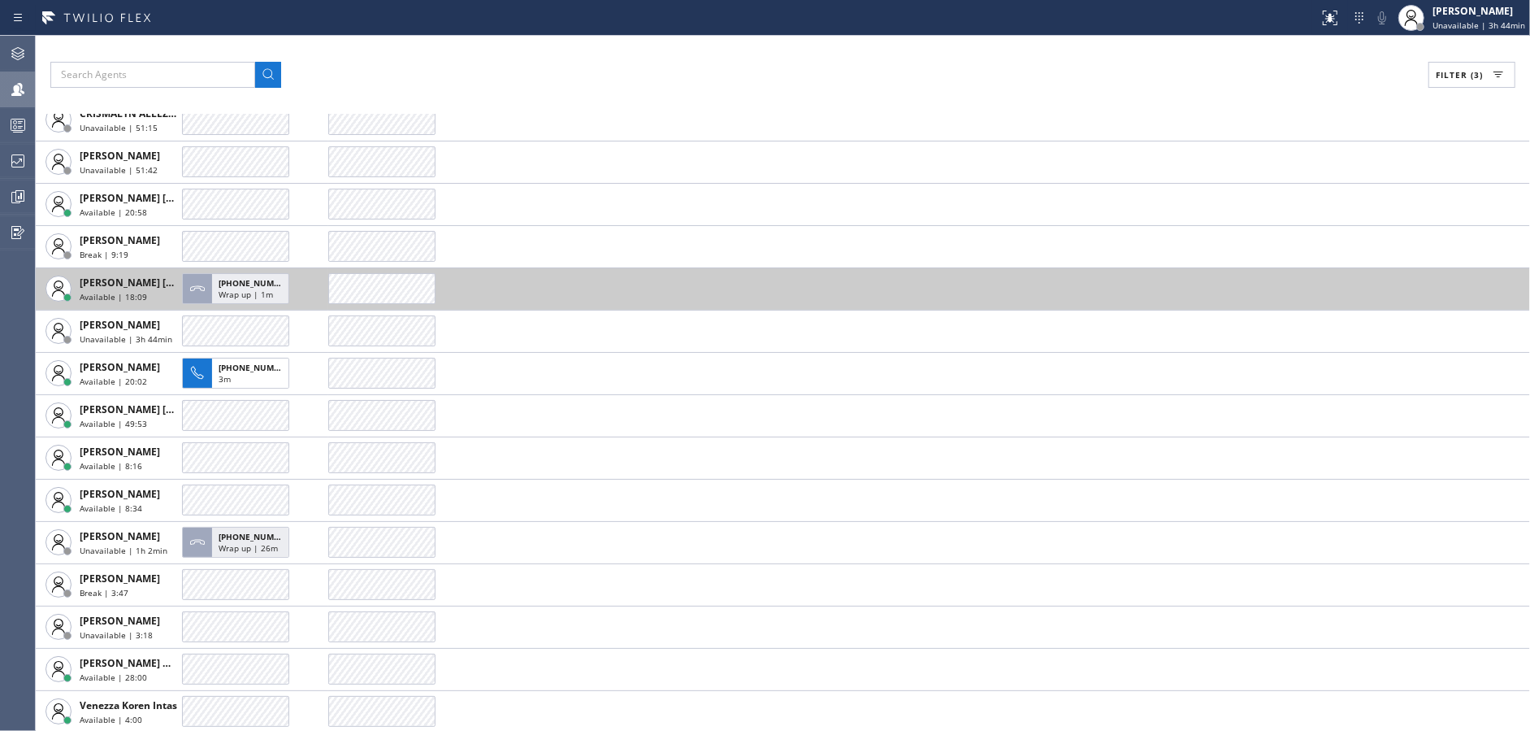
scroll to position [121, 0]
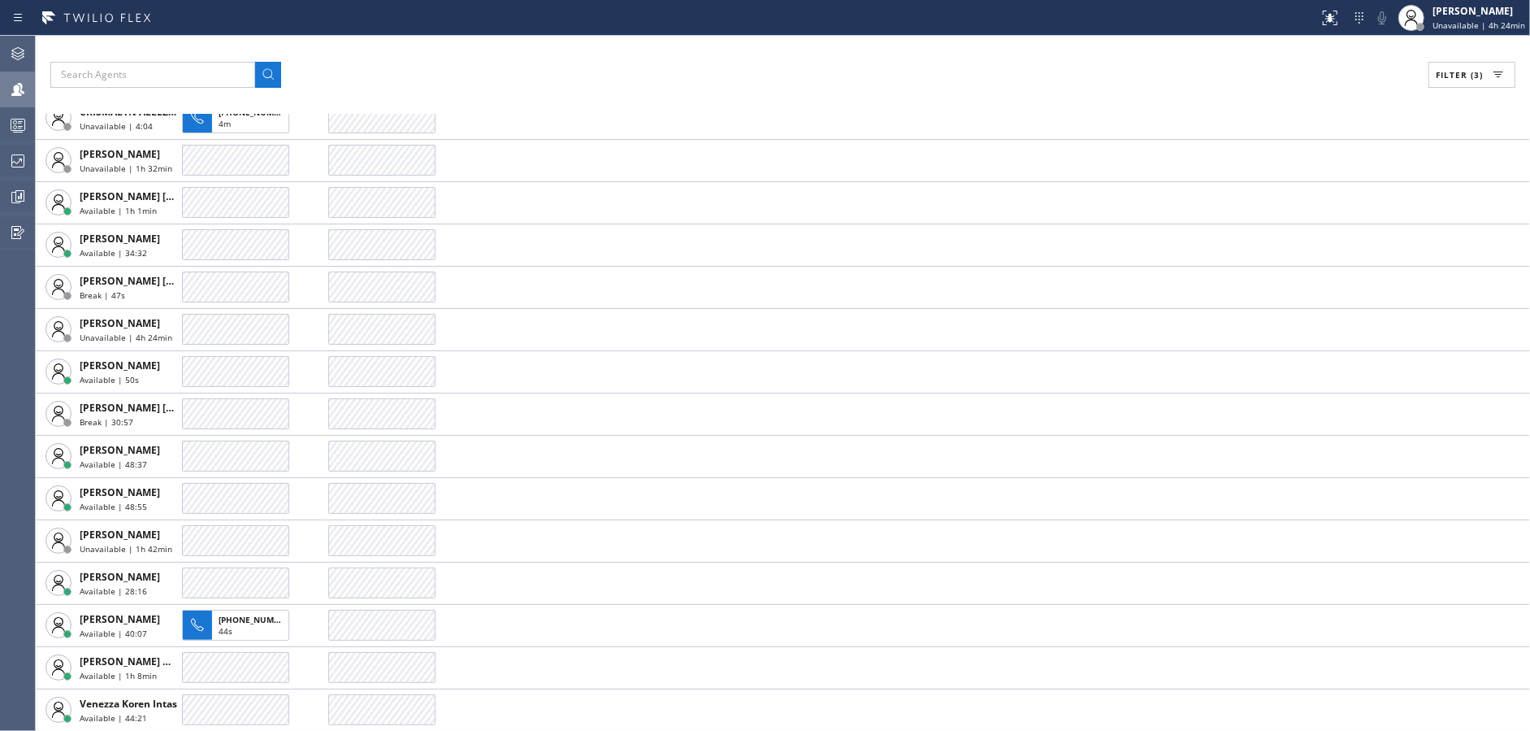
click at [482, 80] on div "Filter (3)" at bounding box center [782, 75] width 1465 height 26
click at [0, 149] on div at bounding box center [18, 161] width 36 height 33
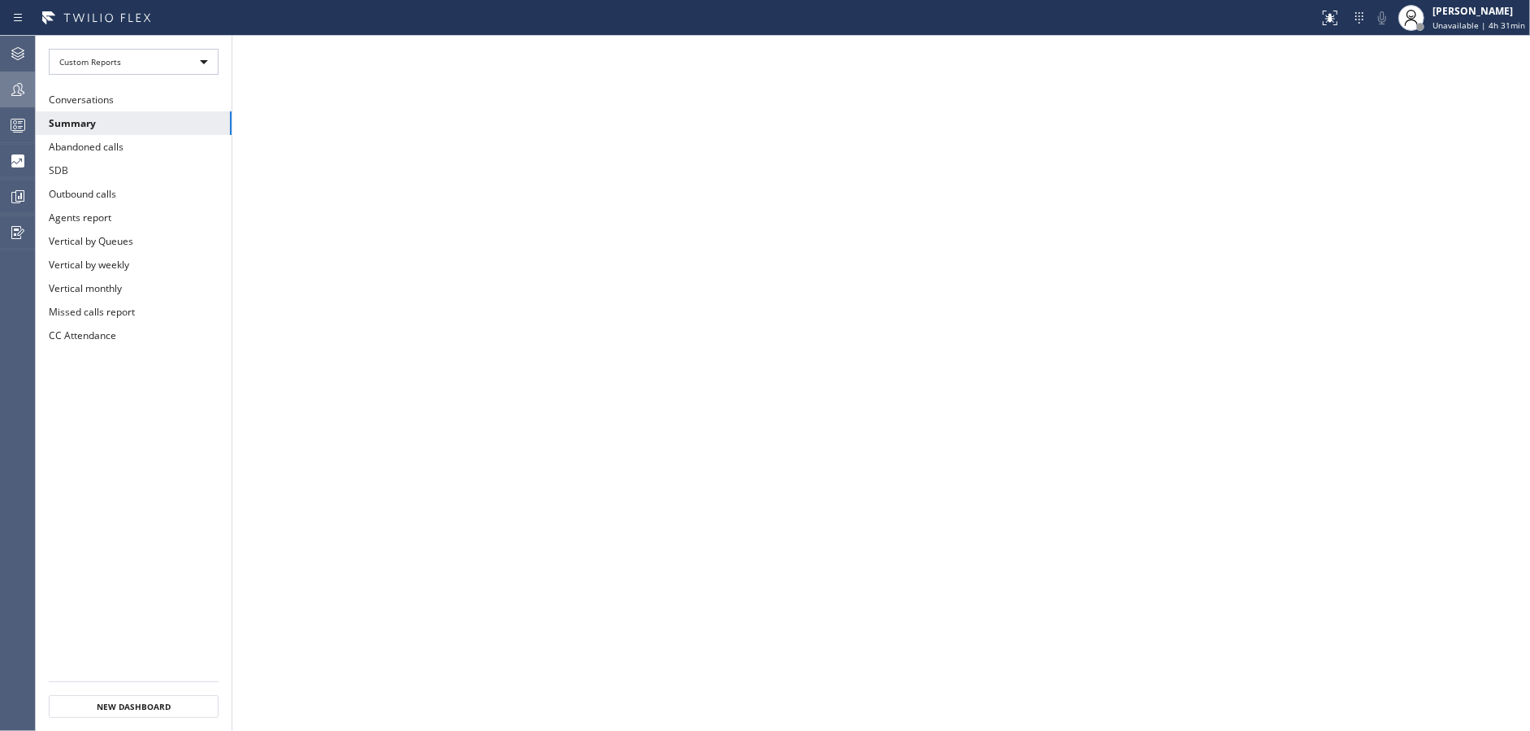
click at [10, 91] on icon at bounding box center [18, 90] width 20 height 20
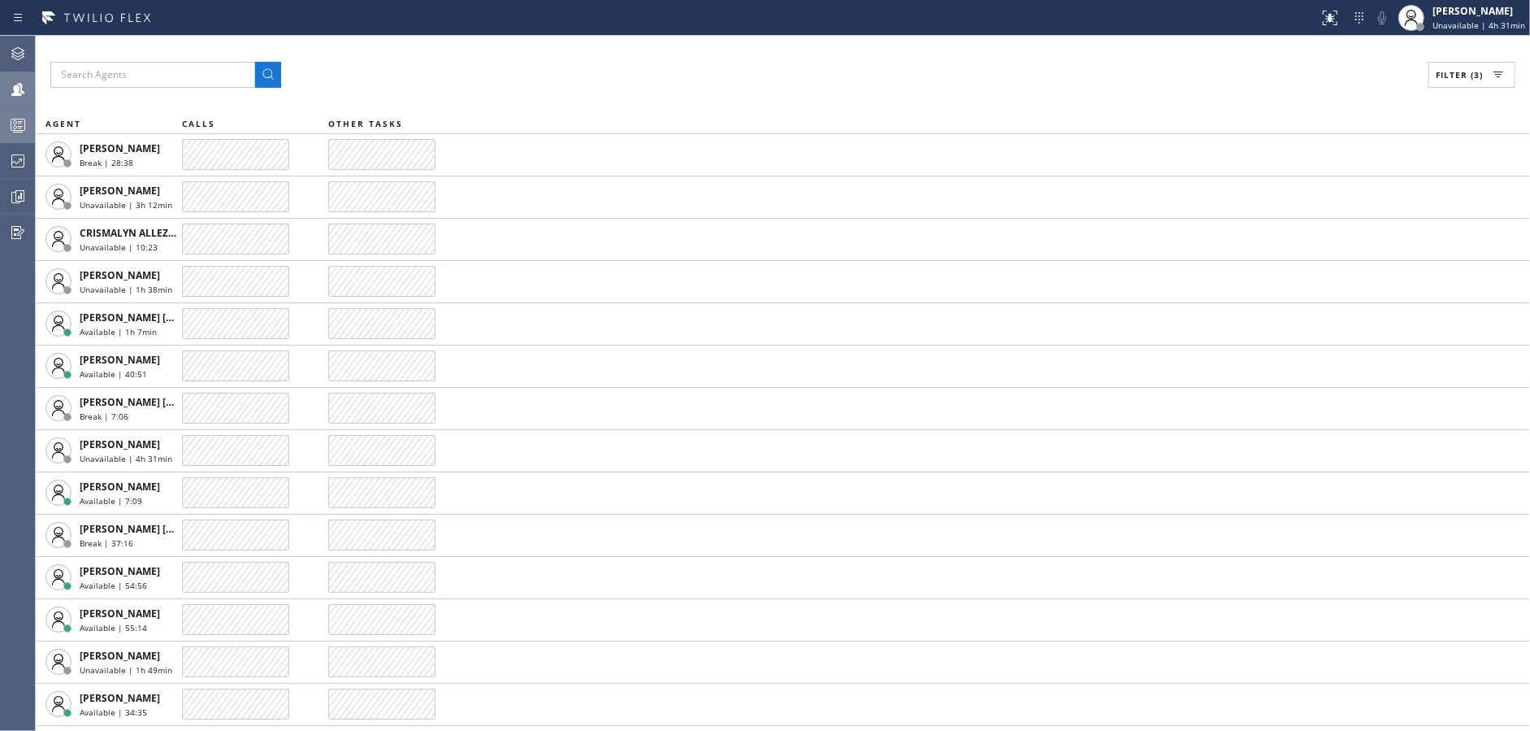
click at [15, 140] on div at bounding box center [18, 125] width 36 height 33
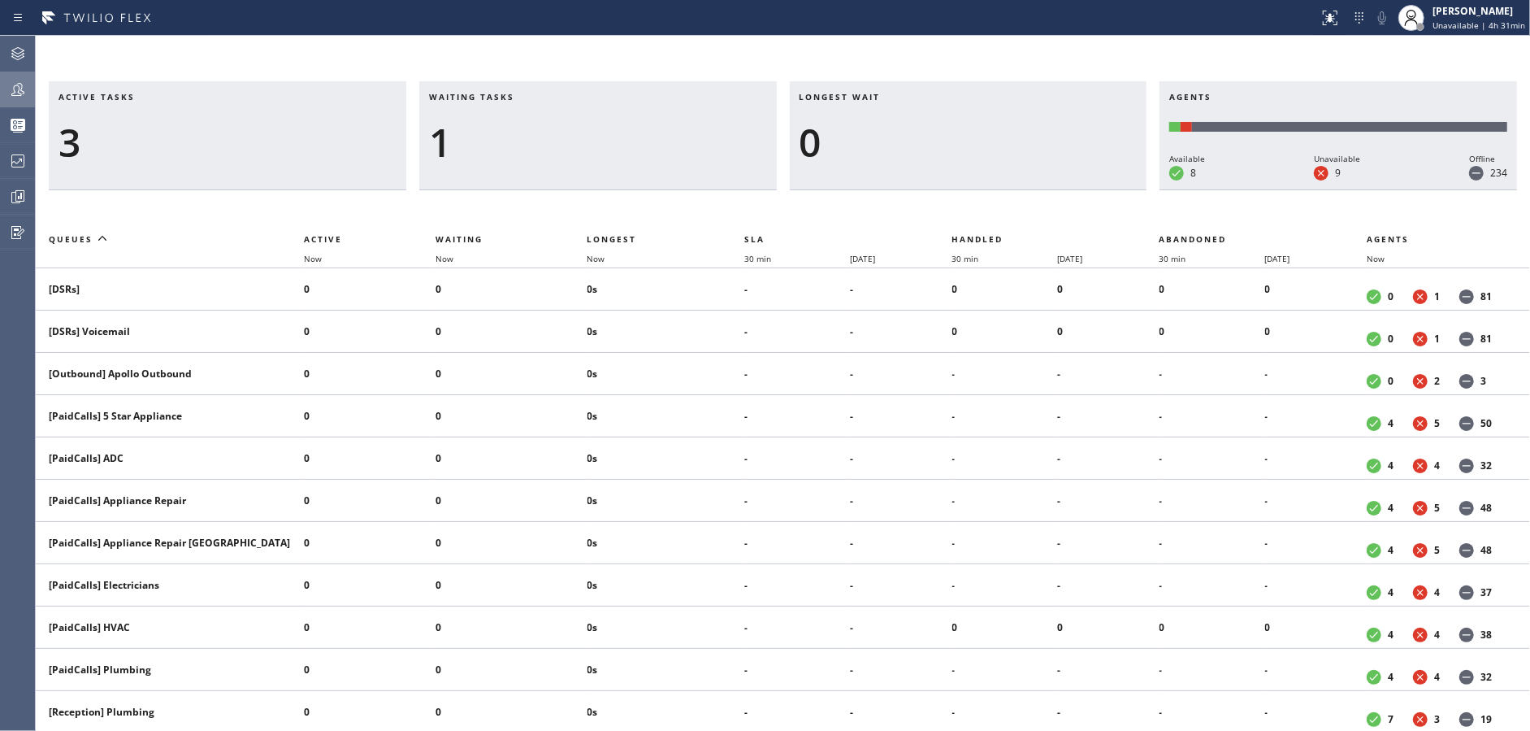
click at [11, 94] on icon at bounding box center [17, 89] width 13 height 13
